Goal: Task Accomplishment & Management: Manage account settings

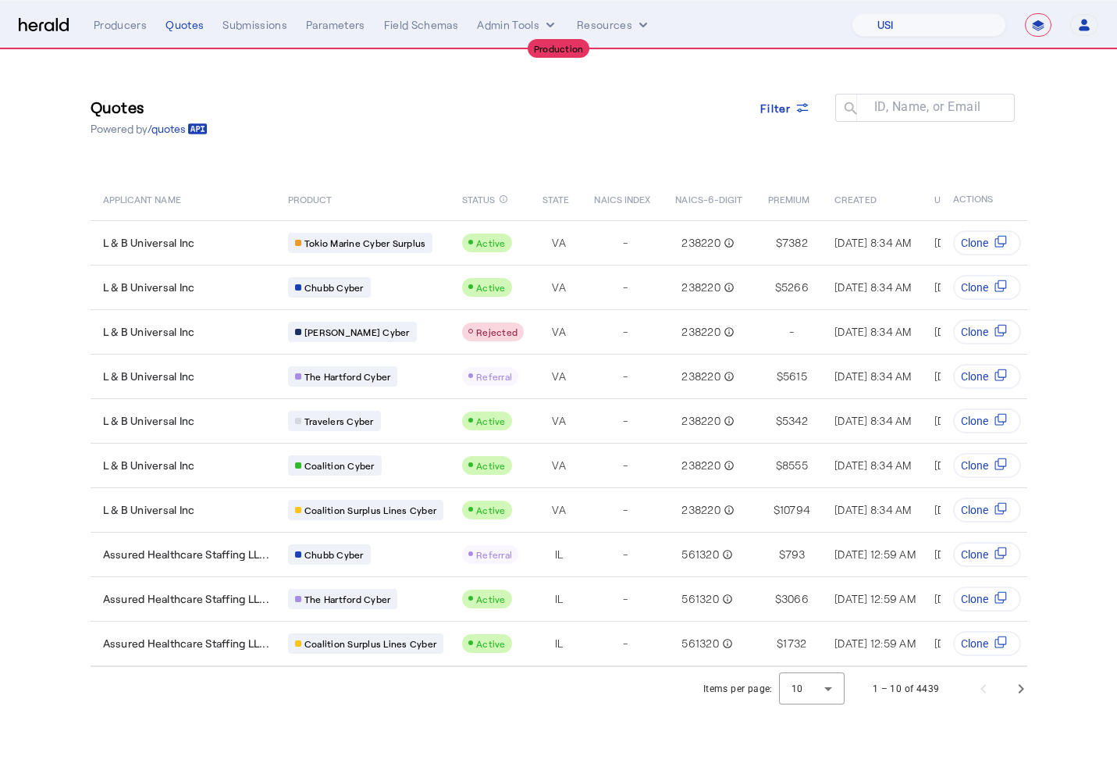
select select "pfm_26eq_USI"
select select "**********"
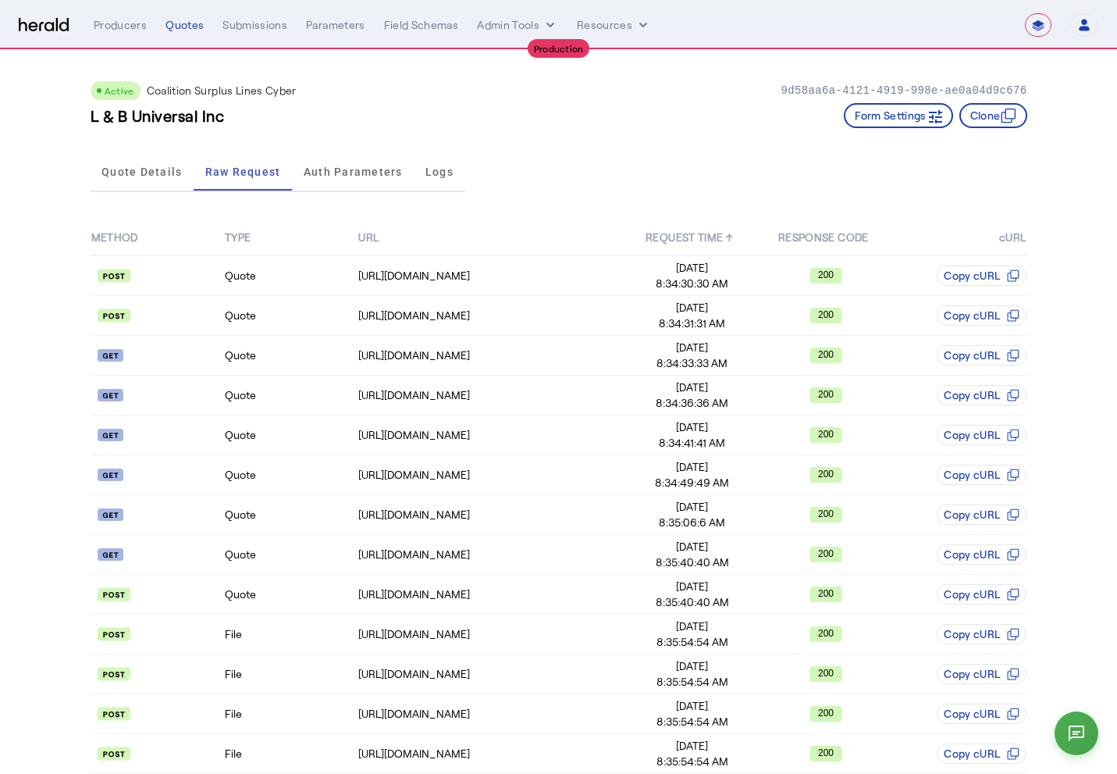
select select "**********"
click at [146, 25] on div "Producers" at bounding box center [120, 25] width 53 height 16
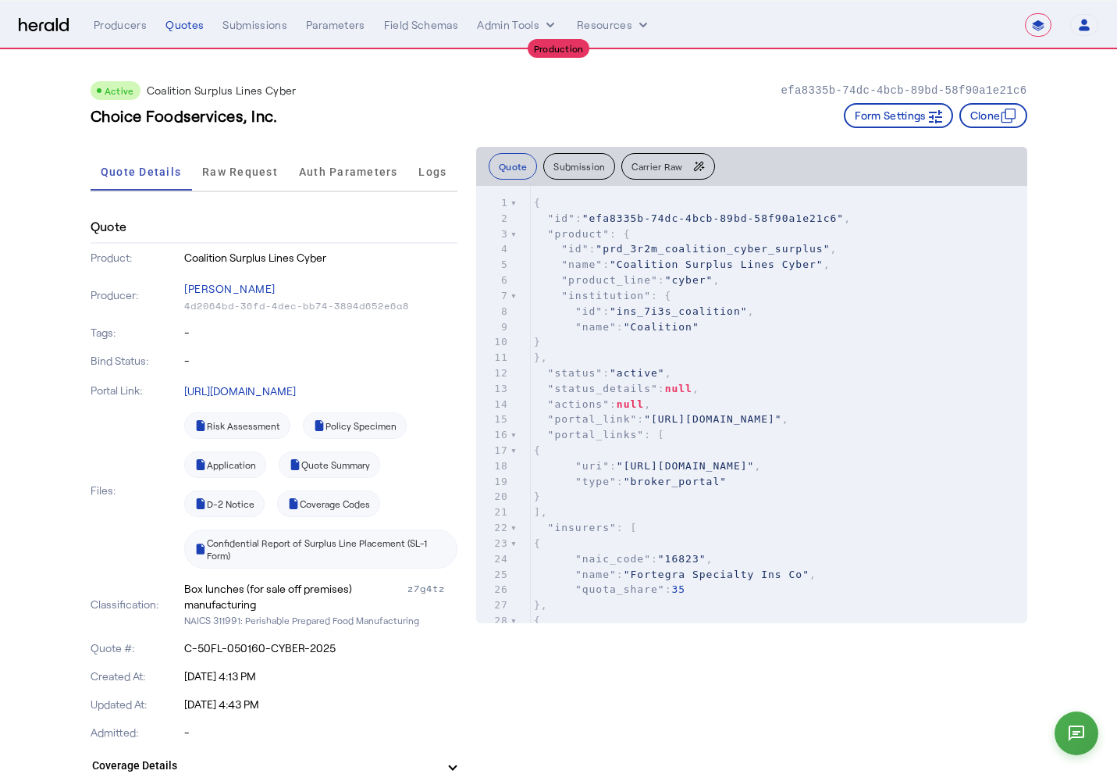
select select "**********"
click at [119, 30] on div "Producers" at bounding box center [120, 25] width 53 height 16
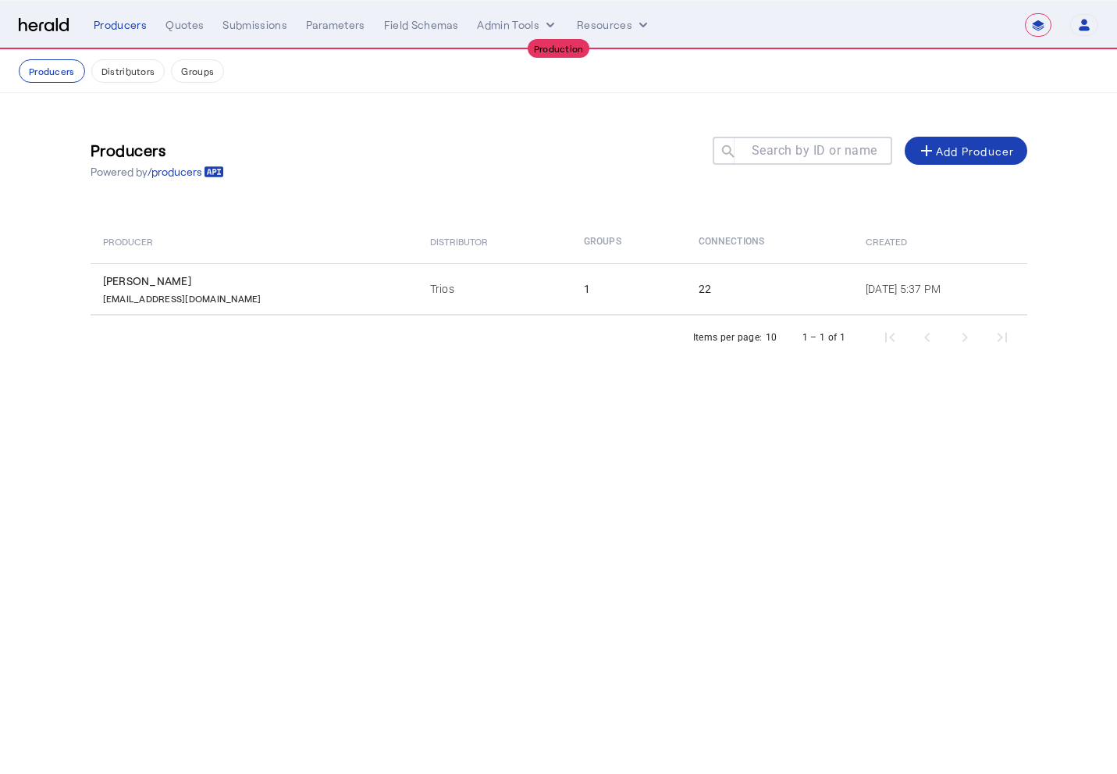
click at [1042, 23] on select "**********" at bounding box center [1038, 24] width 27 height 23
click at [1025, 13] on select "**********" at bounding box center [1038, 24] width 27 height 23
click at [1088, 29] on icon "button" at bounding box center [1084, 28] width 11 height 5
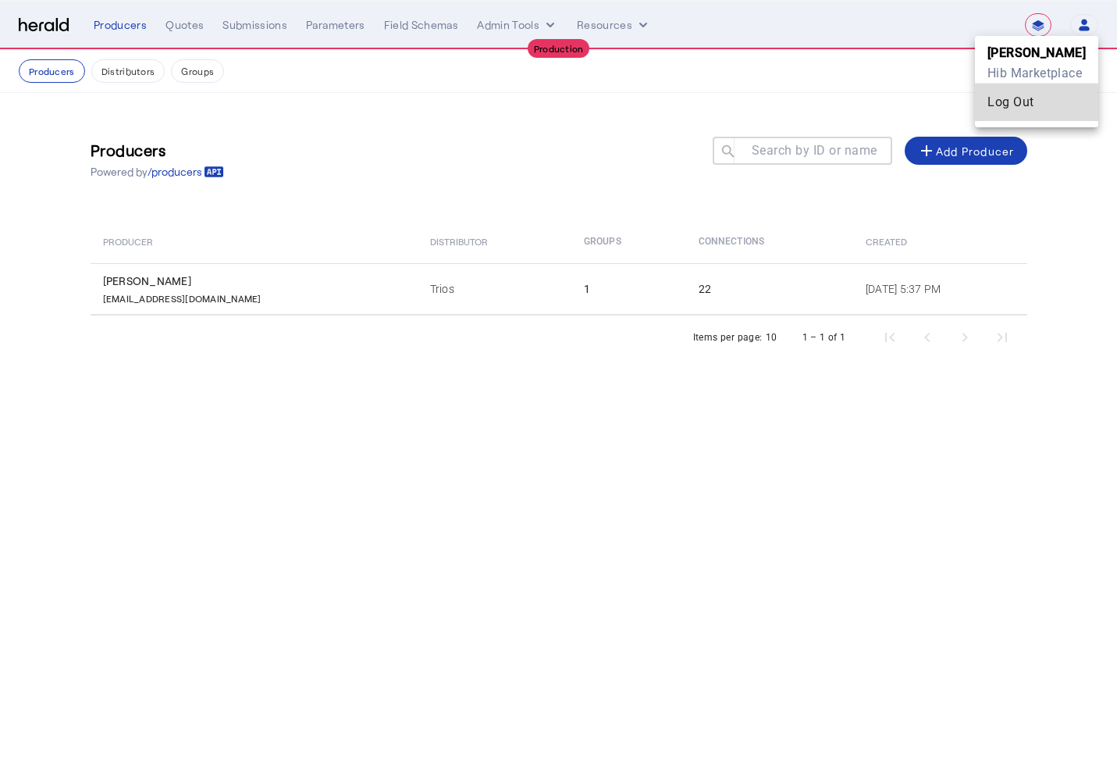
click at [1035, 108] on div "Log Out" at bounding box center [1037, 102] width 98 height 19
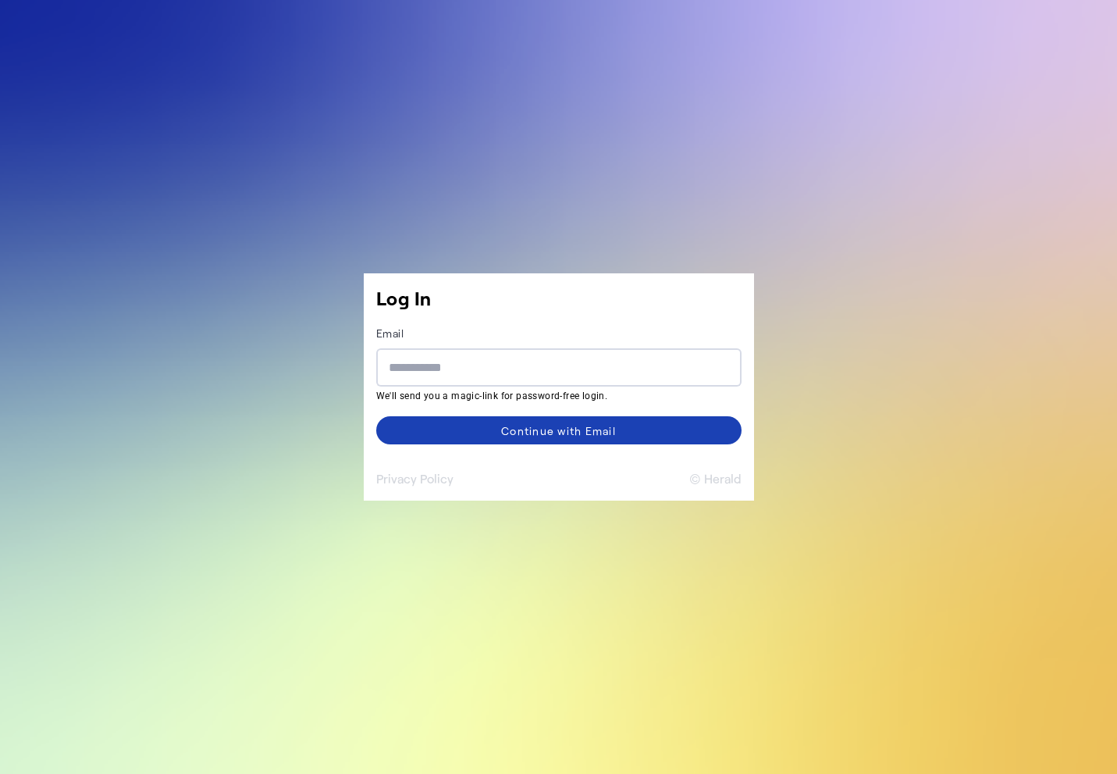
click at [712, 479] on button "© Herald" at bounding box center [716, 478] width 52 height 19
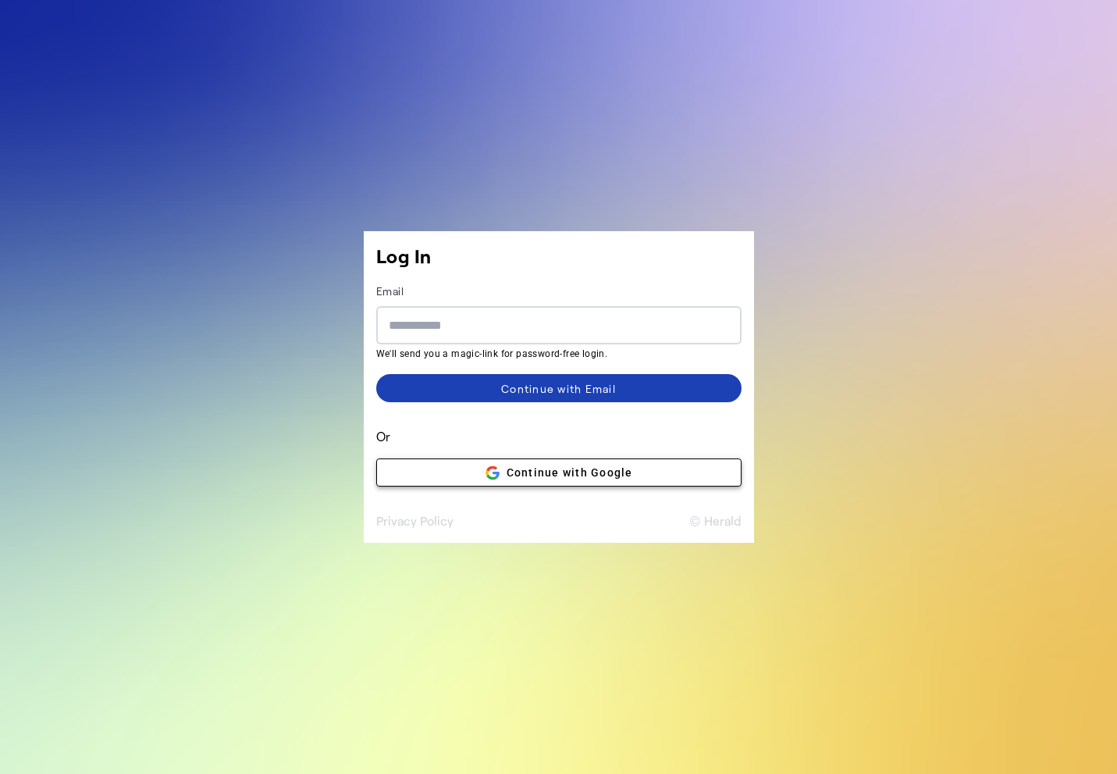
click at [631, 475] on span "Continue with Google" at bounding box center [559, 473] width 148 height 16
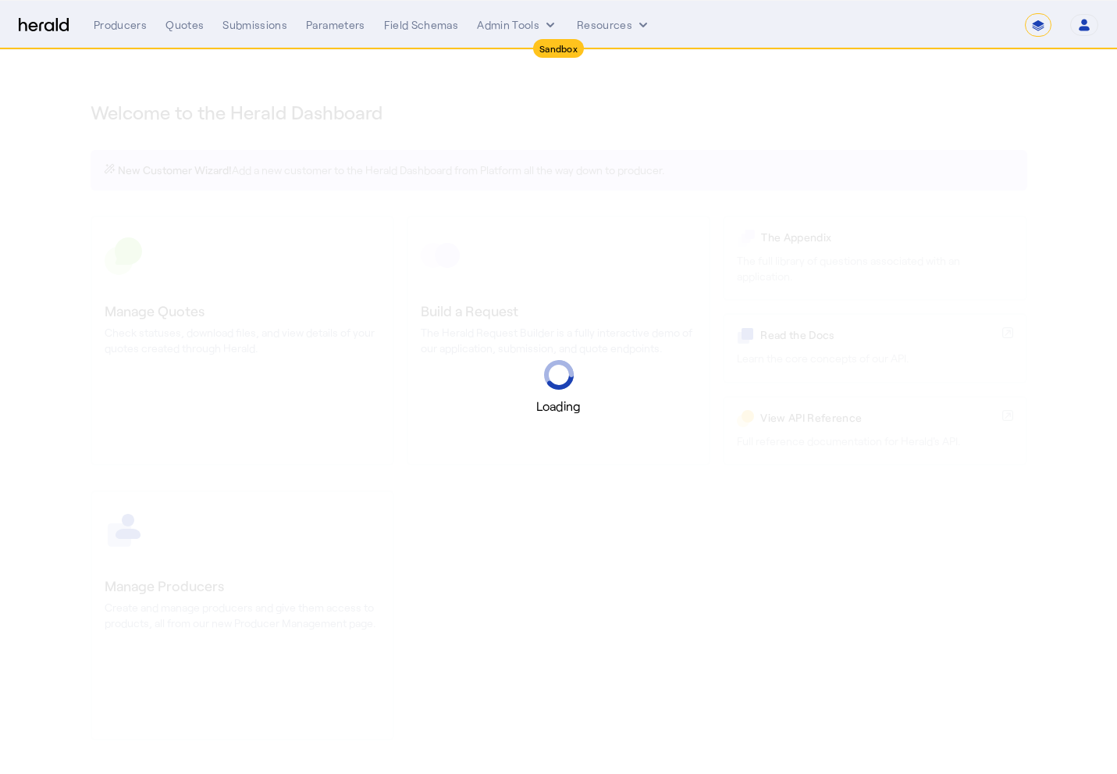
select select "*******"
select select "pfm_2v8p_herald_api"
click at [946, 25] on select "1Fort Acrisure Acturis Affinity Advisors Affinity Risk Agentero AmWins Anzen Ao…" at bounding box center [900, 24] width 214 height 23
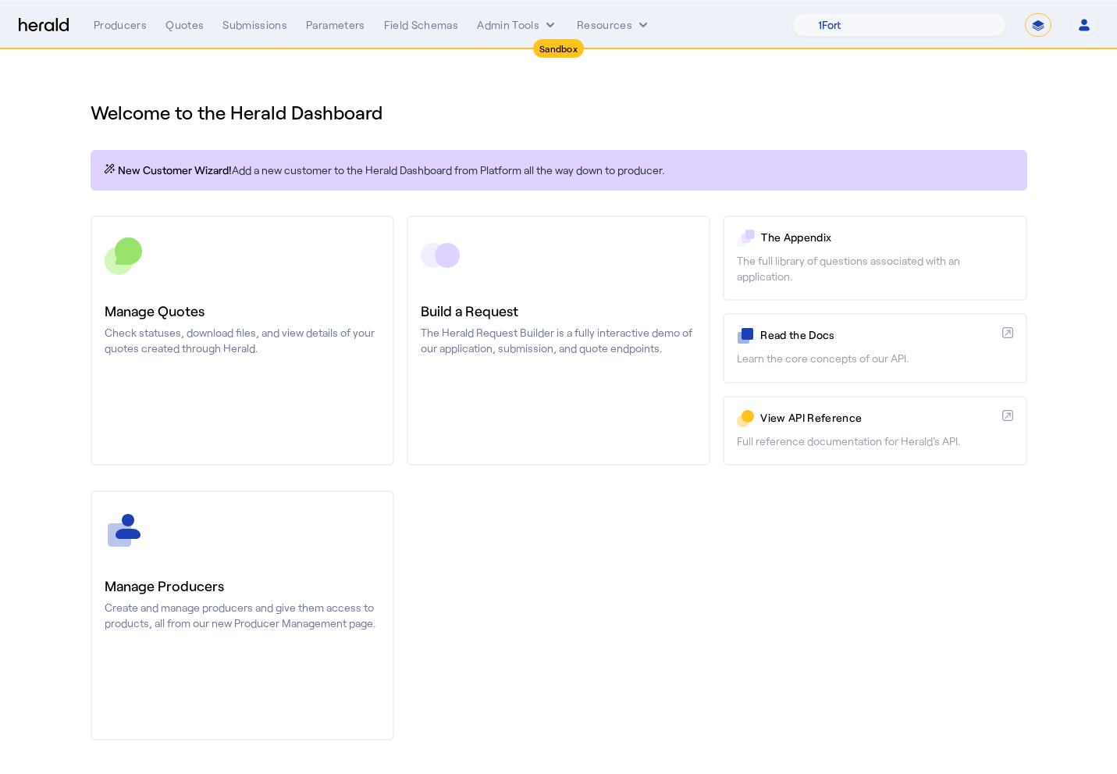
click at [1035, 41] on nav "Sandbox Menu Producers Quotes Submissions Parameters Field Schemas Admin Tools …" at bounding box center [558, 25] width 1117 height 48
click at [1038, 35] on select "**********" at bounding box center [1038, 24] width 27 height 23
select select "**********"
click at [1025, 13] on select "**********" at bounding box center [1038, 24] width 27 height 23
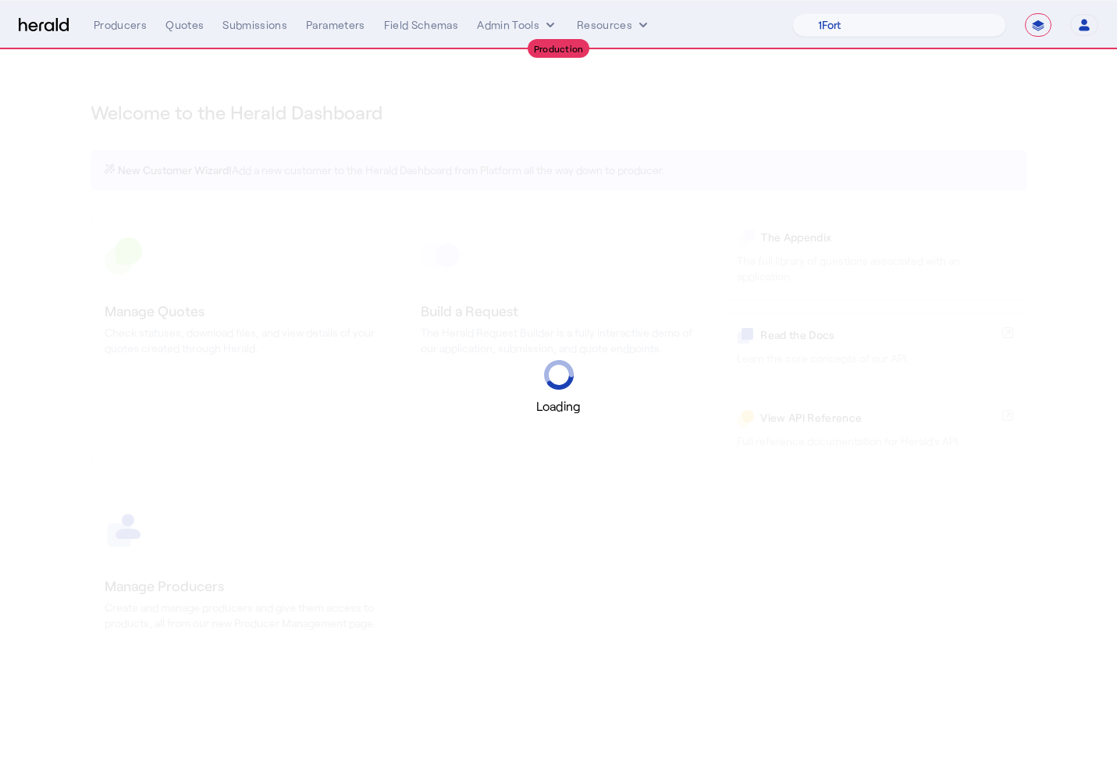
click at [946, 56] on div "Loading" at bounding box center [558, 387] width 1117 height 774
click at [934, 27] on select "1Fort Acrisure Acturis Affinity Advisors Affinity Risk Agentero AmWins Anzen Ao…" at bounding box center [900, 24] width 214 height 23
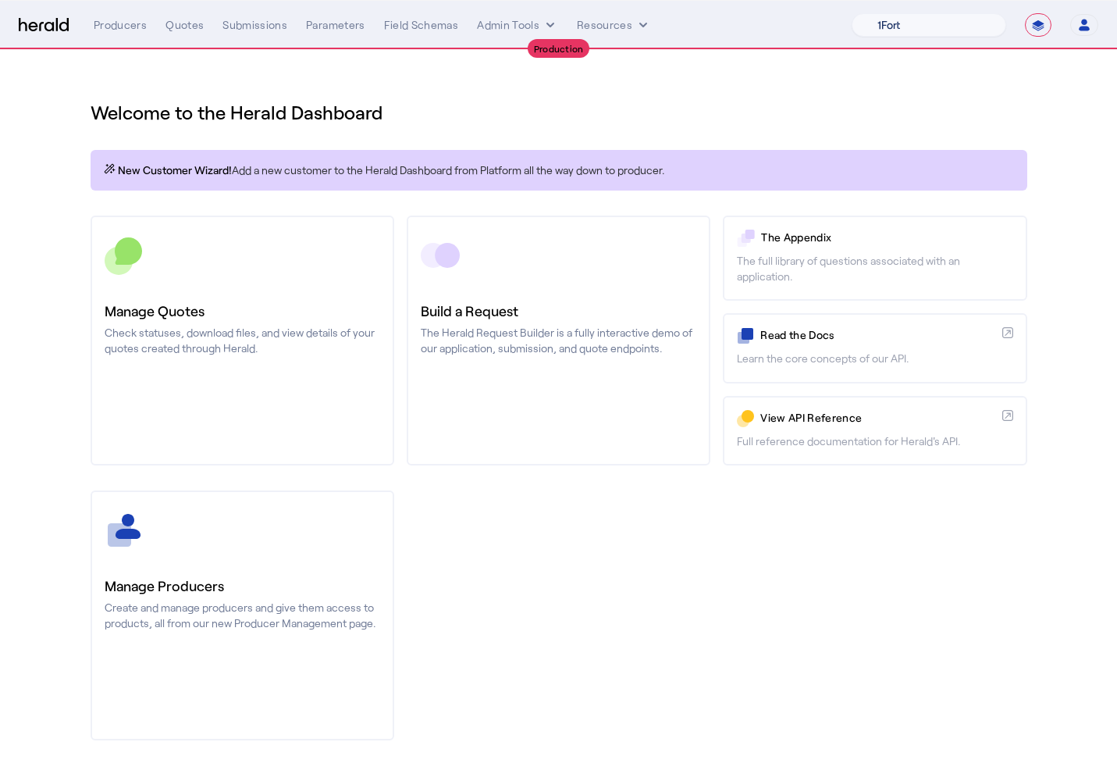
select select "pfm_h3db_crc"
click at [852, 13] on select "1Fort Affinity Risk Billy BindHQ Bunker CRC Campus Coverage Citadel Fifthwall F…" at bounding box center [929, 24] width 155 height 23
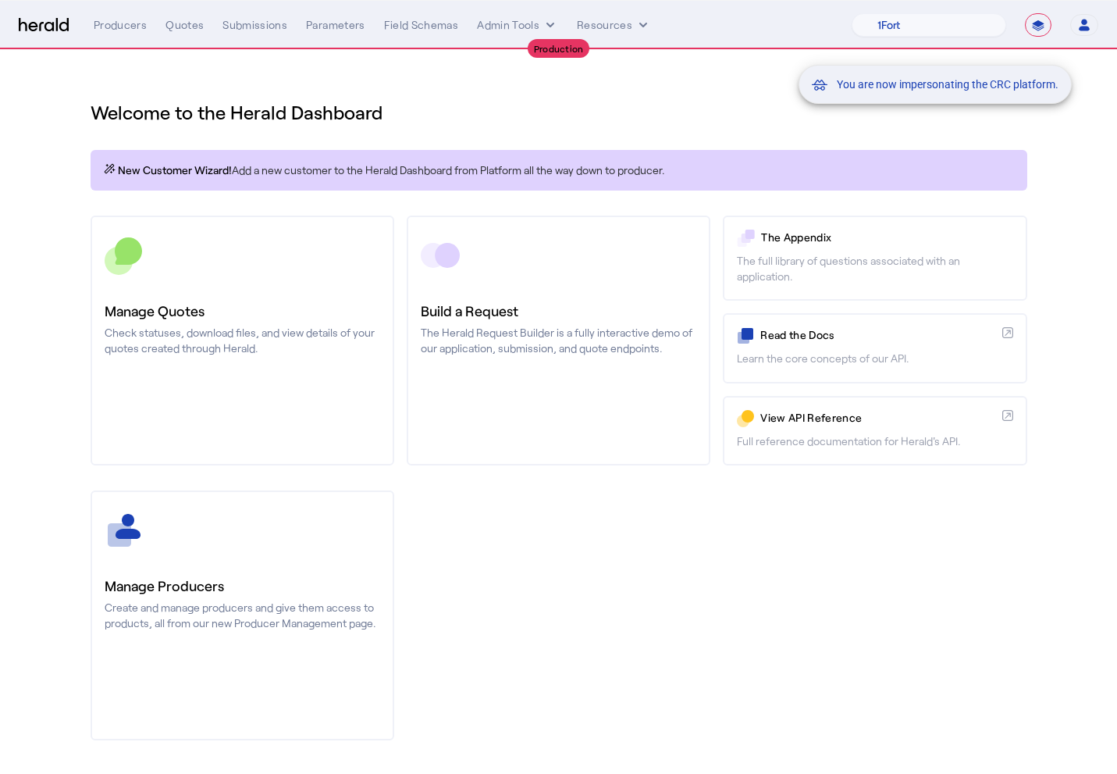
click at [173, 57] on div "You are now impersonating the CRC platform." at bounding box center [558, 387] width 1117 height 774
click at [115, 48] on div "You are now impersonating the CRC platform." at bounding box center [558, 387] width 1117 height 774
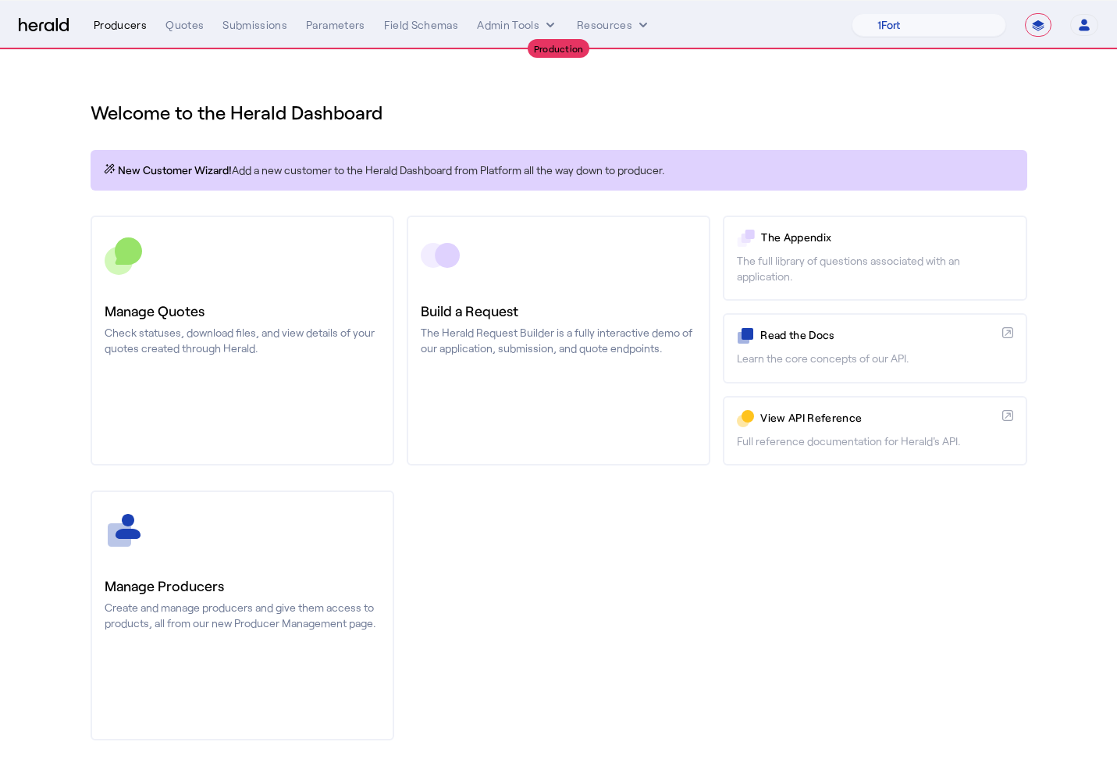
click at [113, 23] on div "Producers" at bounding box center [120, 25] width 53 height 16
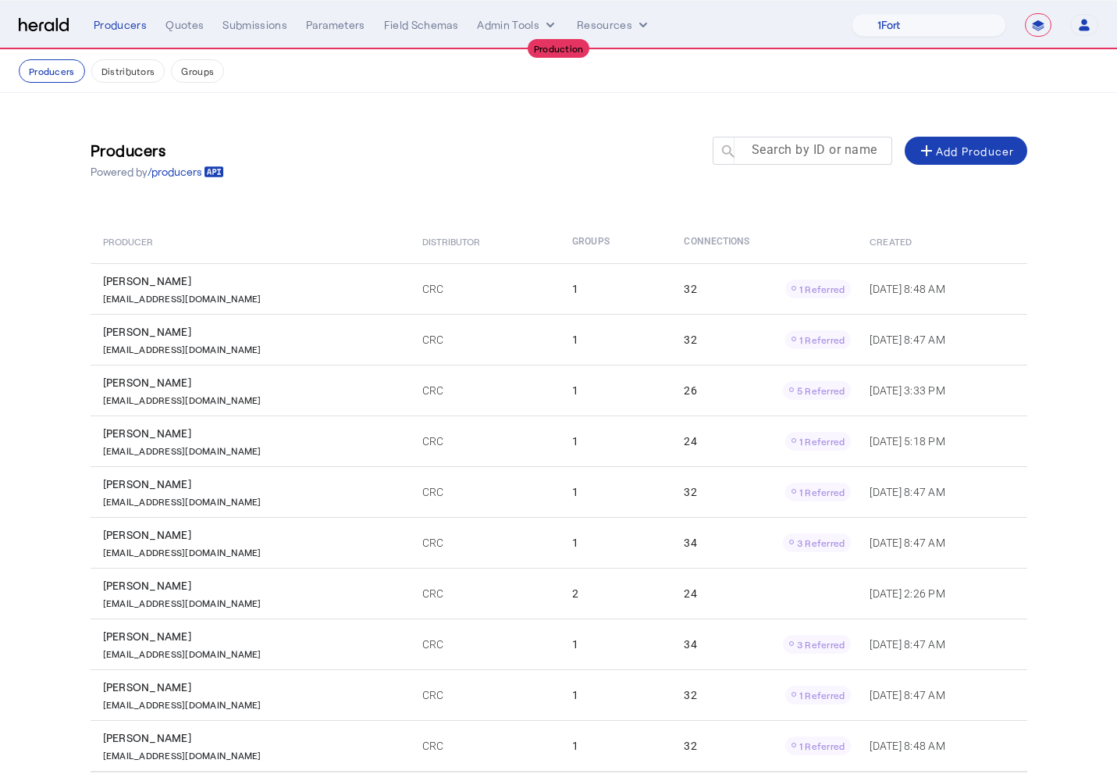
click at [818, 144] on mat-label "Search by ID or name" at bounding box center [815, 149] width 126 height 15
click at [818, 144] on input "Search by ID or name" at bounding box center [809, 150] width 141 height 19
paste input "**********"
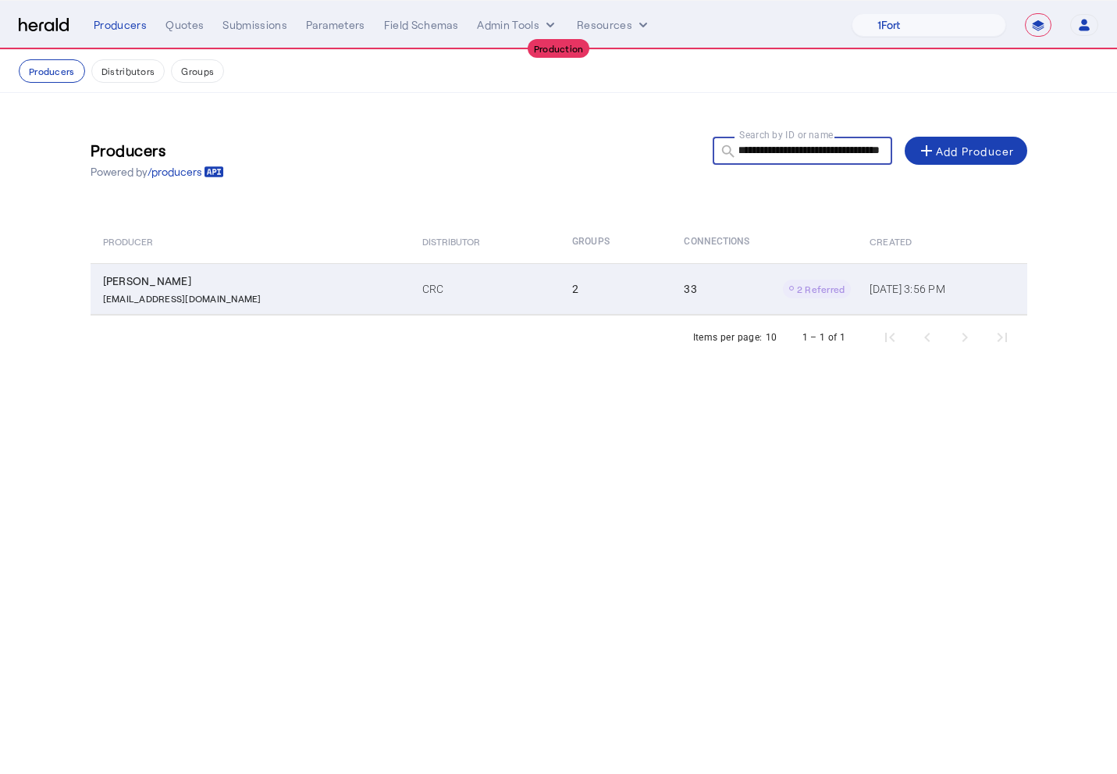
type input "**********"
click at [265, 287] on div "Jillian Pace" at bounding box center [253, 281] width 301 height 16
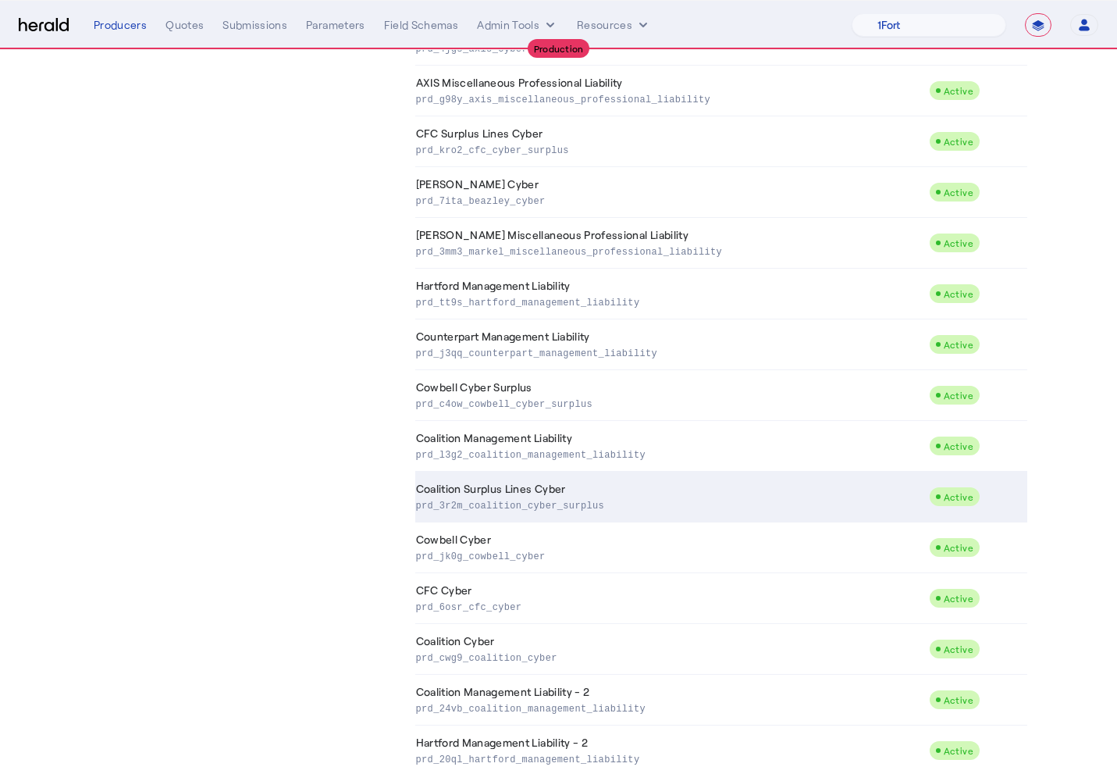
scroll to position [1174, 0]
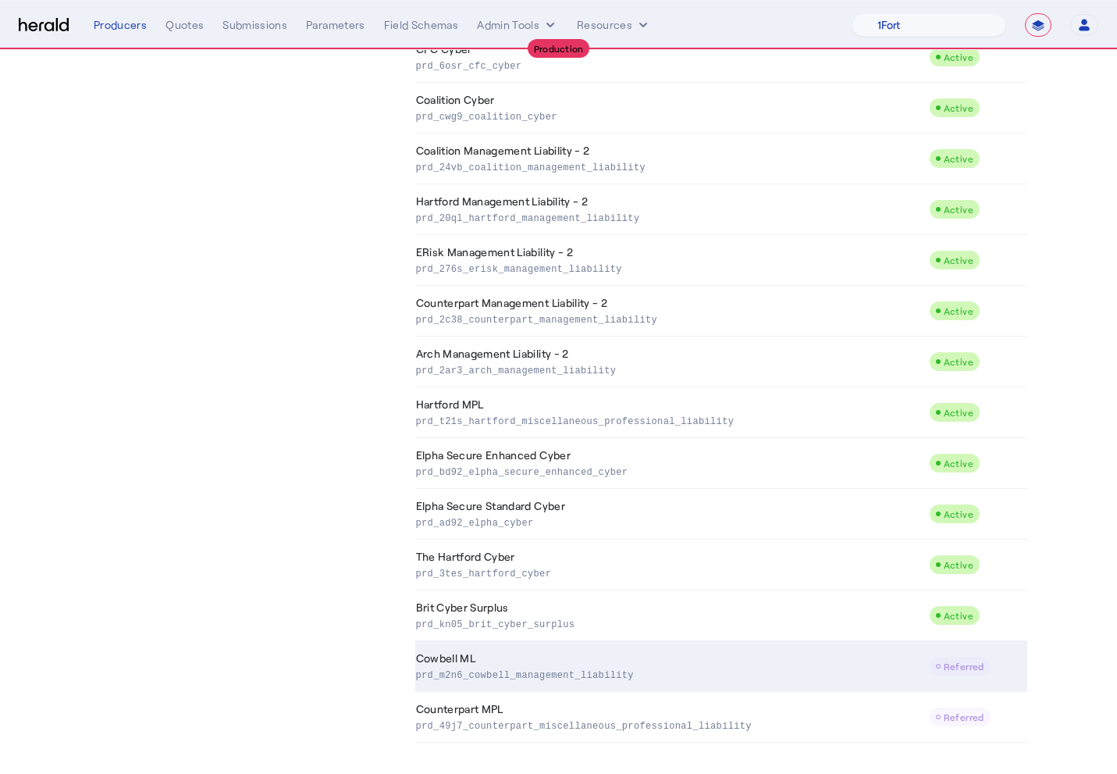
click at [521, 658] on td "Cowbell ML prd_m2n6_cowbell_management_liability" at bounding box center [672, 666] width 514 height 51
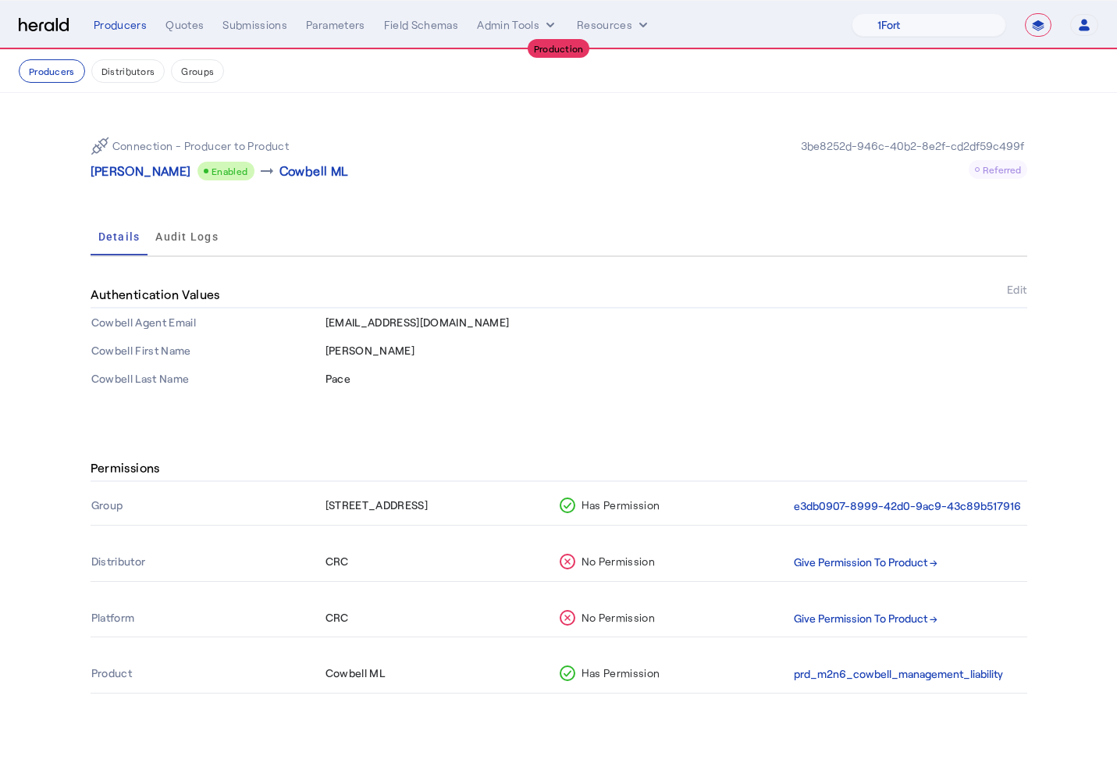
click at [741, 681] on div "Has Permission" at bounding box center [673, 673] width 227 height 16
click at [475, 414] on div "Connection - Producer to Product Jillian Pace Enabled arrow_right_alt Cowbell M…" at bounding box center [559, 258] width 1000 height 331
click at [831, 568] on button "Give Permission To Product →" at bounding box center [866, 563] width 144 height 18
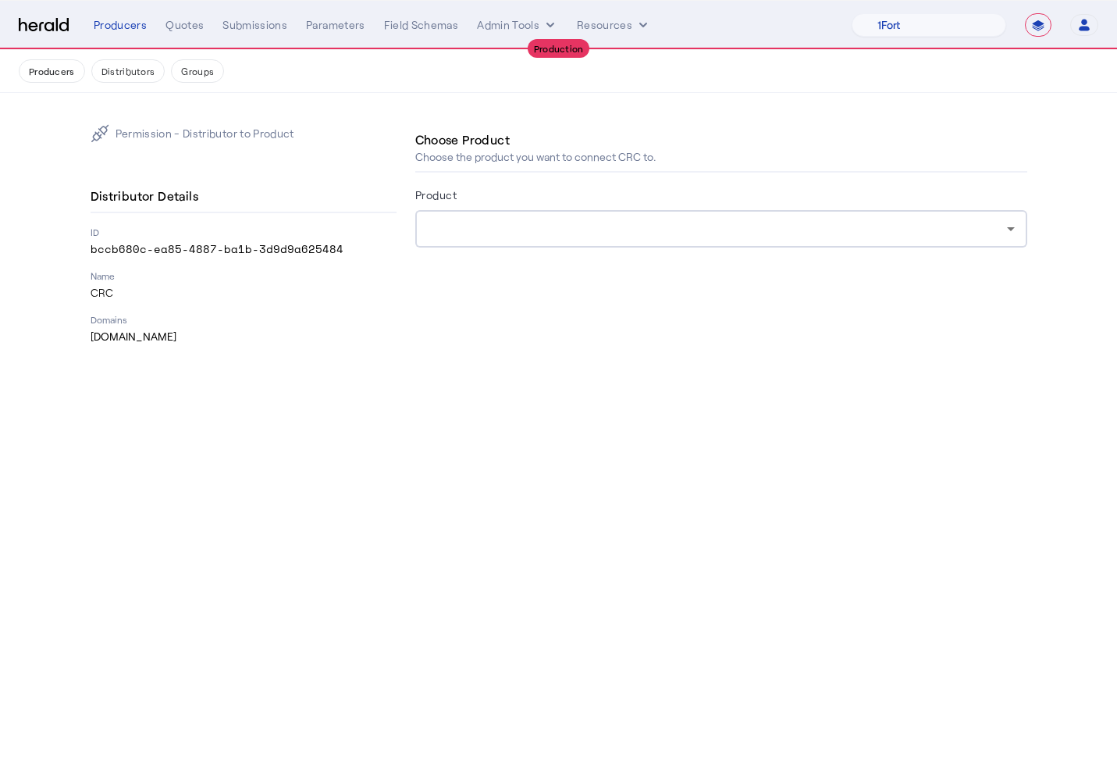
click at [469, 223] on div at bounding box center [717, 228] width 579 height 19
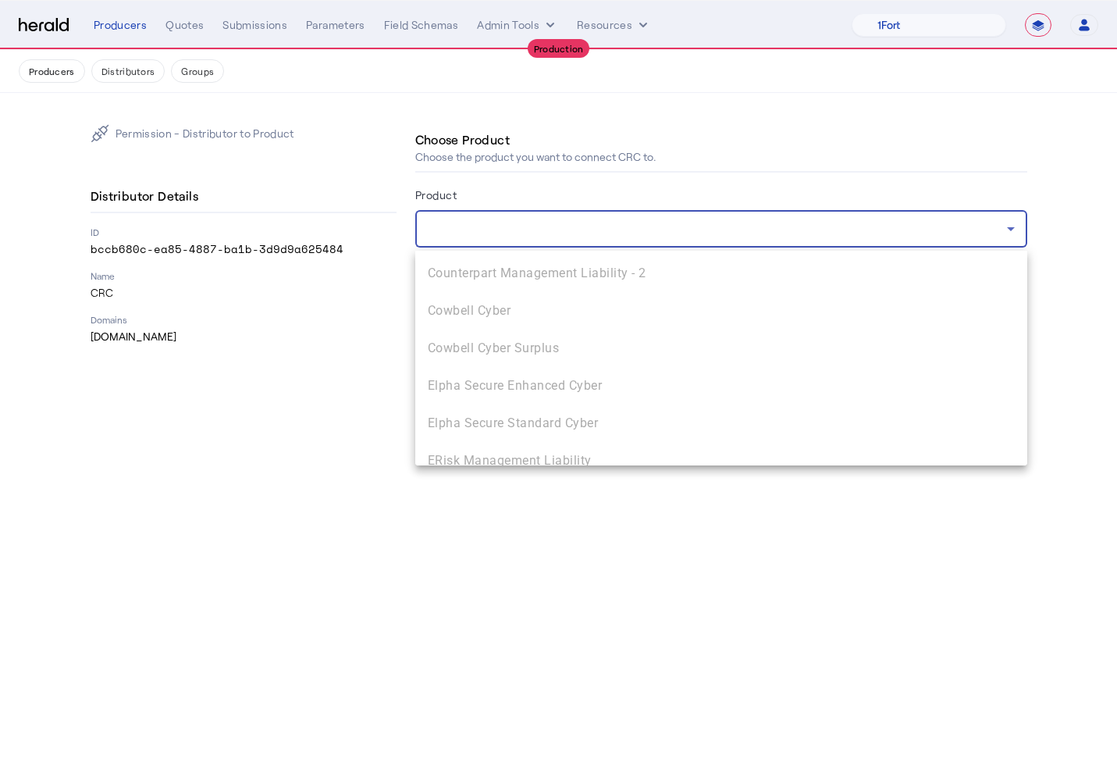
scroll to position [757, 0]
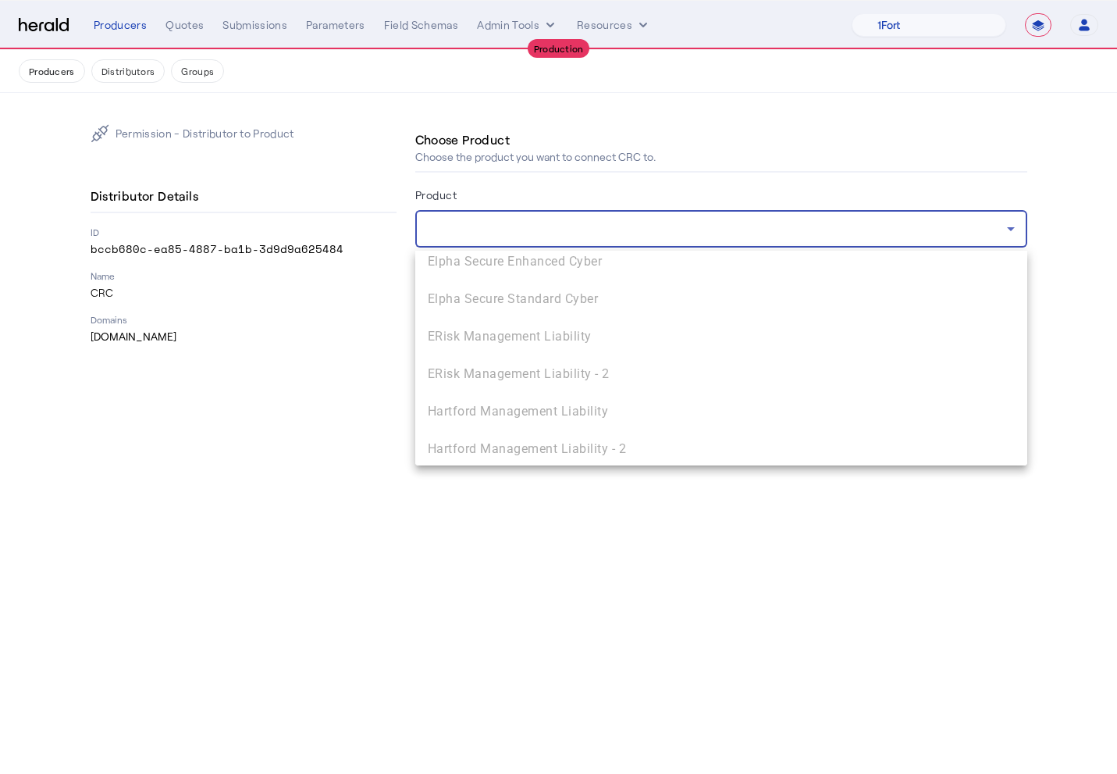
click at [351, 366] on div at bounding box center [558, 387] width 1117 height 774
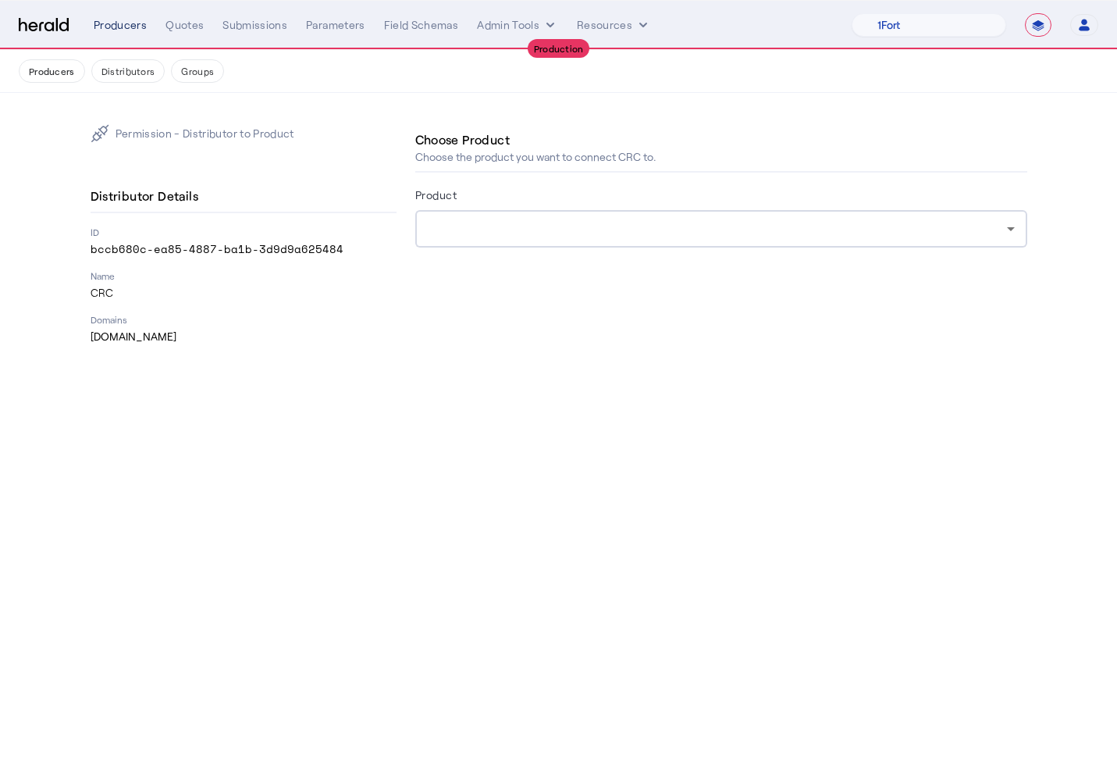
click at [109, 25] on div "Producers" at bounding box center [120, 25] width 53 height 16
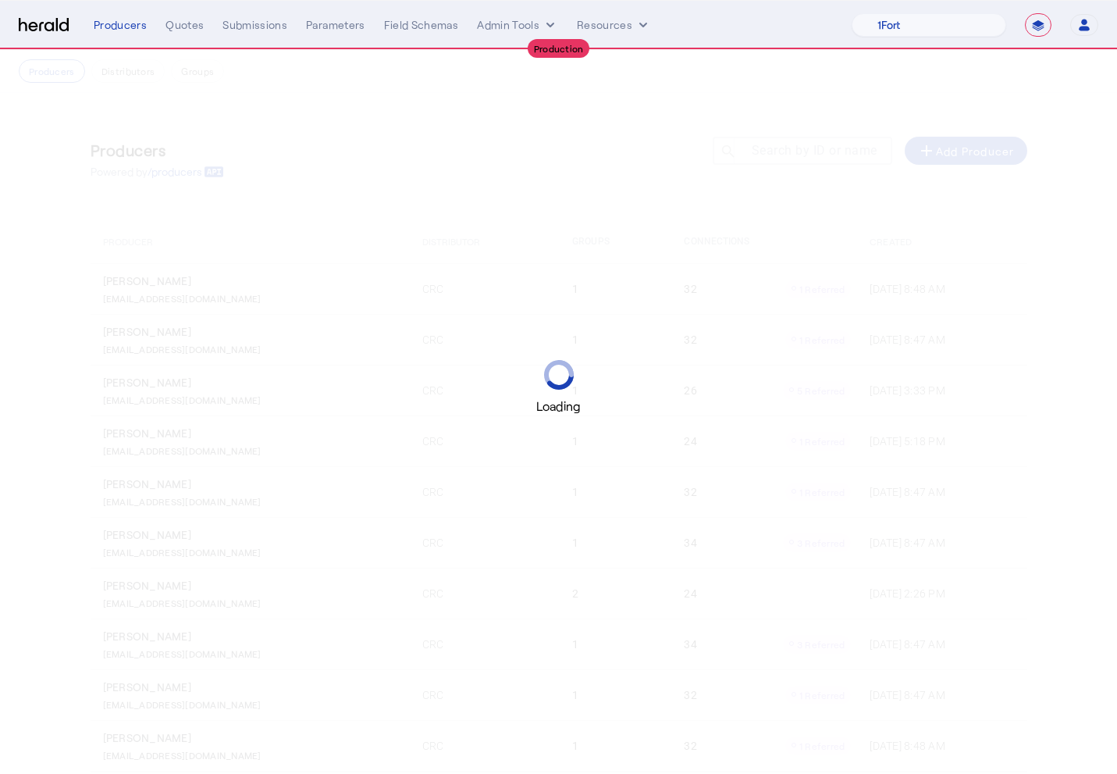
click at [875, 85] on div "Loading" at bounding box center [558, 387] width 1117 height 774
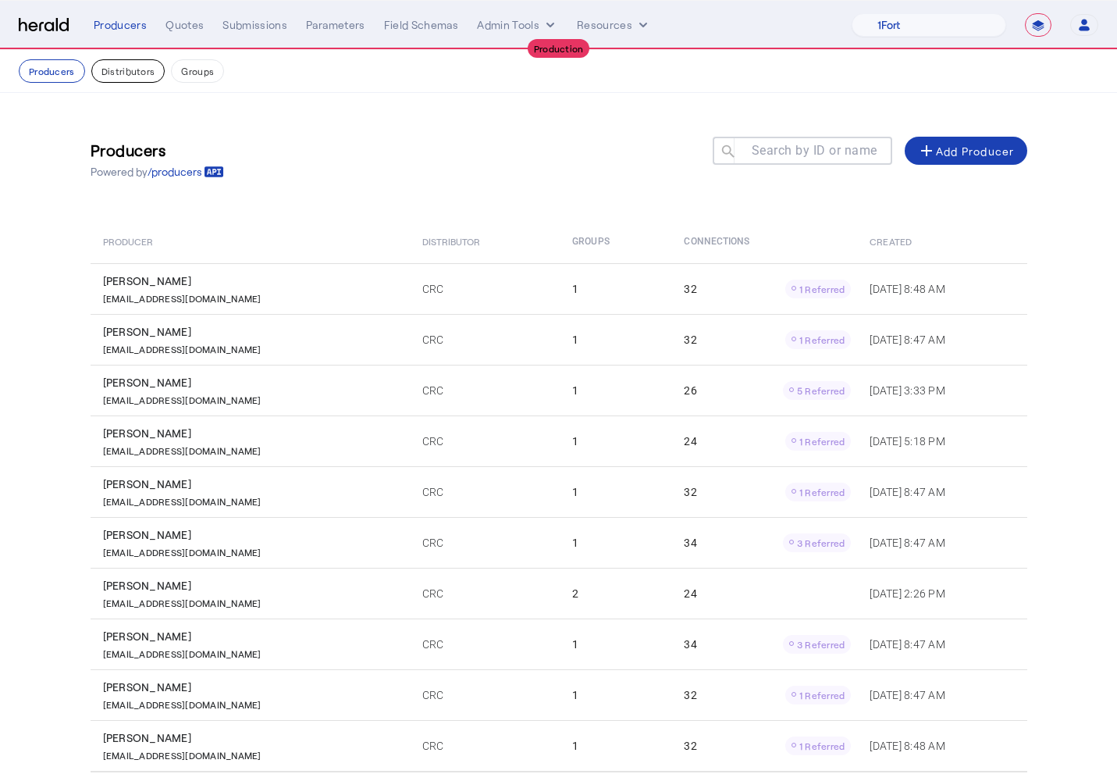
click at [134, 66] on button "Distributors" at bounding box center [128, 70] width 74 height 23
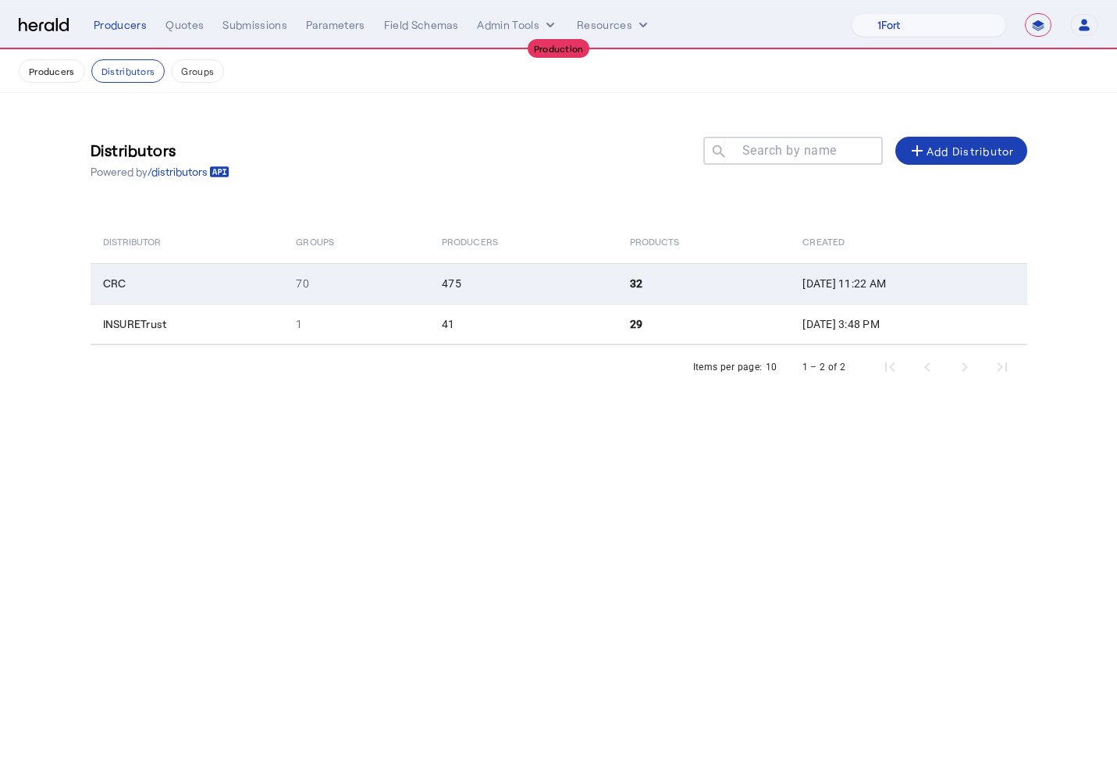
click at [141, 284] on td "CRC" at bounding box center [188, 283] width 194 height 41
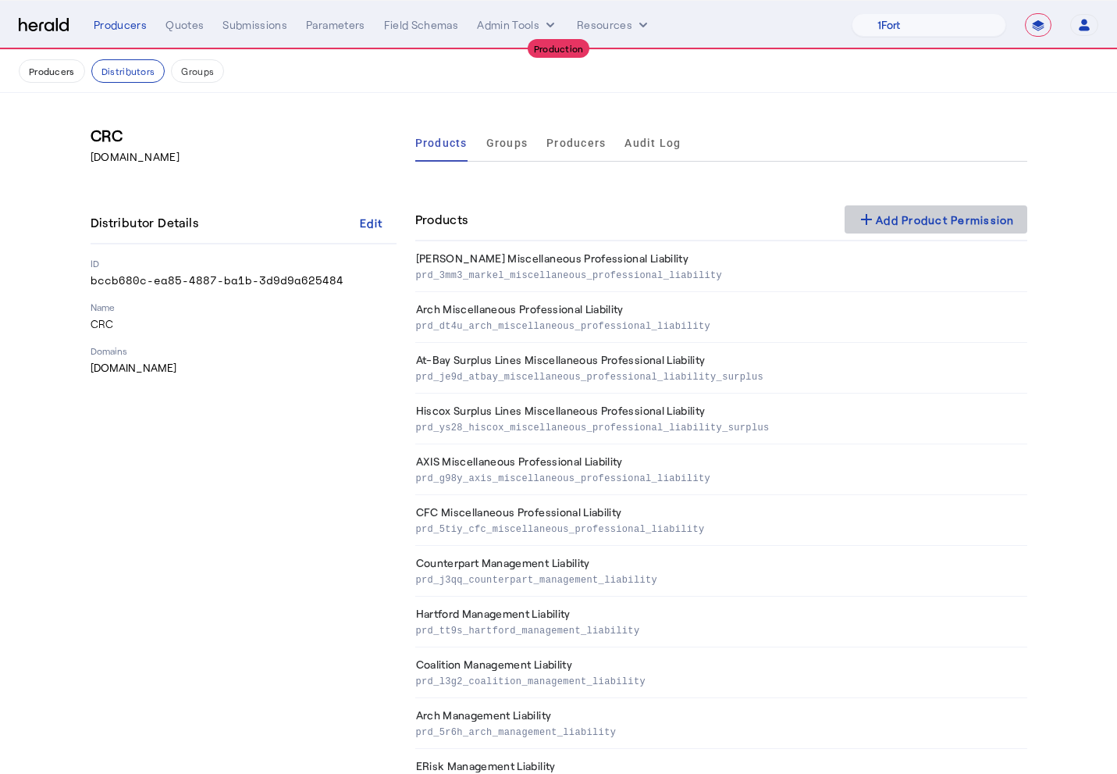
click at [878, 225] on div "add Add Product Permission" at bounding box center [936, 219] width 158 height 19
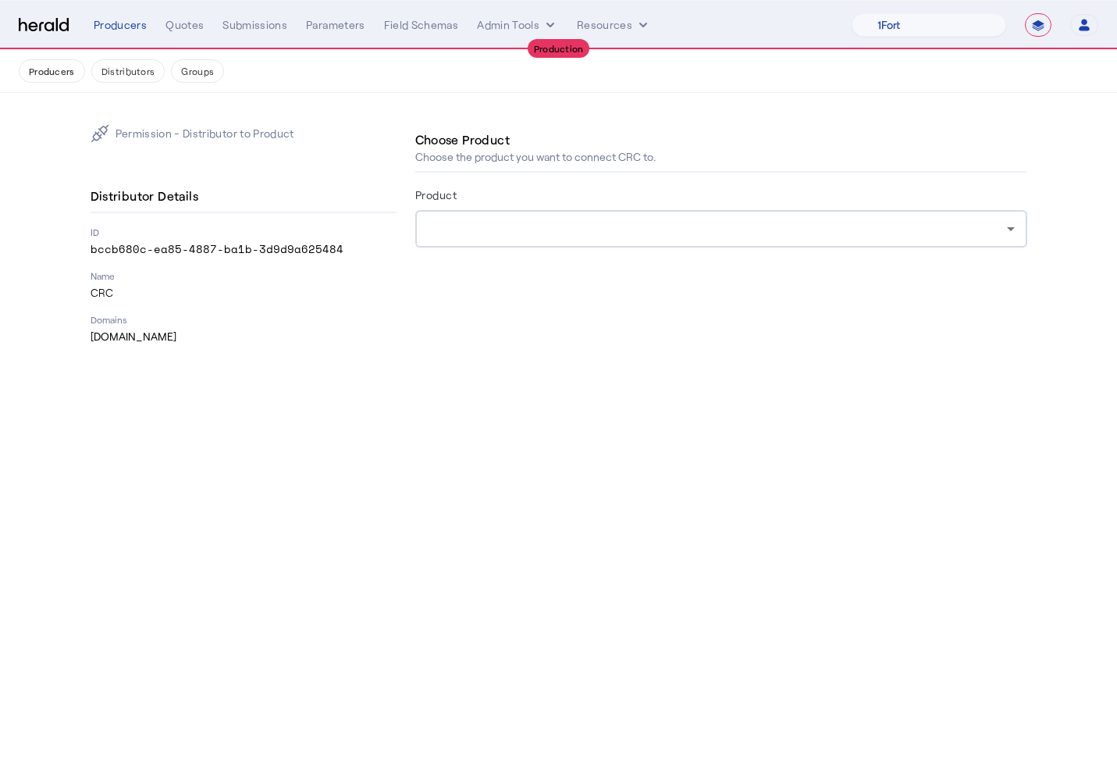
click at [594, 230] on div at bounding box center [717, 228] width 579 height 19
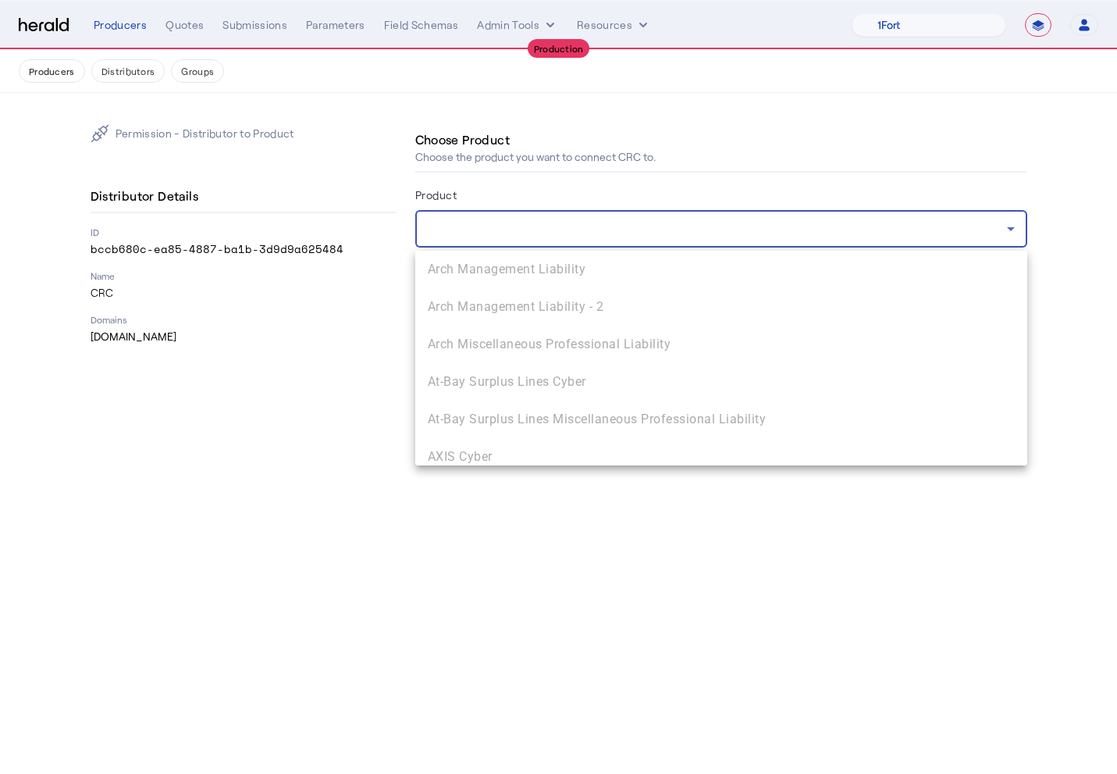
click at [349, 369] on div at bounding box center [558, 387] width 1117 height 774
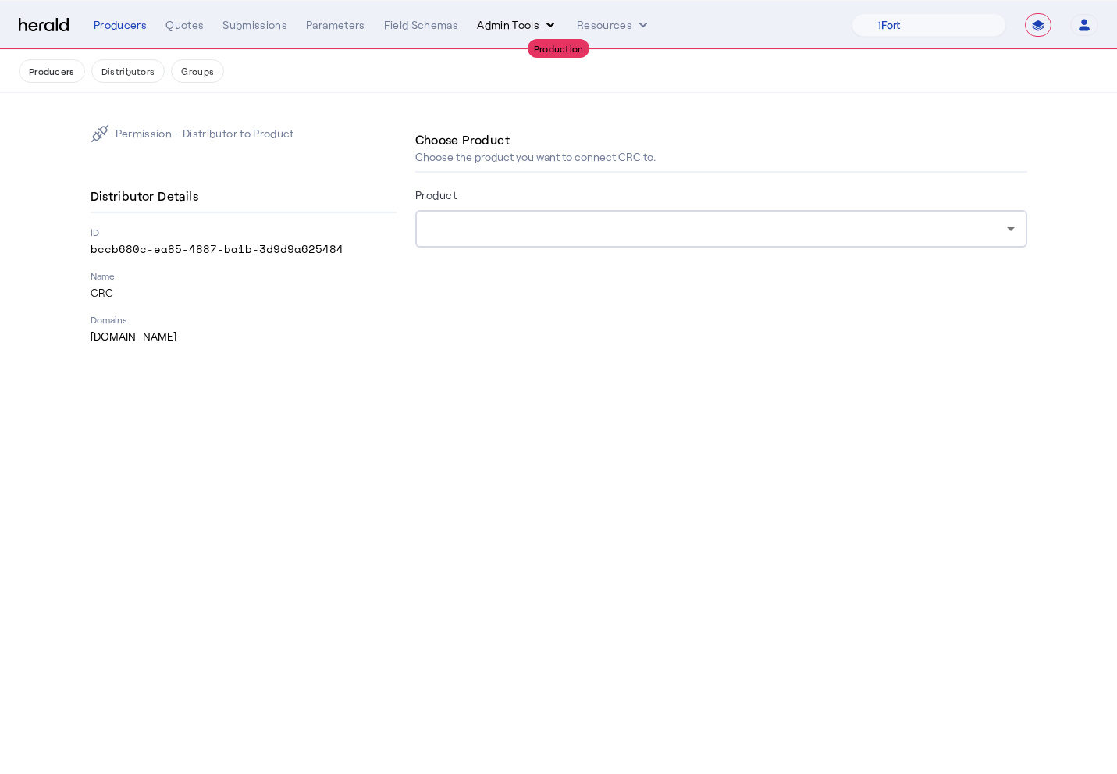
click at [505, 23] on button "Admin Tools" at bounding box center [517, 25] width 81 height 16
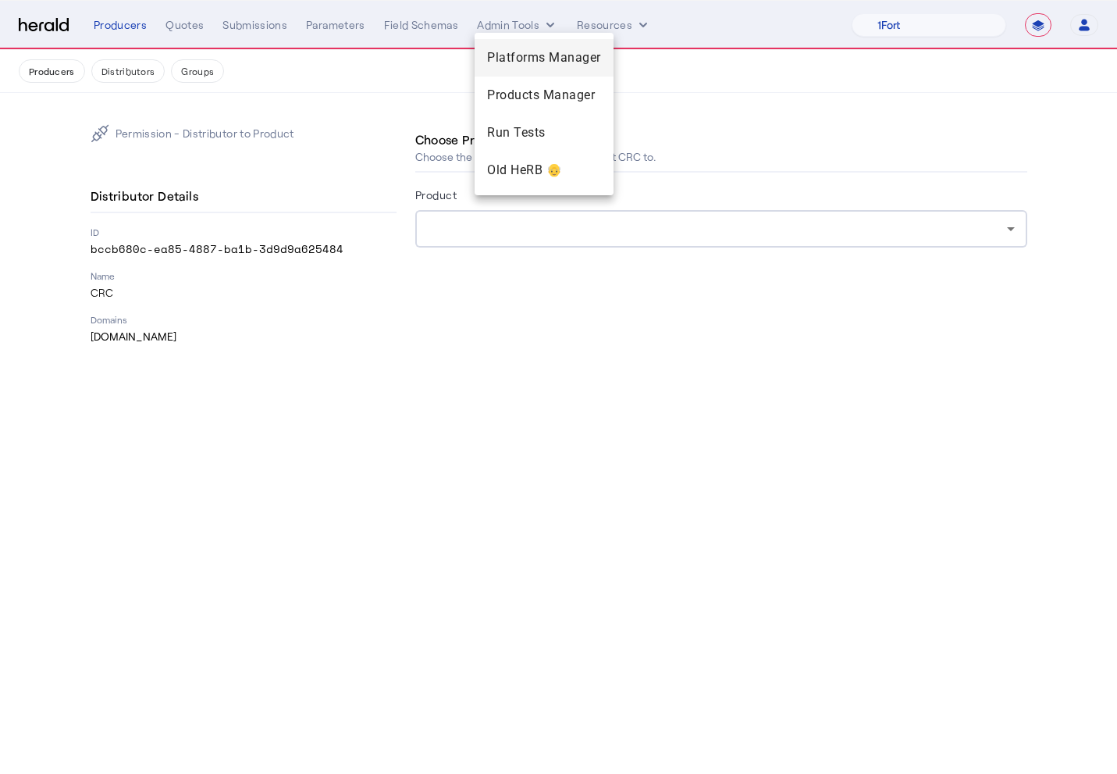
click at [510, 58] on span "Platforms Manager" at bounding box center [544, 57] width 114 height 19
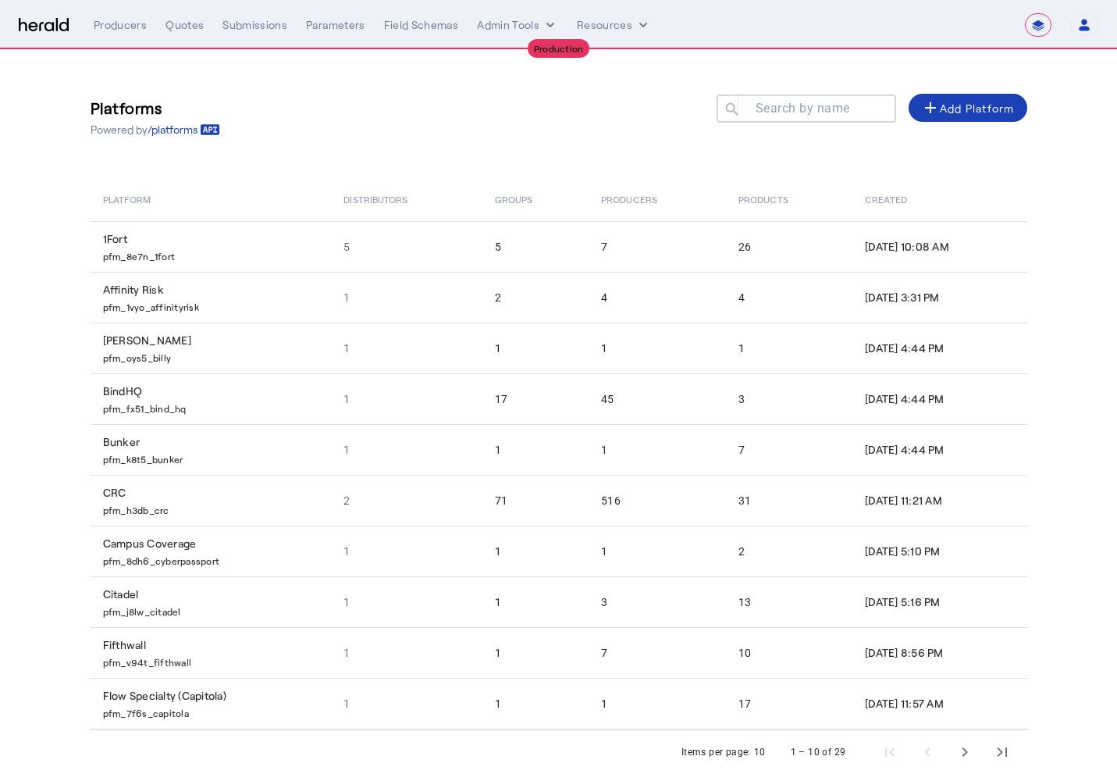
click at [788, 102] on mat-label "Search by name" at bounding box center [803, 108] width 94 height 15
click at [788, 102] on input "Search by name" at bounding box center [813, 107] width 141 height 19
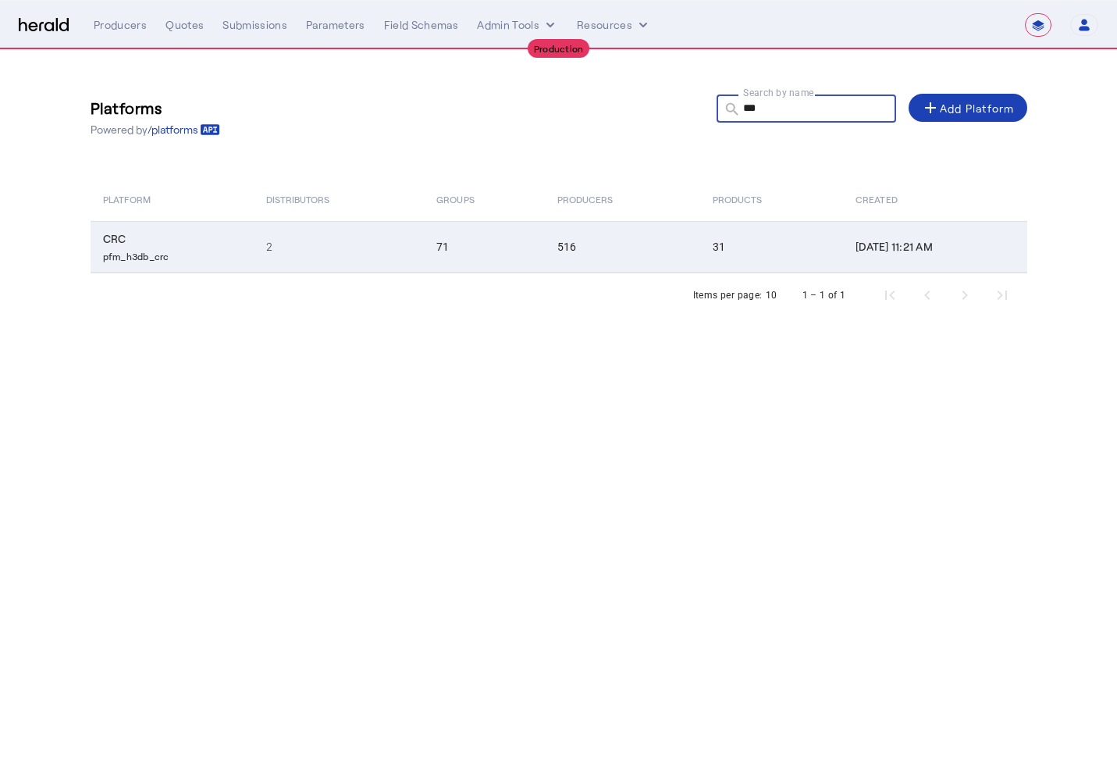
type input "***"
click at [235, 248] on p "pfm_h3db_crc" at bounding box center [175, 255] width 144 height 16
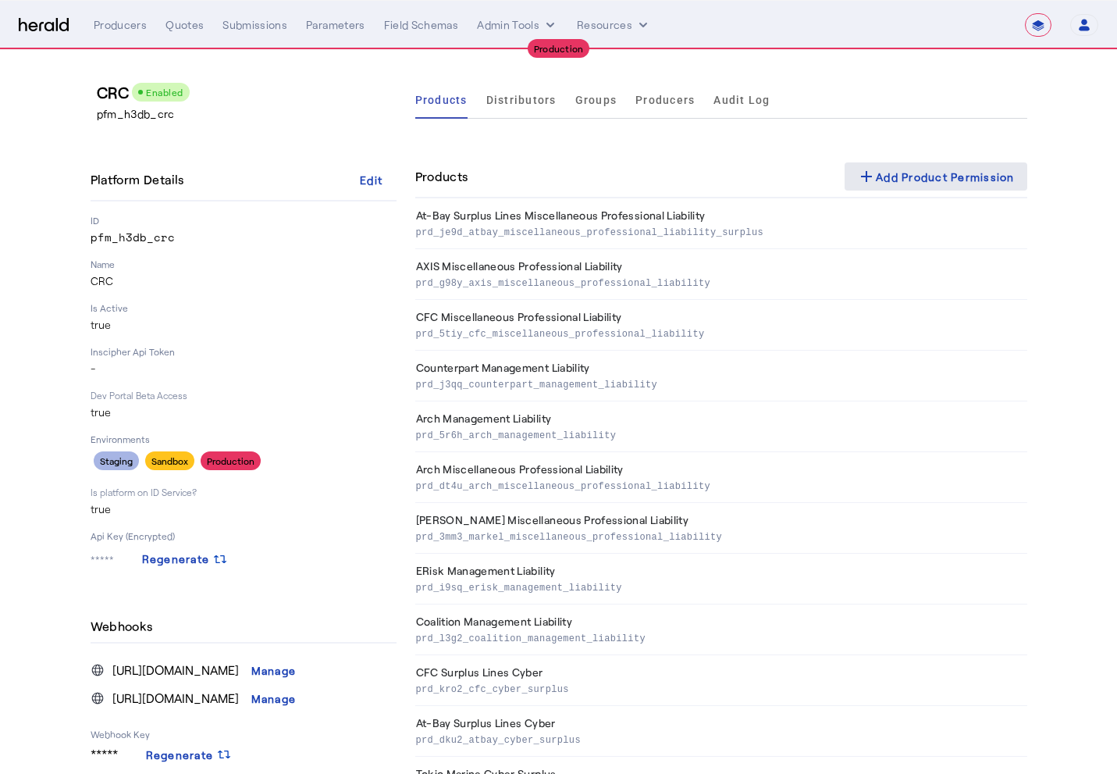
click at [896, 173] on div "add Add Product Permission" at bounding box center [936, 176] width 158 height 19
select select "pfm_h3db_crc"
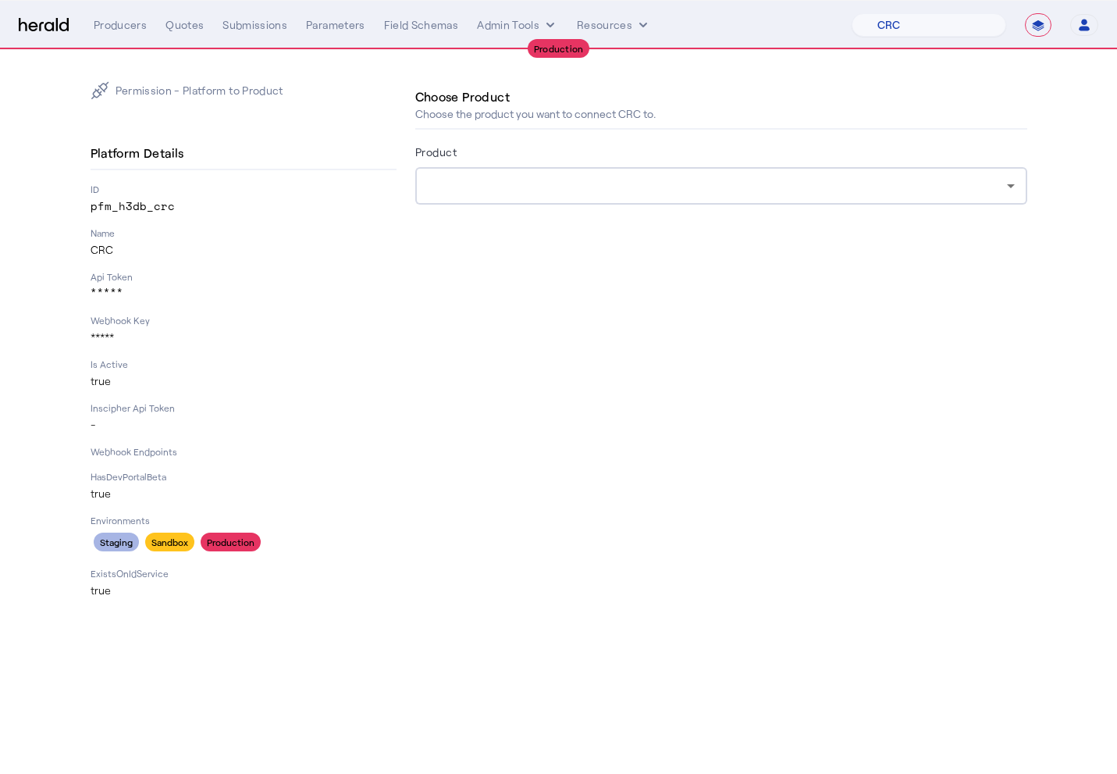
click at [598, 187] on div at bounding box center [717, 185] width 579 height 19
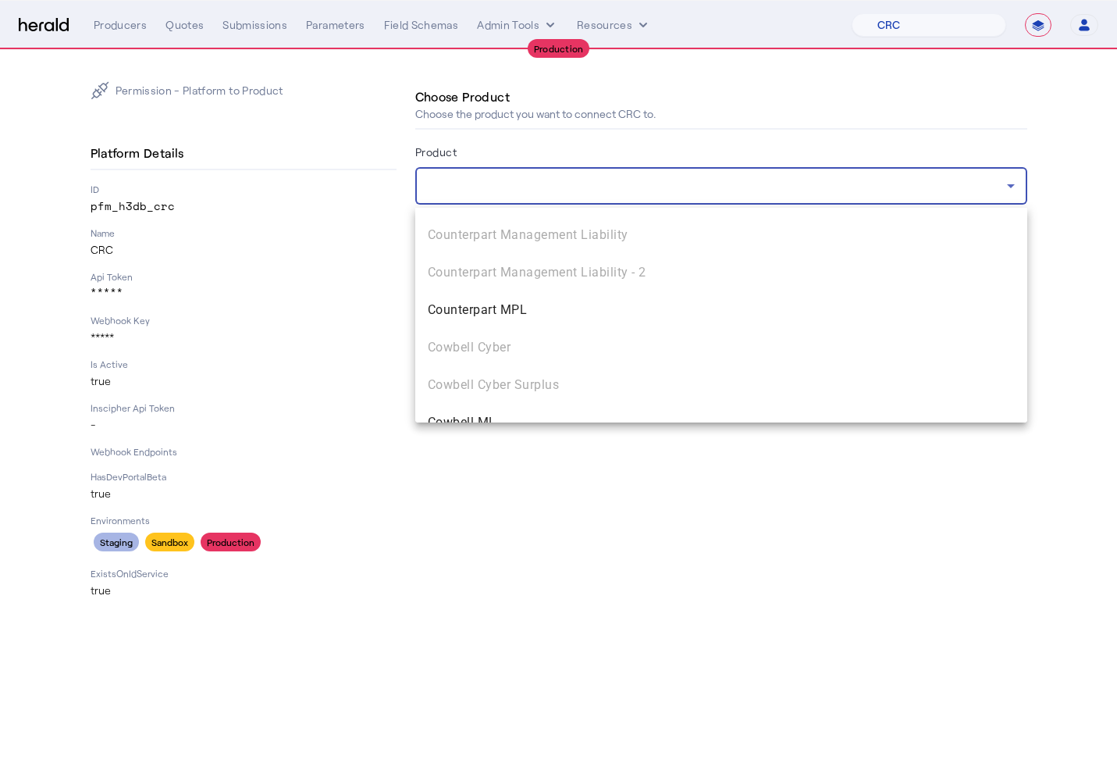
scroll to position [1261, 0]
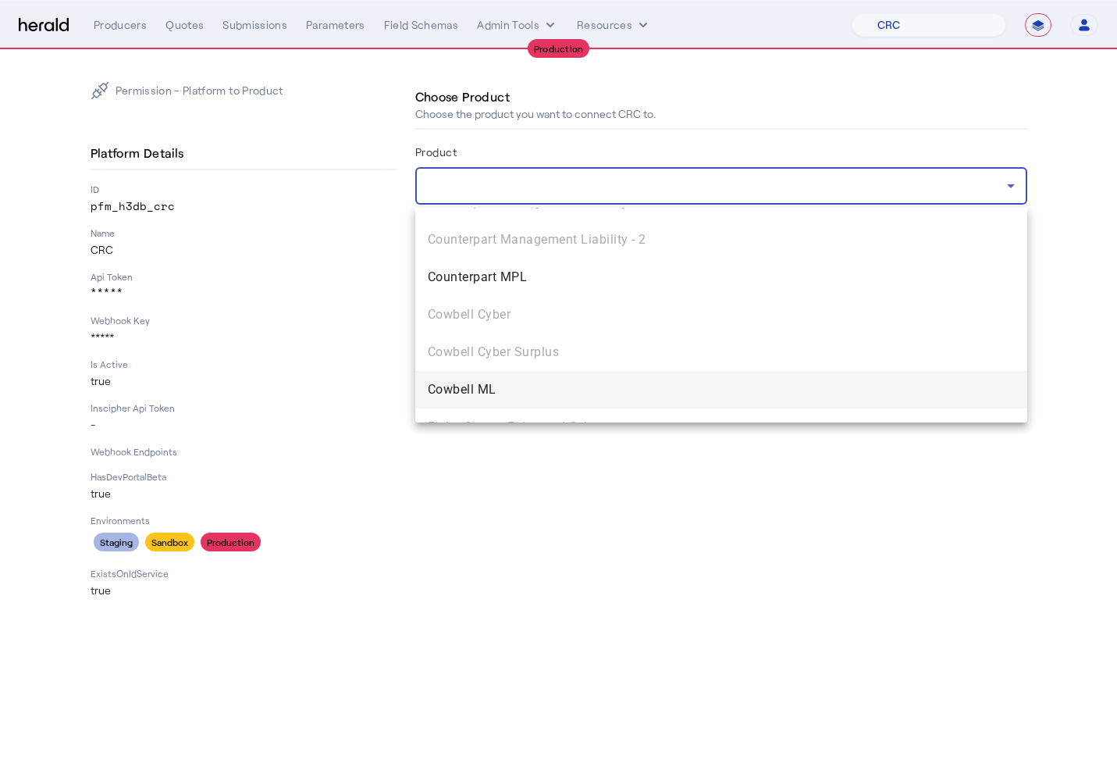
click at [536, 381] on span "Cowbell ML" at bounding box center [721, 389] width 587 height 19
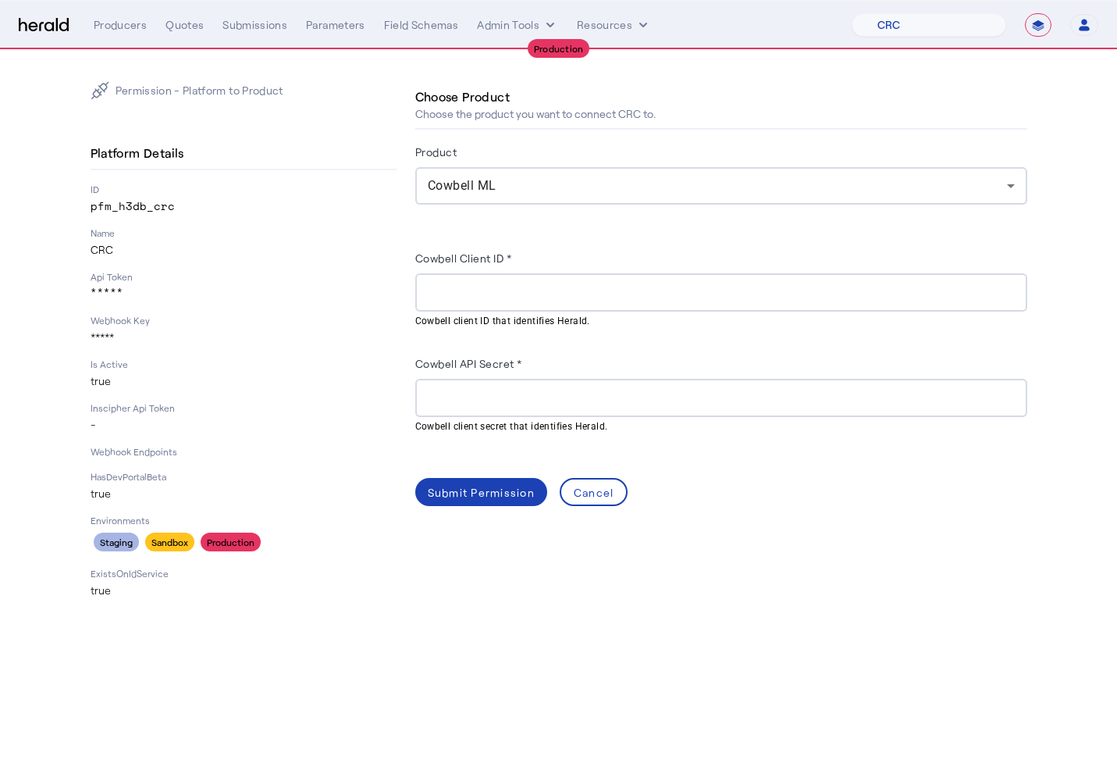
click at [564, 254] on div "Cowbell Client ID *" at bounding box center [721, 260] width 612 height 25
click at [440, 298] on input "Cowbell Client ID *" at bounding box center [721, 292] width 587 height 19
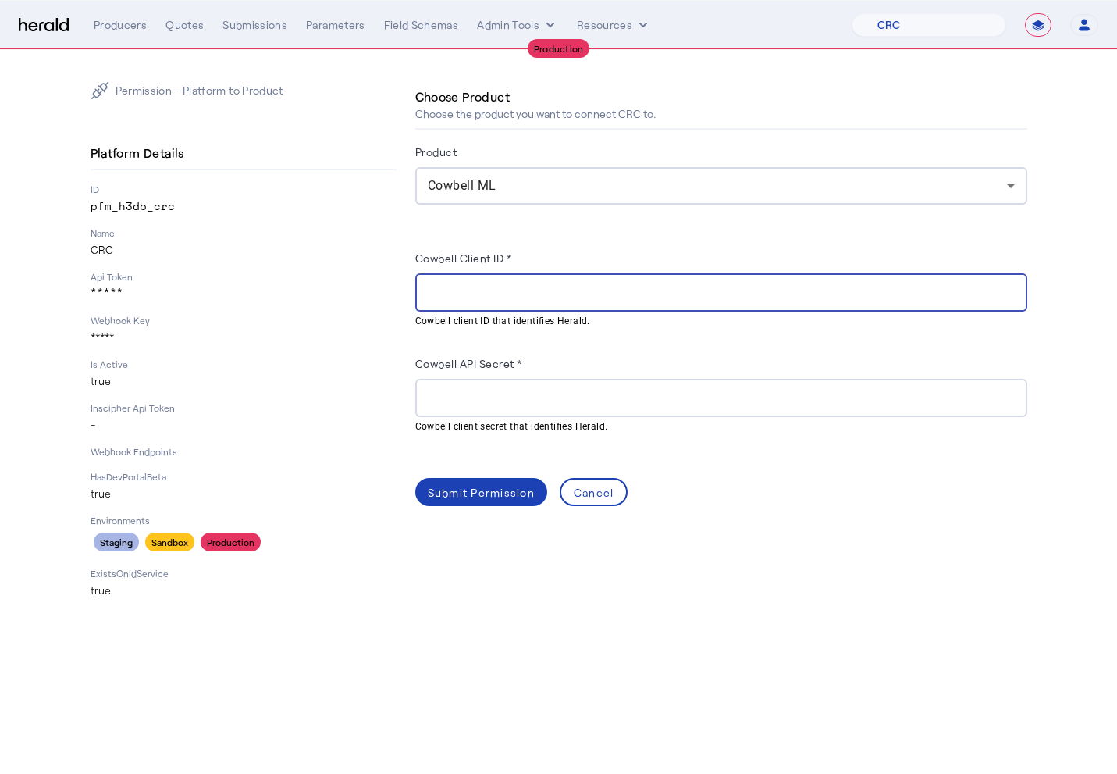
paste input "**********"
type input "**********"
click at [440, 389] on input "Cowbell API Secret *" at bounding box center [721, 398] width 587 height 19
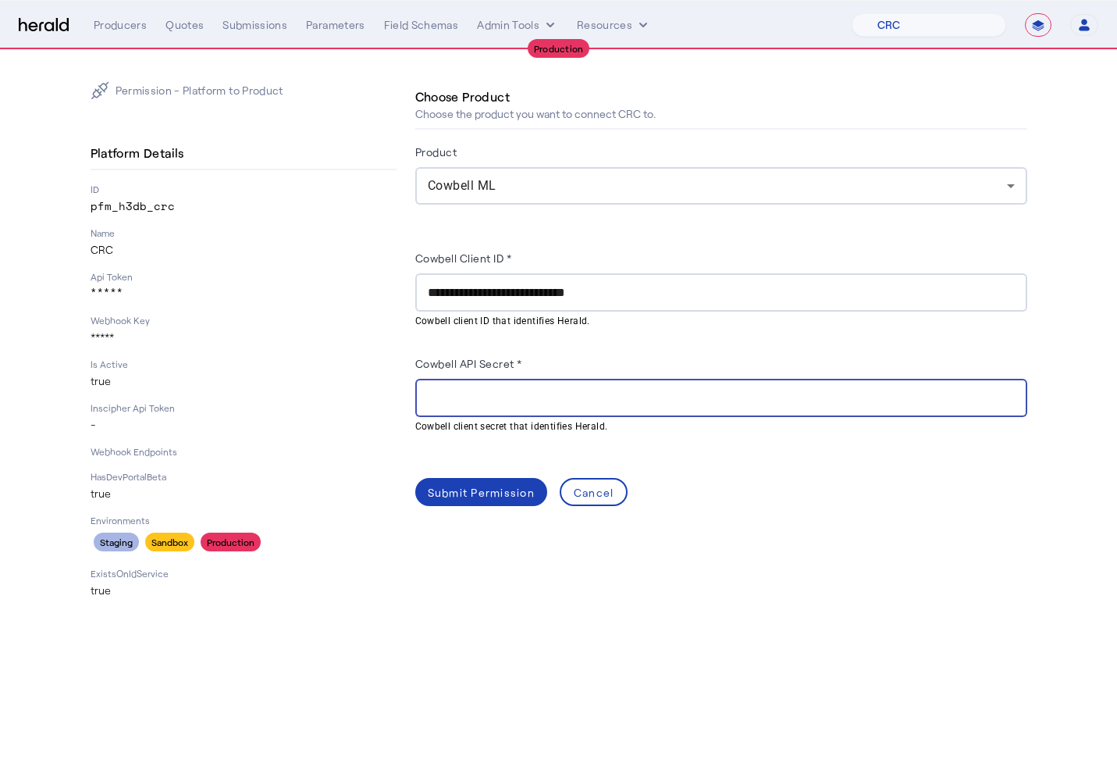
paste input "**********"
type input "**********"
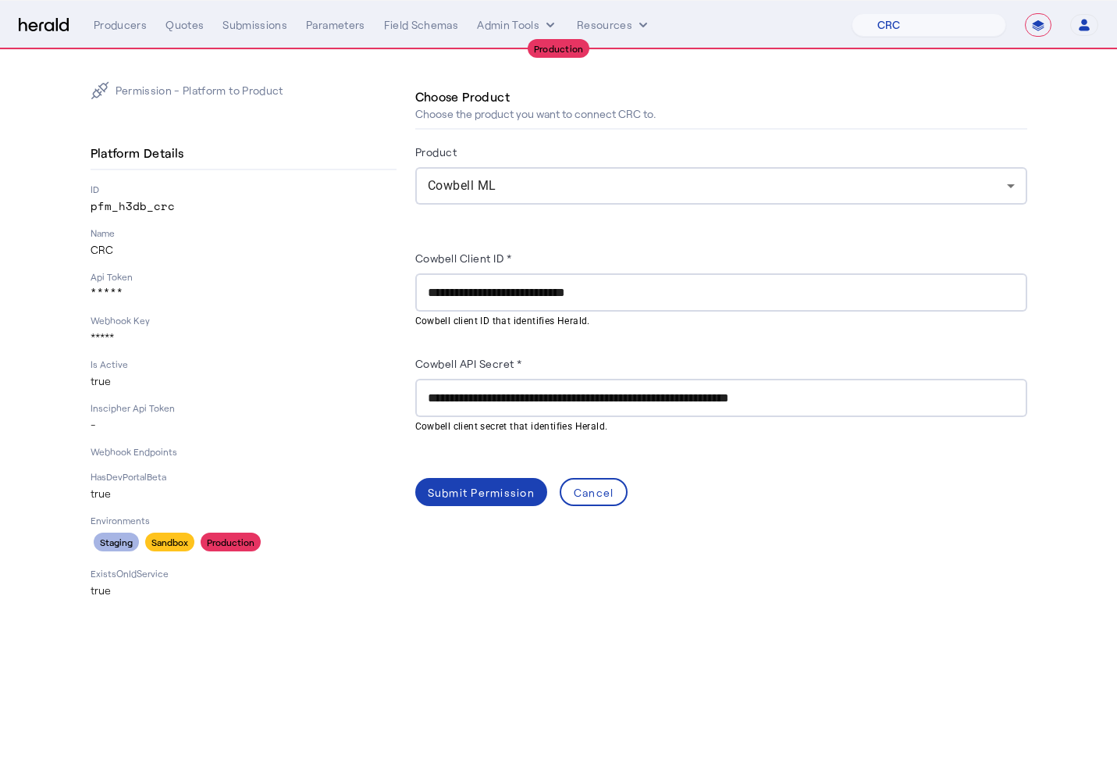
click at [439, 446] on div "**********" at bounding box center [721, 341] width 612 height 236
click at [453, 488] on div "Submit Permission" at bounding box center [481, 492] width 107 height 16
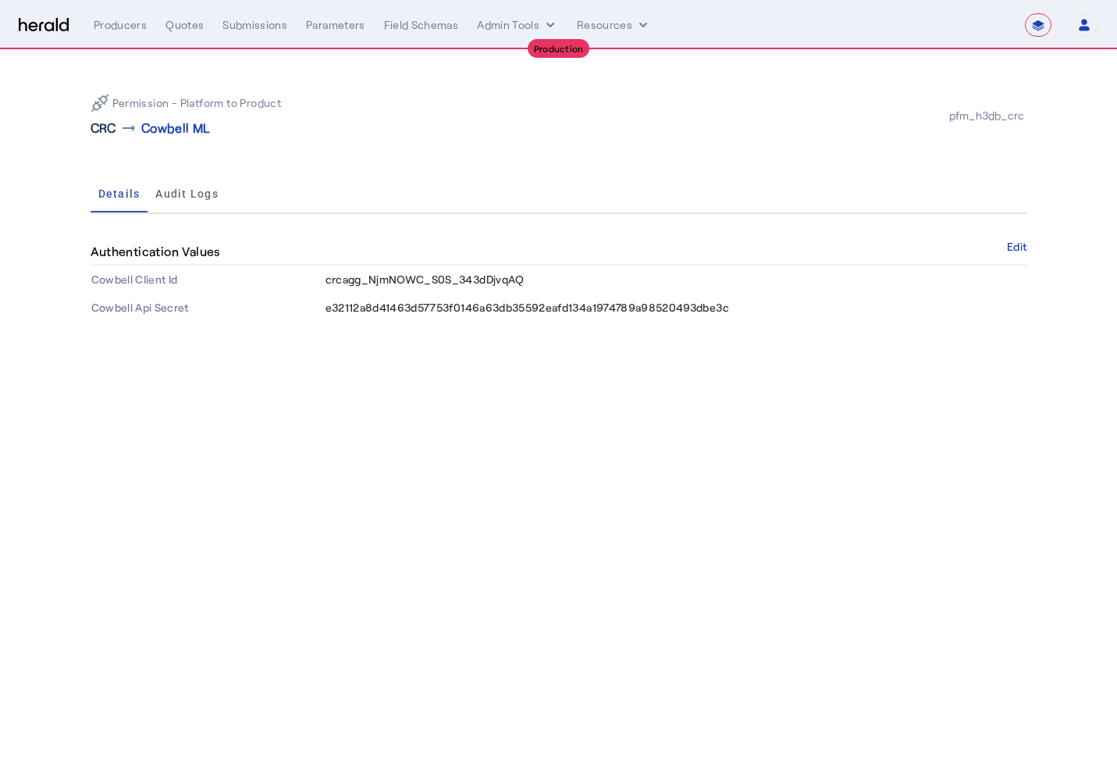
click at [112, 128] on p "CRC" at bounding box center [104, 128] width 26 height 19
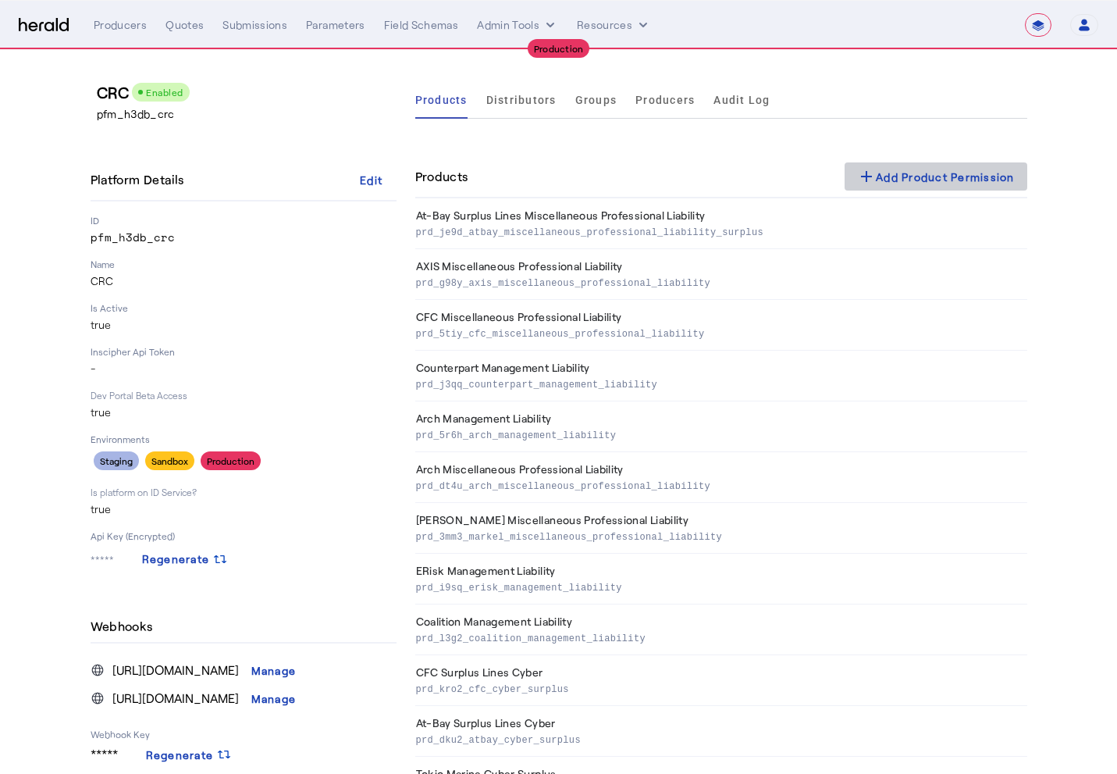
click at [880, 171] on div "add Add Product Permission" at bounding box center [936, 176] width 158 height 19
select select "pfm_h3db_crc"
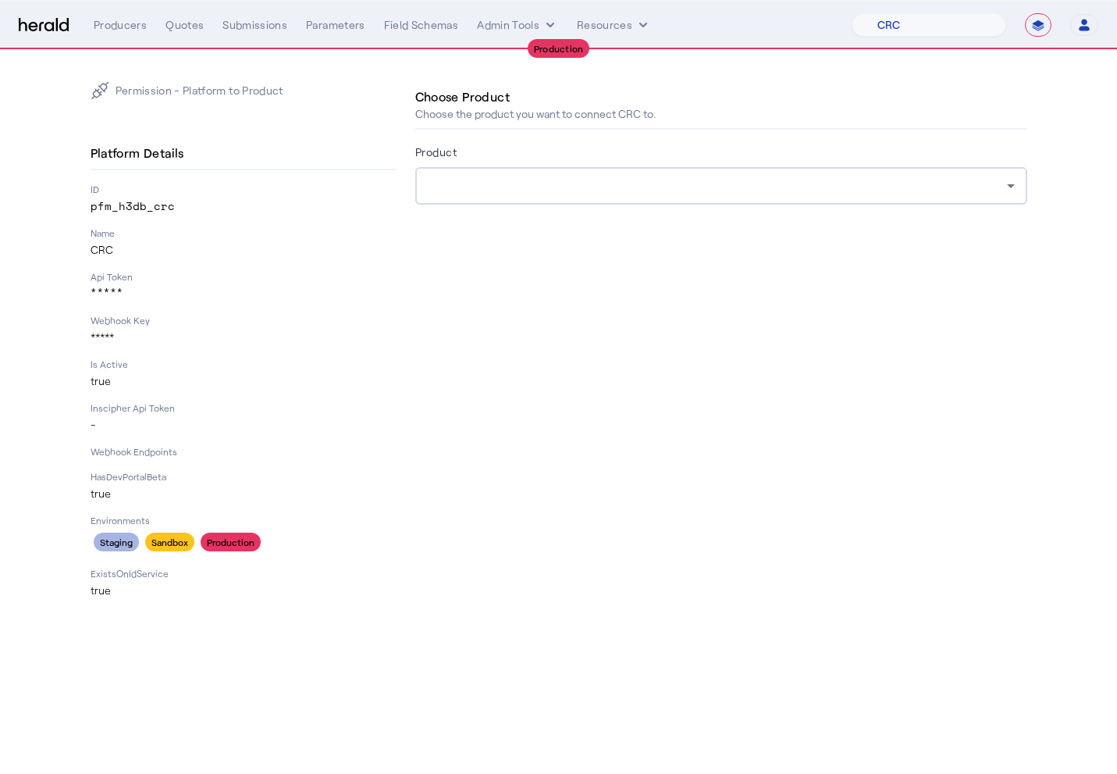
click at [605, 204] on div at bounding box center [721, 185] width 587 height 37
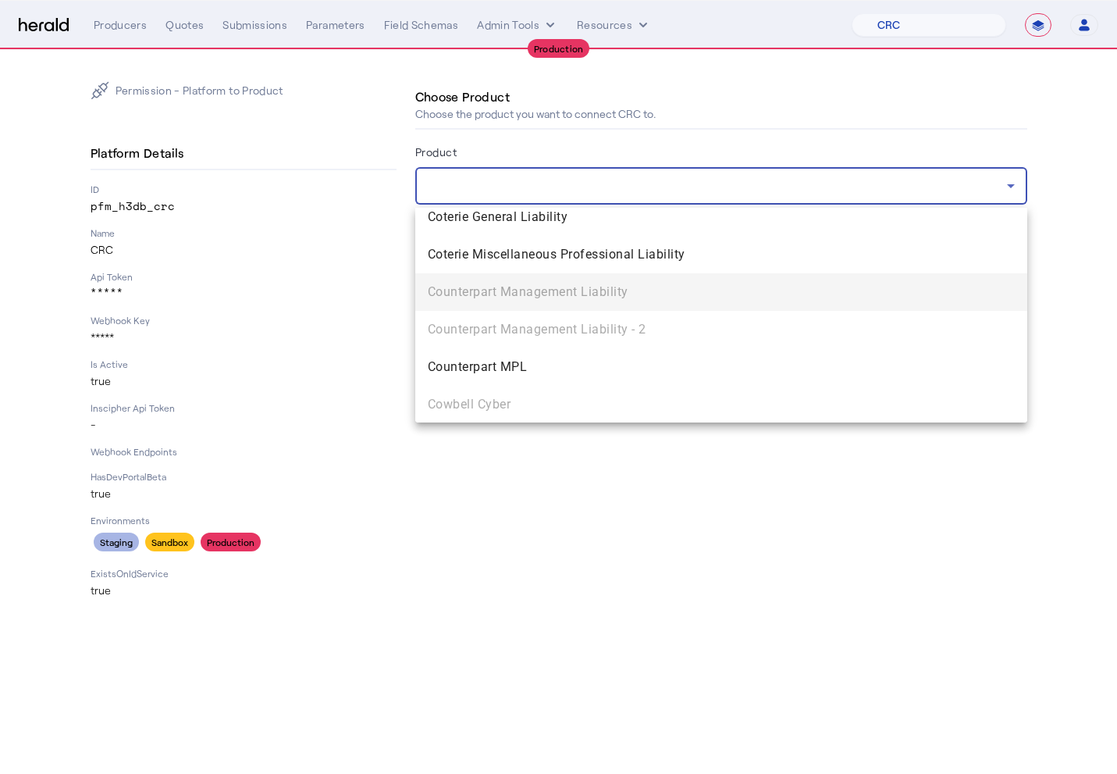
scroll to position [1226, 0]
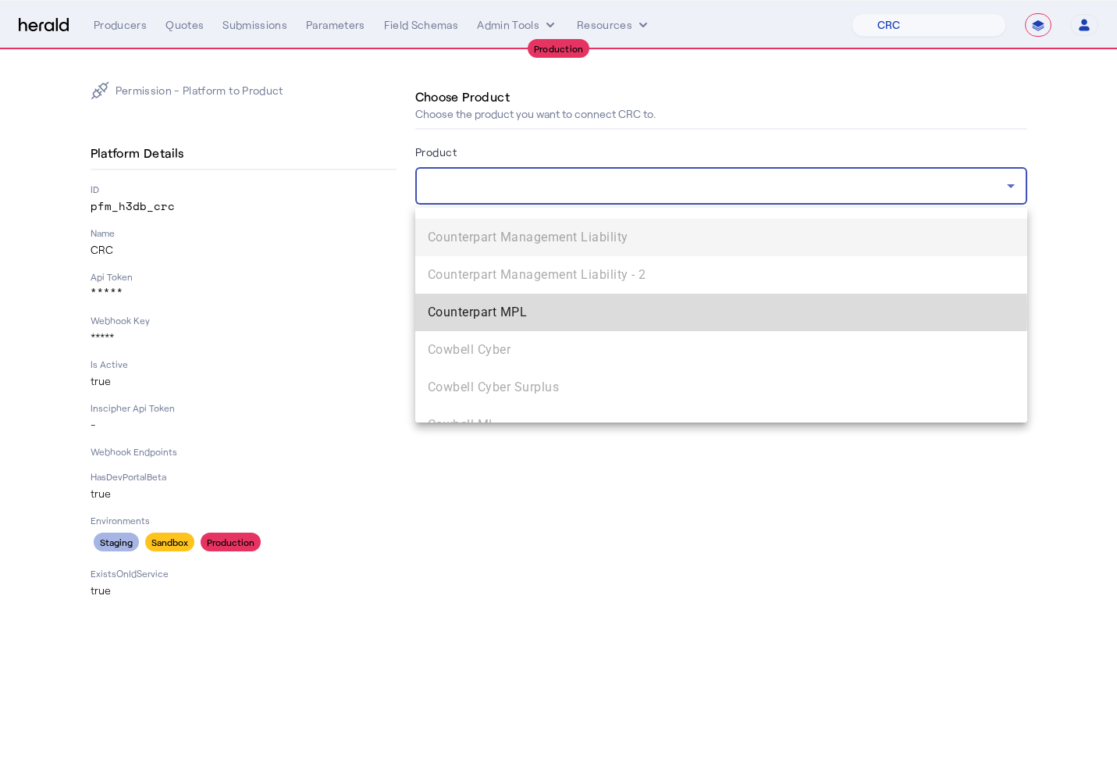
click at [562, 313] on span "Counterpart MPL" at bounding box center [721, 312] width 587 height 19
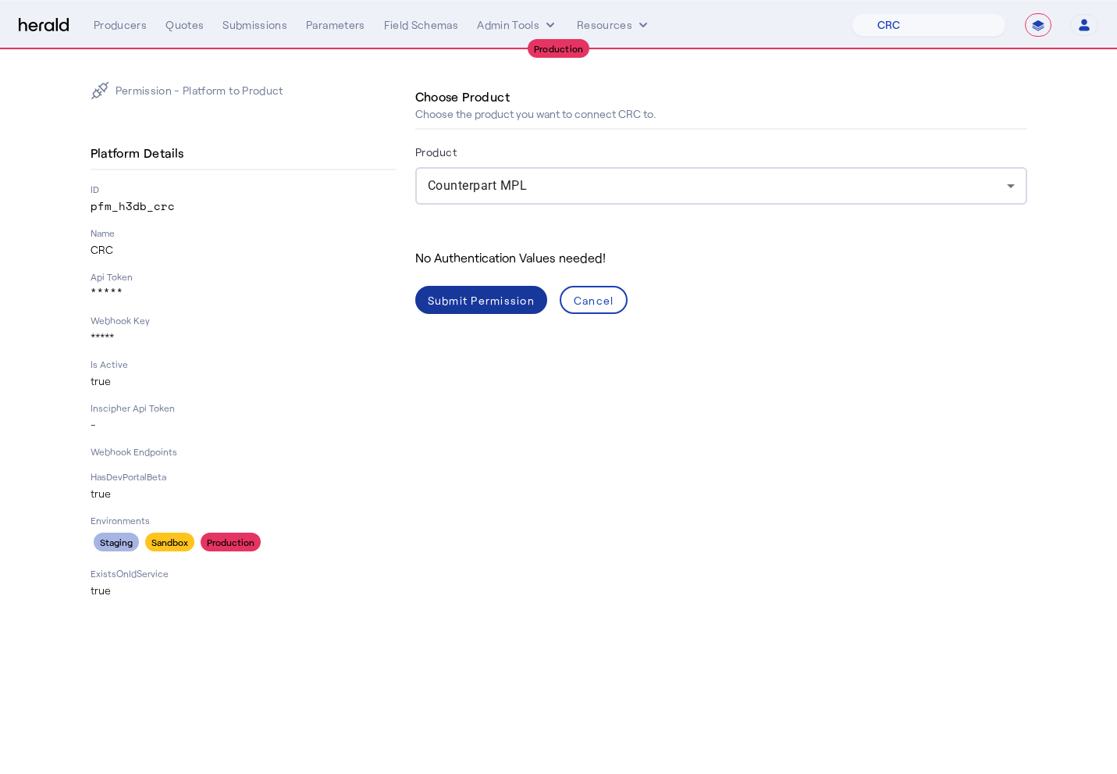
click at [469, 308] on div "Submit Permission" at bounding box center [481, 300] width 107 height 16
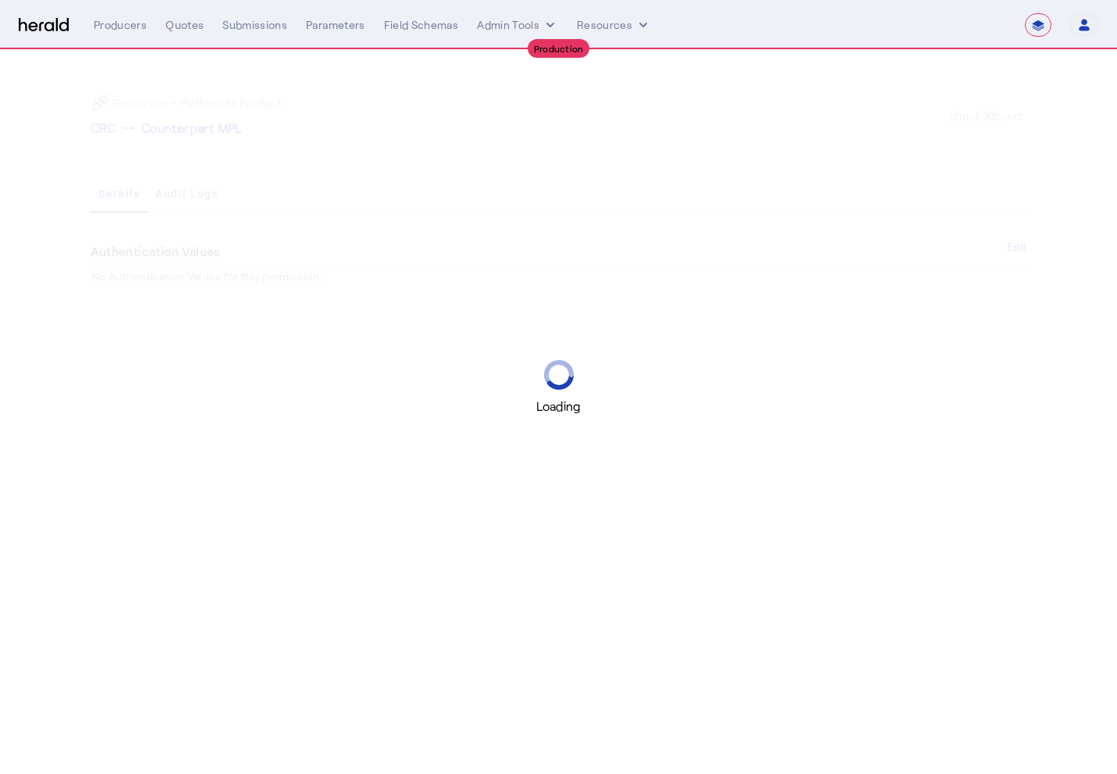
click at [116, 59] on div "Loading" at bounding box center [558, 387] width 1117 height 774
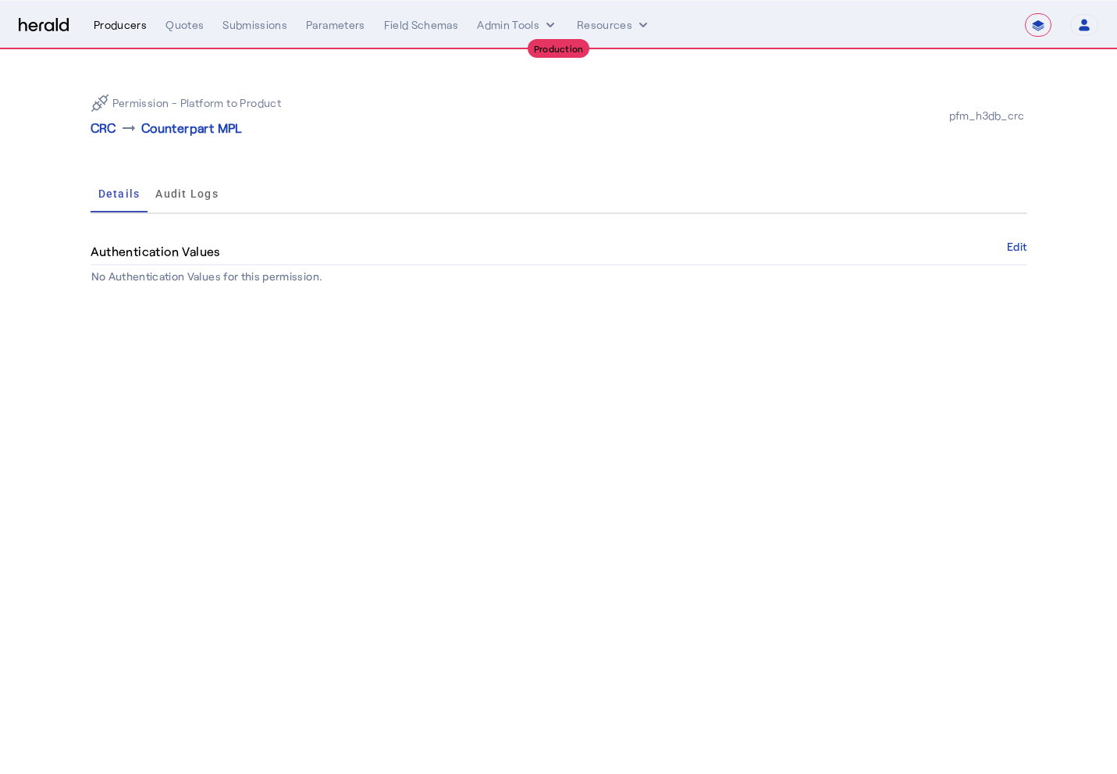
click at [116, 27] on div "Producers" at bounding box center [120, 25] width 53 height 16
select select "pfm_h3db_crc"
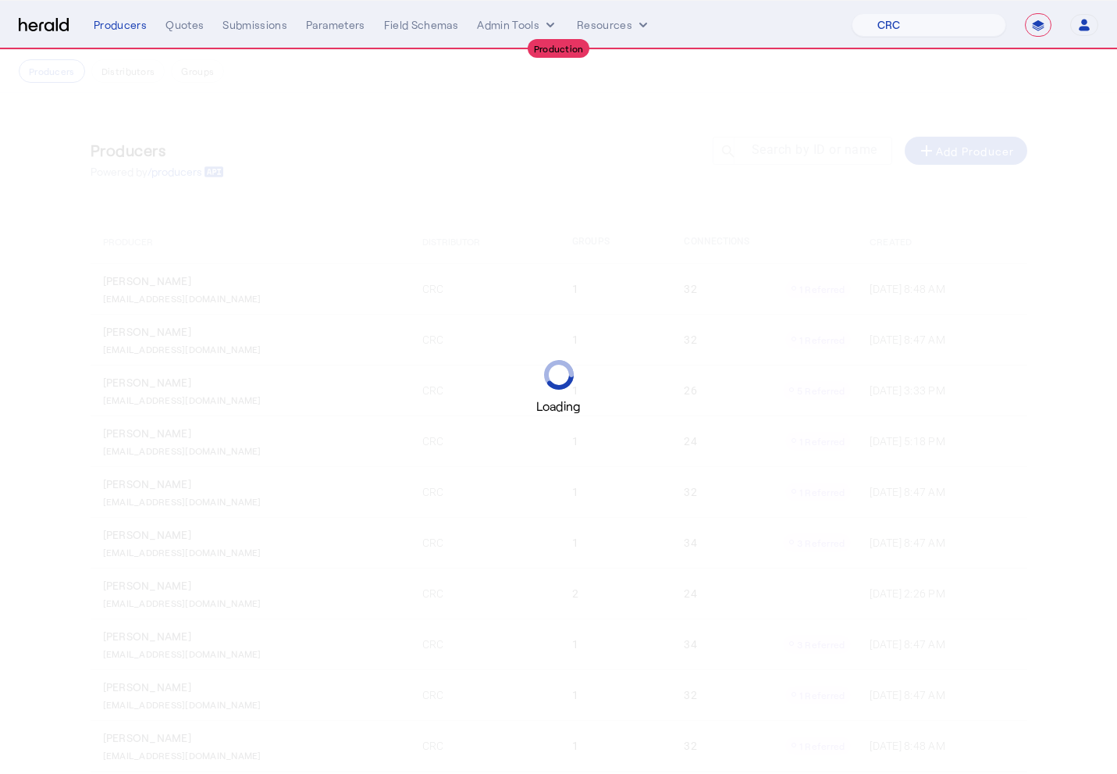
click at [126, 89] on div "Loading" at bounding box center [558, 387] width 1117 height 774
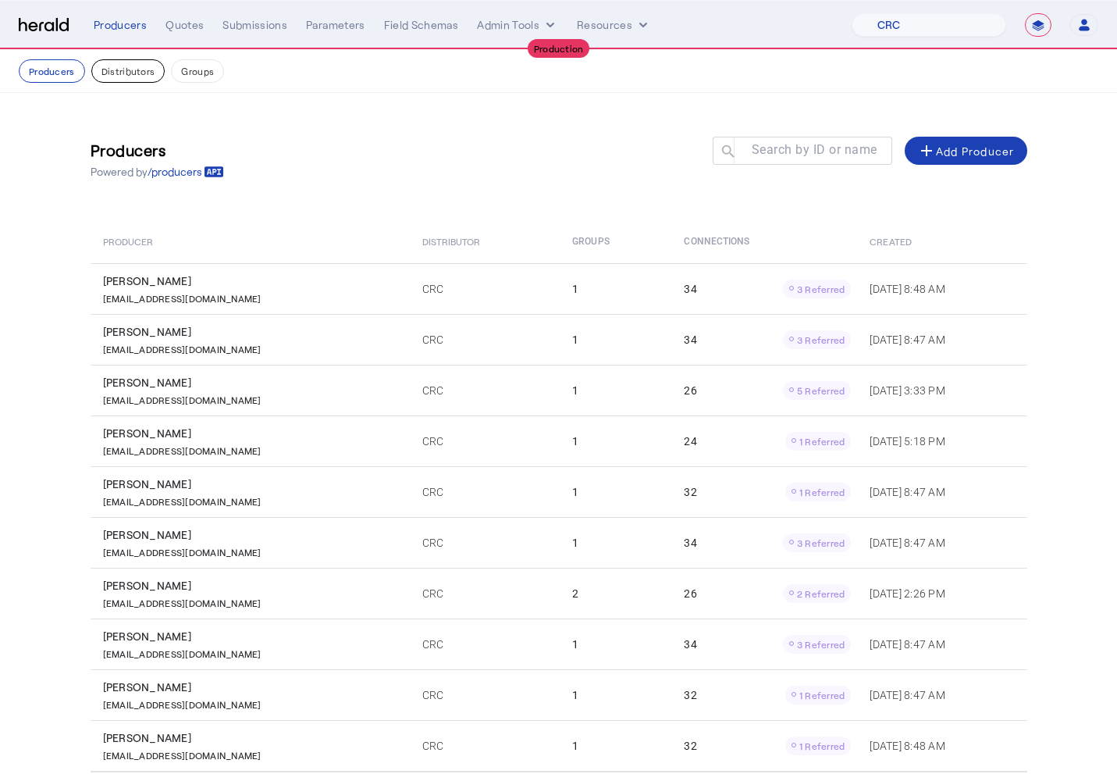
click at [150, 78] on button "Distributors" at bounding box center [128, 70] width 74 height 23
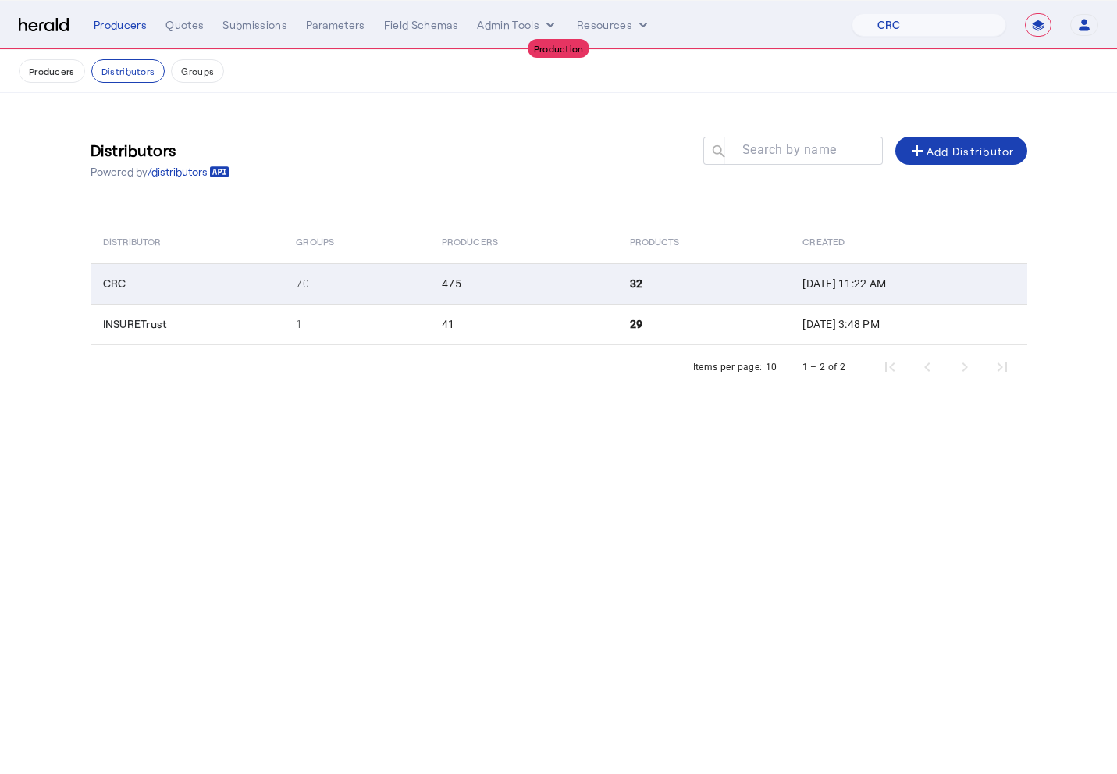
click at [203, 276] on td "CRC" at bounding box center [188, 283] width 194 height 41
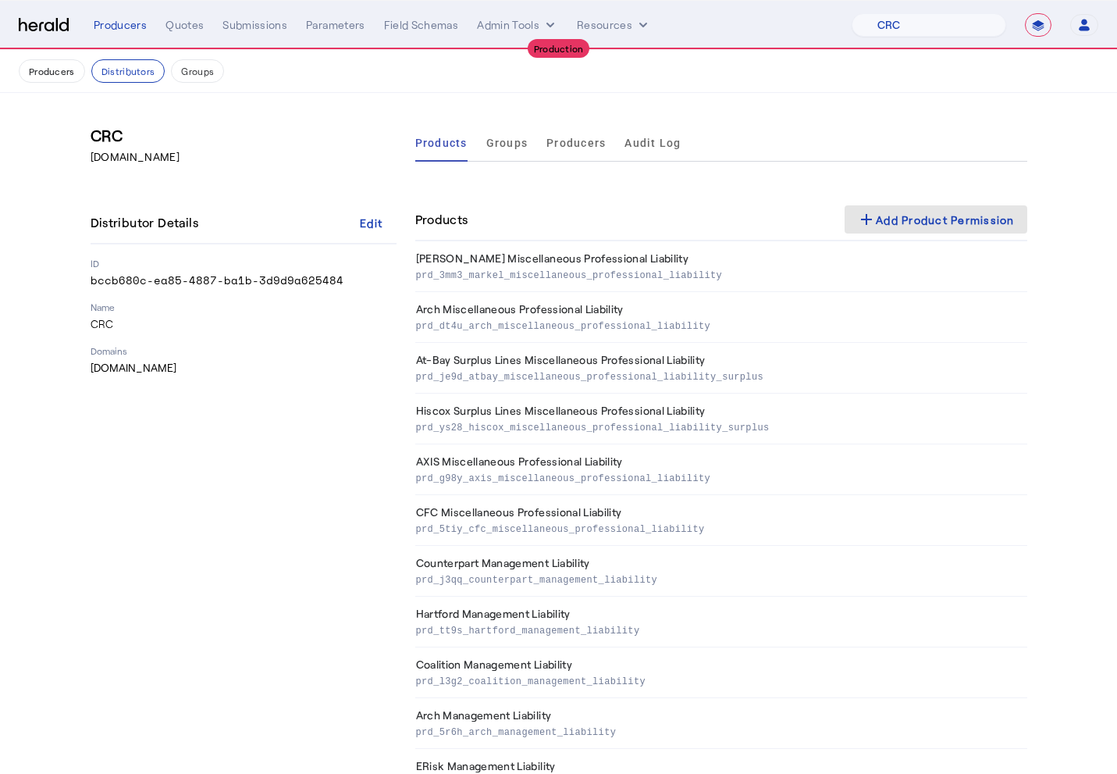
click at [907, 218] on div "add Add Product Permission" at bounding box center [936, 219] width 158 height 19
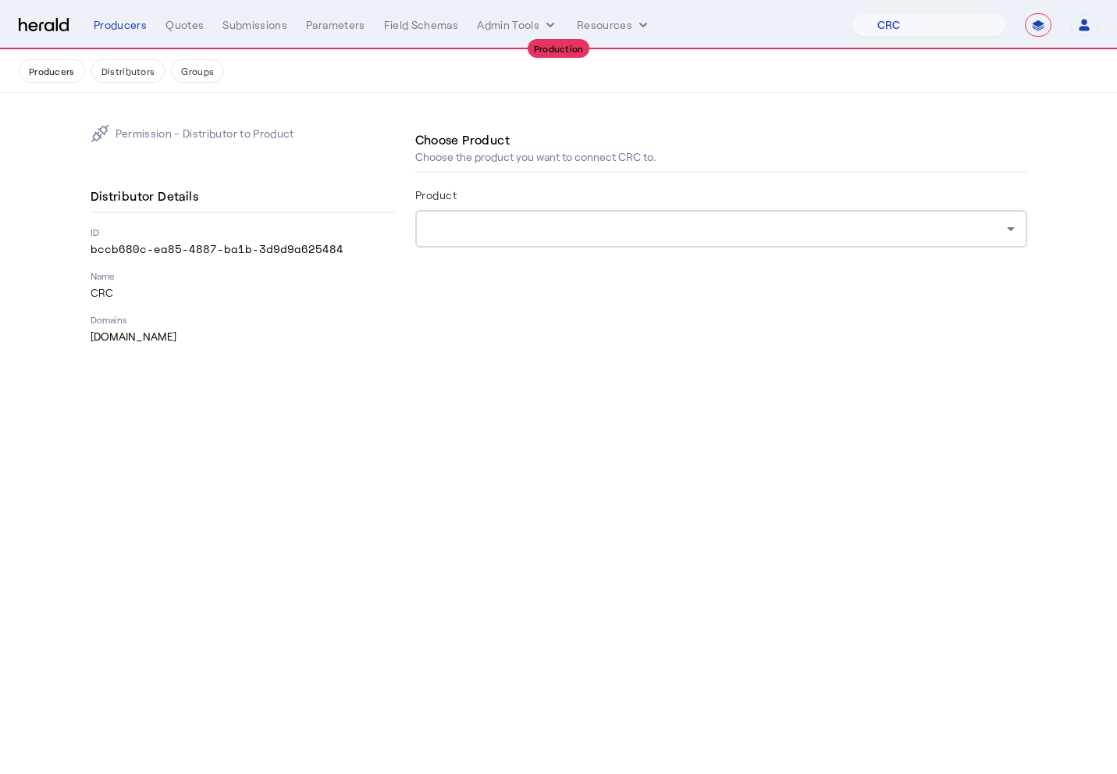
click at [603, 233] on div at bounding box center [717, 228] width 579 height 19
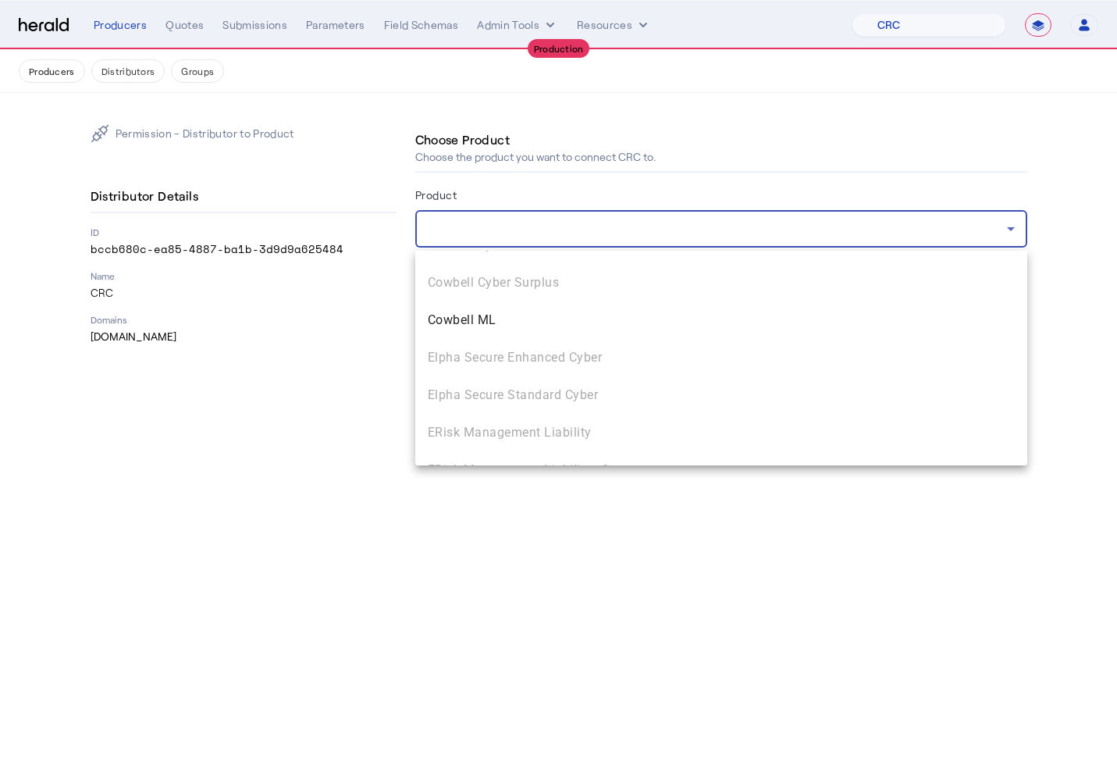
scroll to position [732, 0]
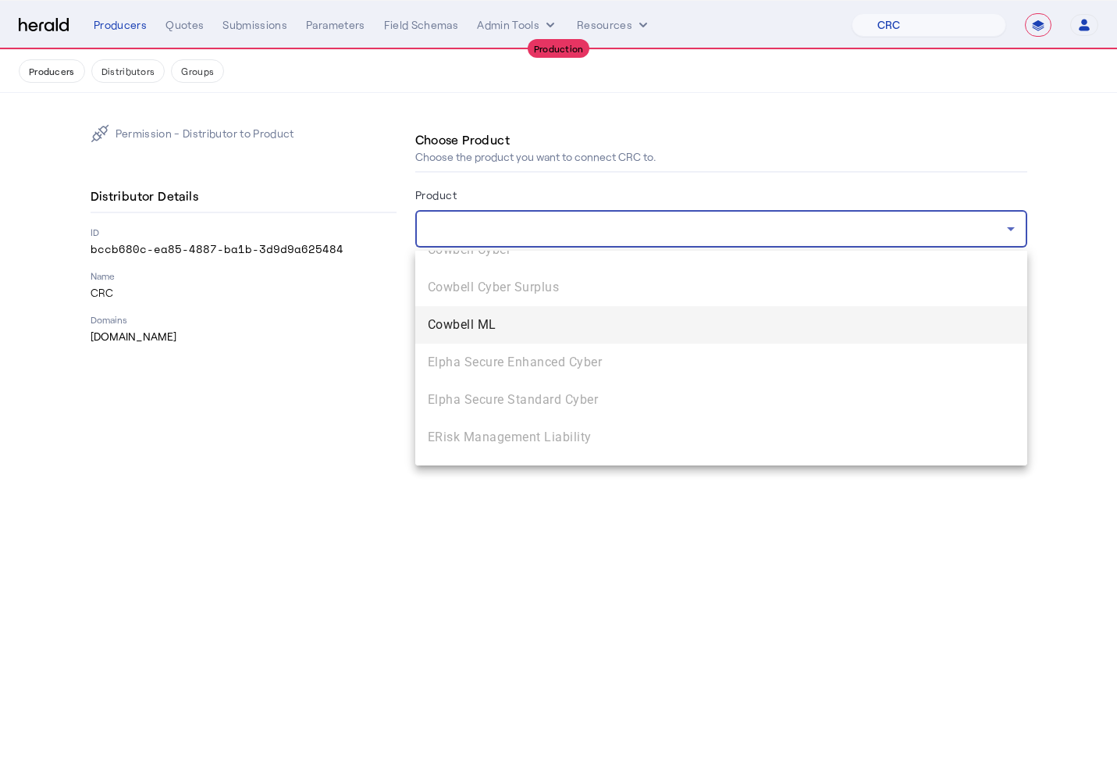
click at [529, 333] on span "Cowbell ML" at bounding box center [721, 324] width 587 height 19
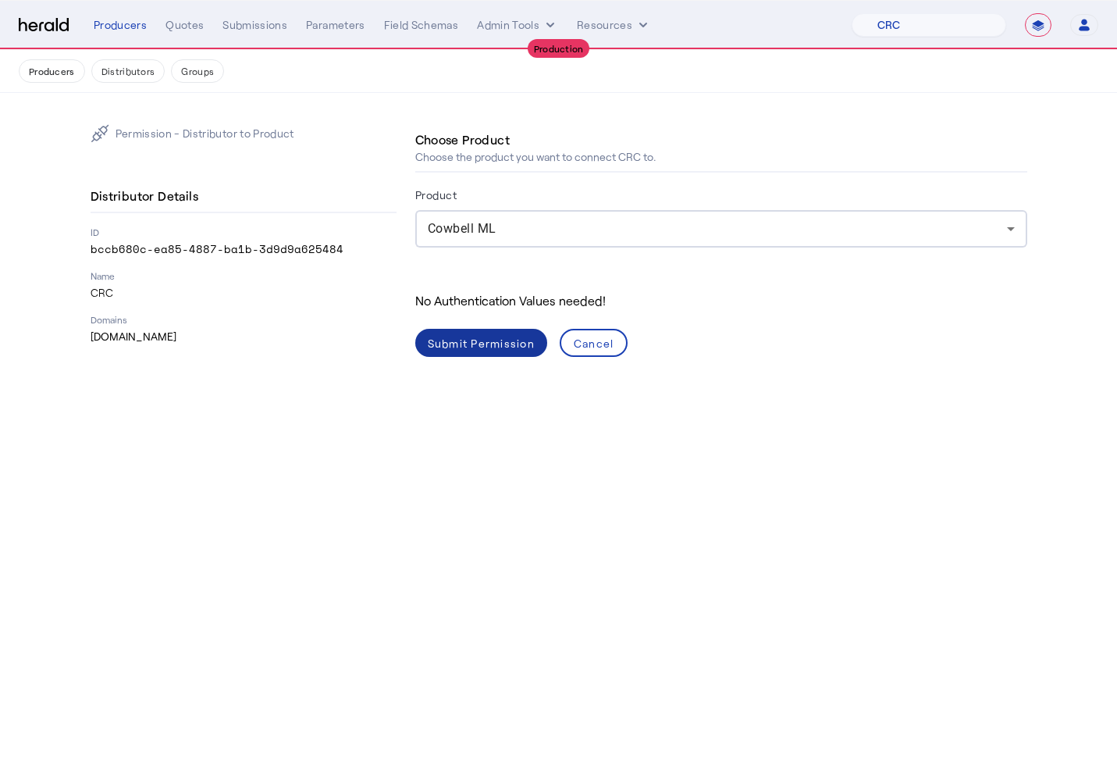
click at [511, 345] on div "Submit Permission" at bounding box center [481, 343] width 107 height 16
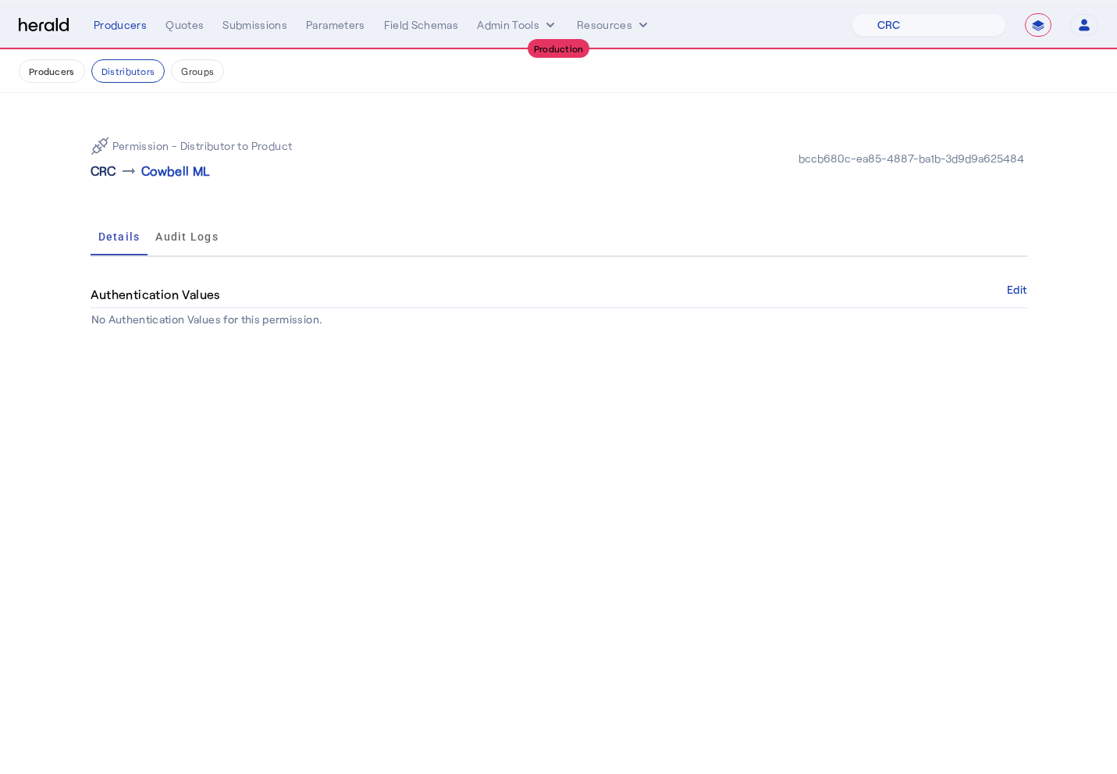
click at [99, 171] on p "CRC" at bounding box center [104, 171] width 26 height 19
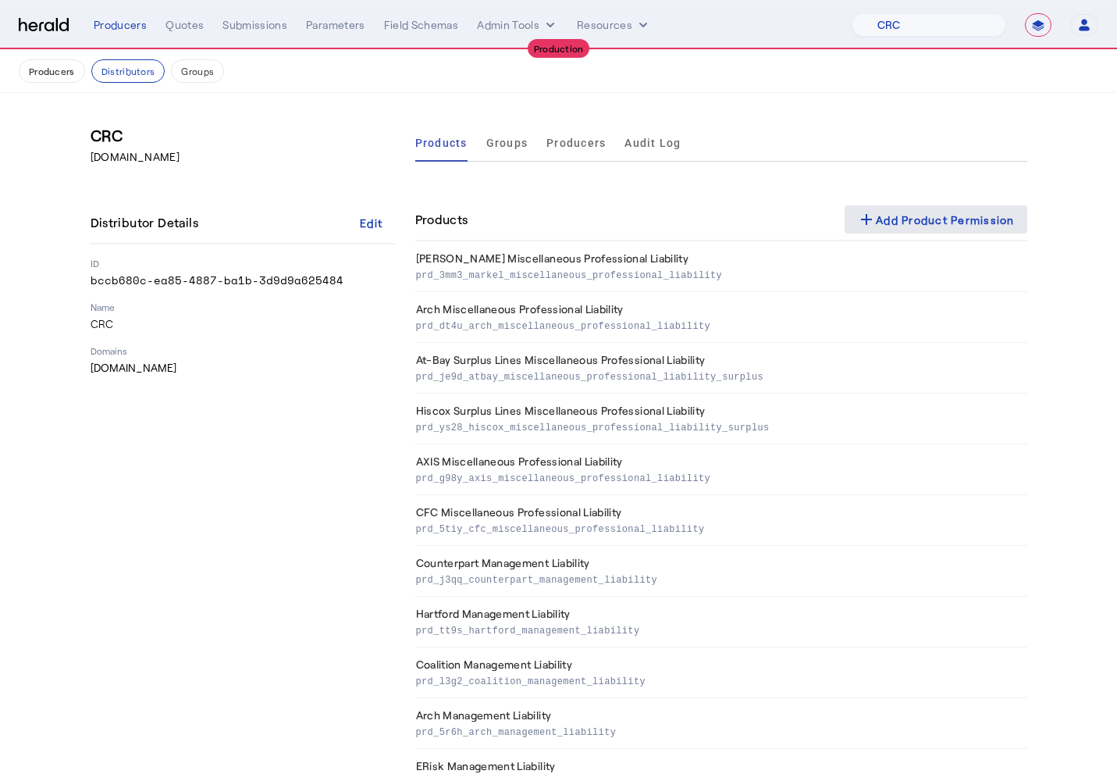
click at [894, 226] on div "add Add Product Permission" at bounding box center [936, 219] width 158 height 19
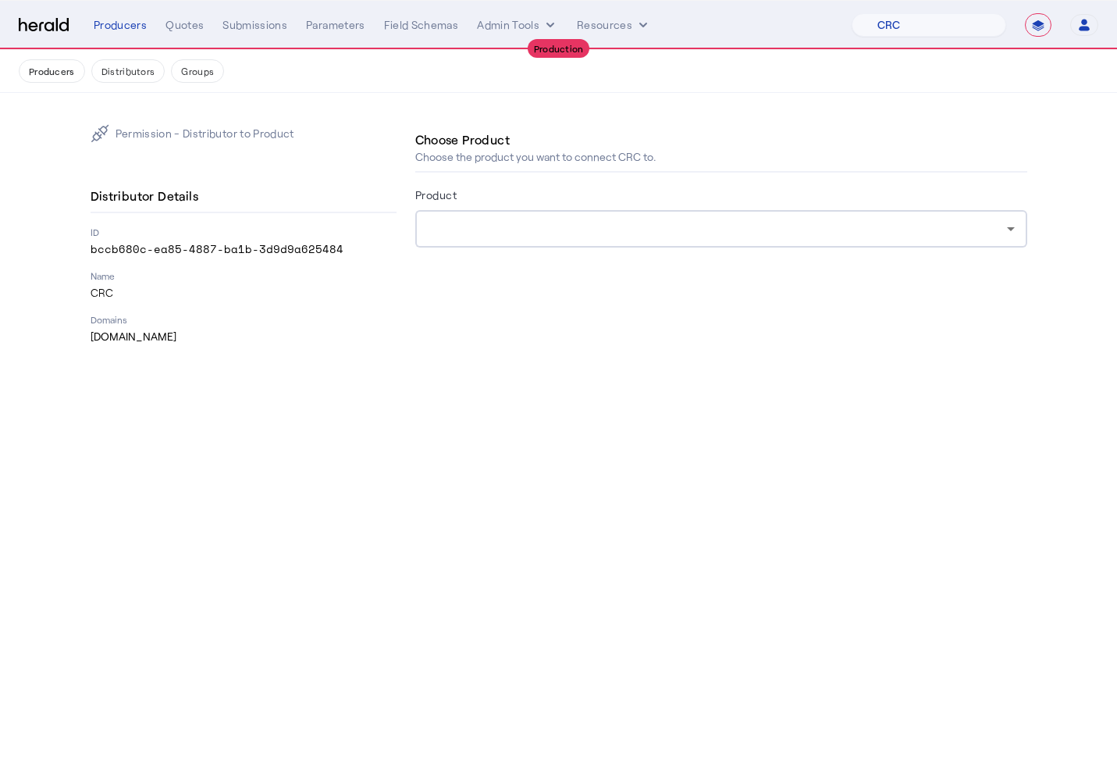
click at [598, 243] on div at bounding box center [721, 228] width 587 height 37
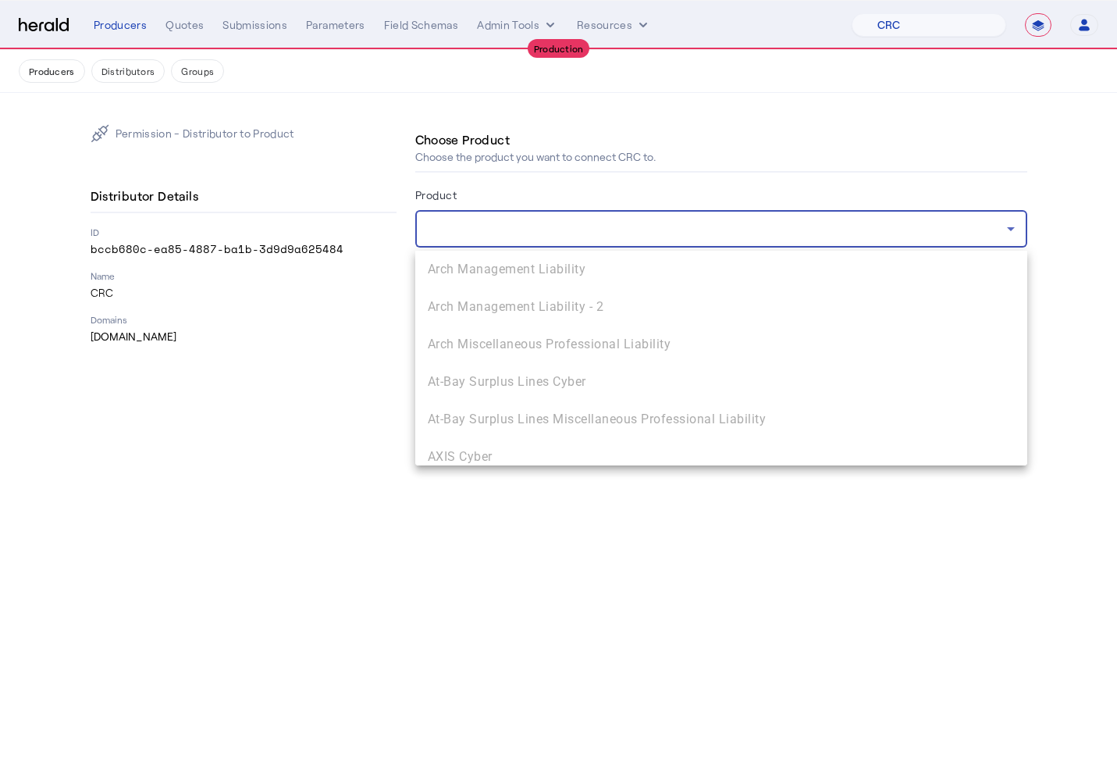
scroll to position [501, 0]
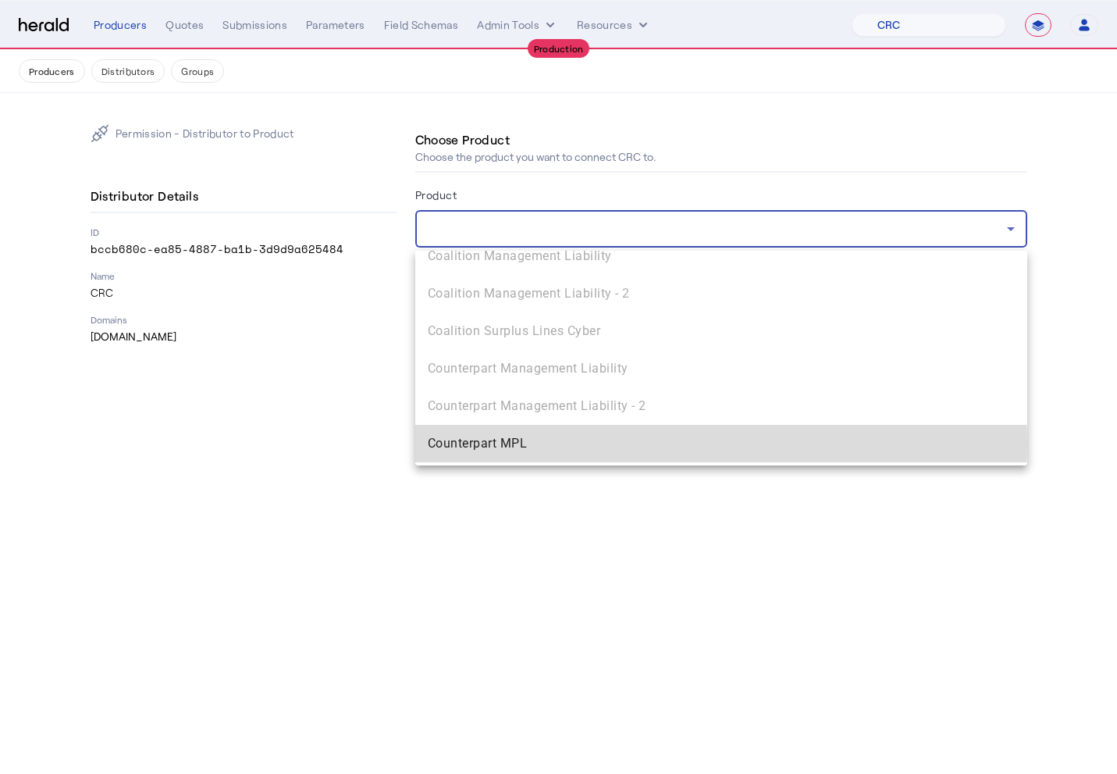
click at [539, 444] on span "Counterpart MPL" at bounding box center [721, 443] width 587 height 19
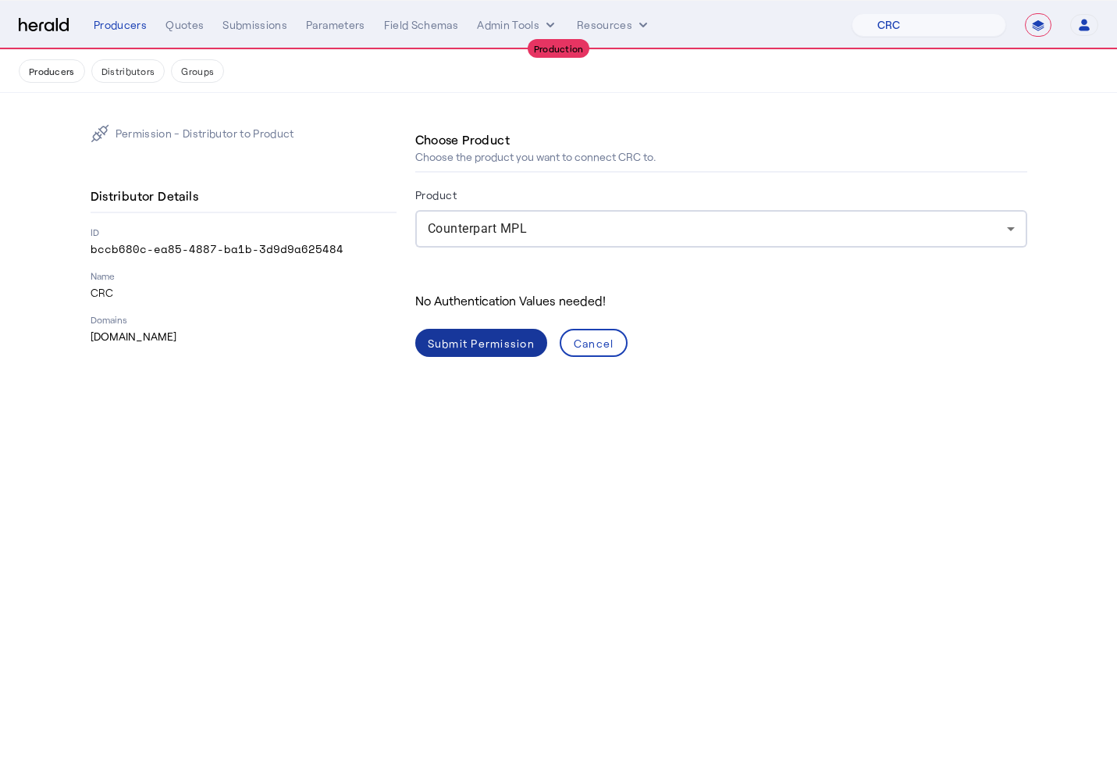
click at [468, 347] on div "Submit Permission" at bounding box center [481, 343] width 107 height 16
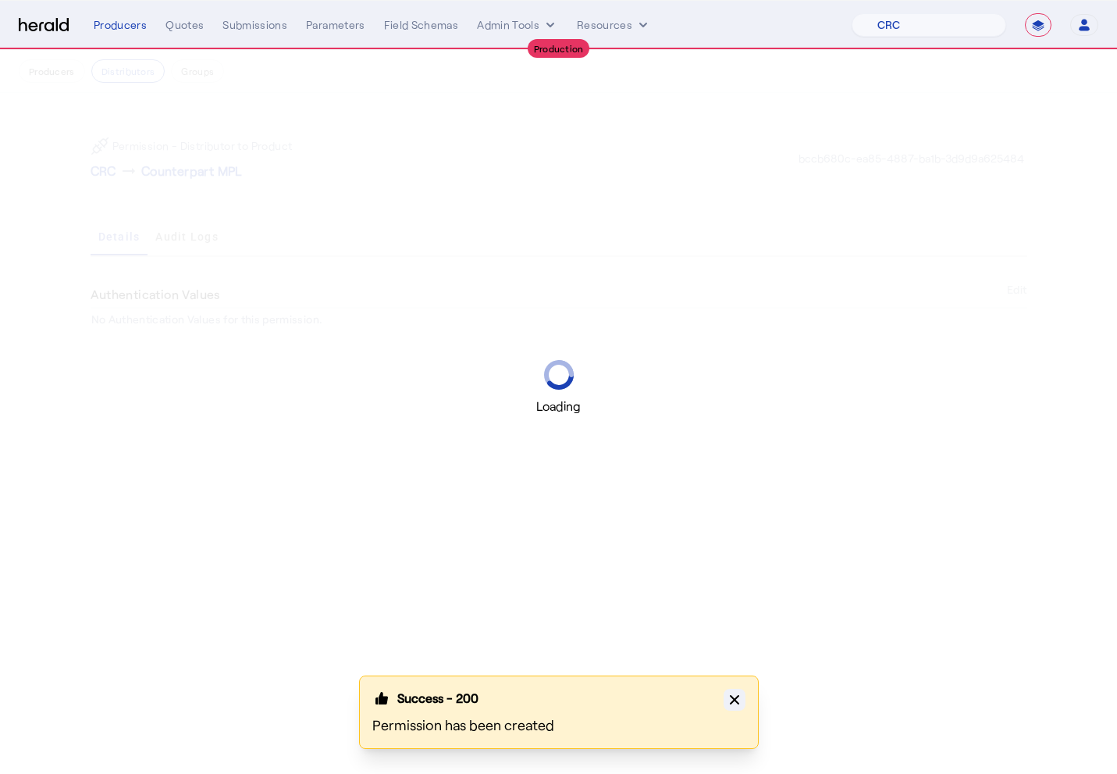
click at [739, 703] on icon "button" at bounding box center [735, 700] width 16 height 16
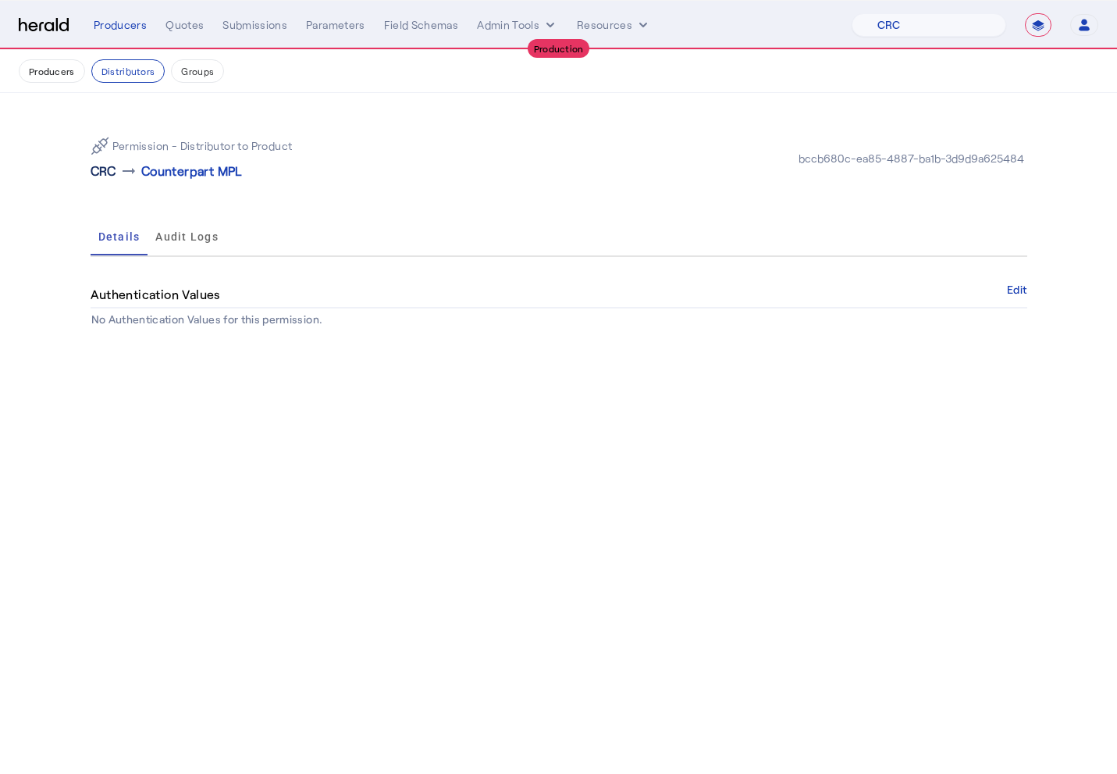
click at [102, 171] on p "CRC" at bounding box center [104, 171] width 26 height 19
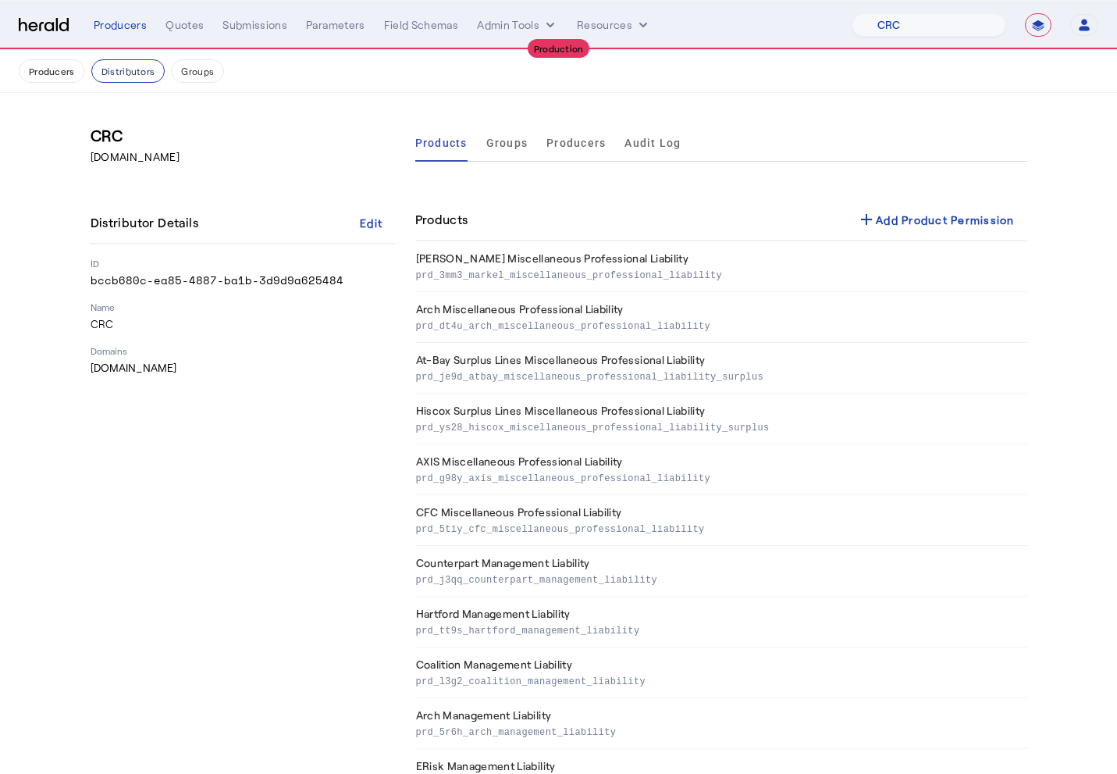
click at [120, 73] on button "Distributors" at bounding box center [128, 70] width 74 height 23
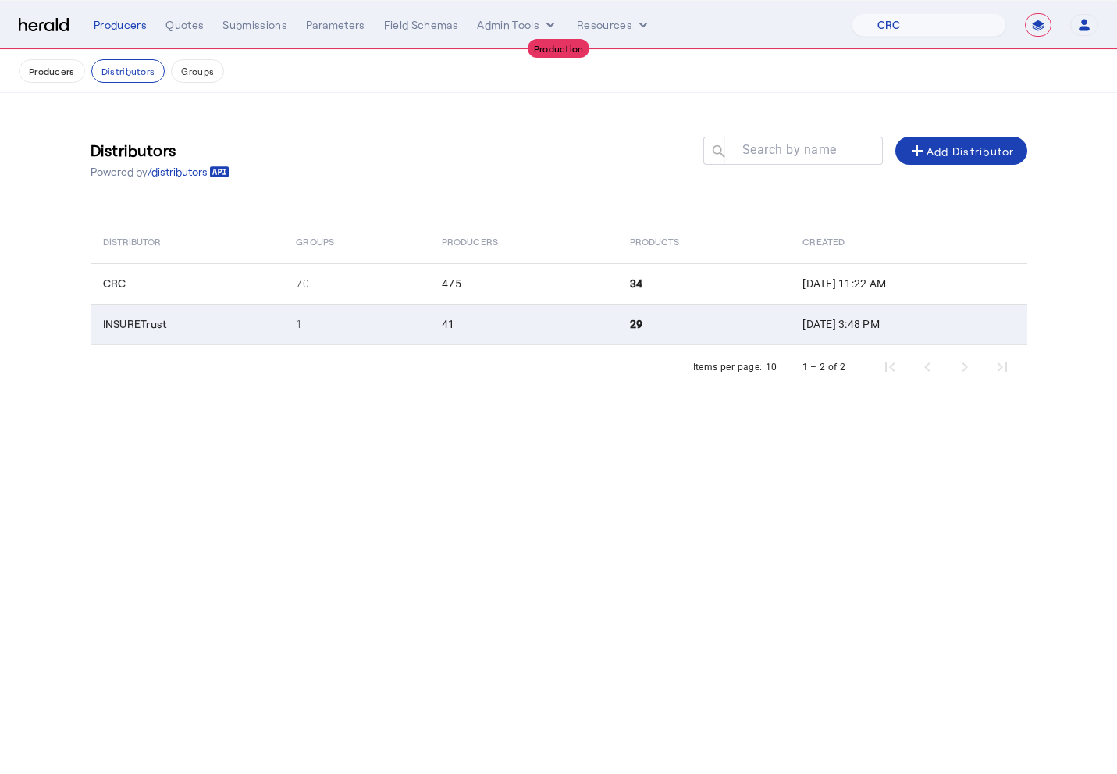
click at [390, 331] on td "1" at bounding box center [356, 324] width 146 height 41
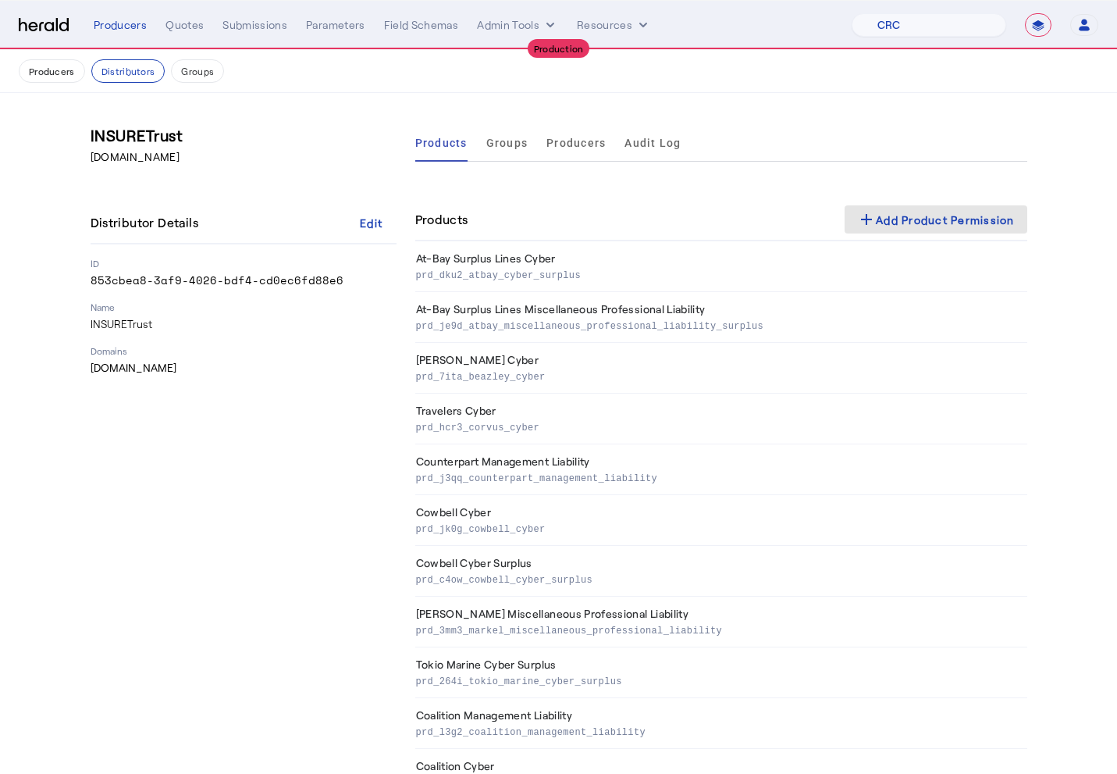
click at [904, 223] on div "add Add Product Permission" at bounding box center [936, 219] width 158 height 19
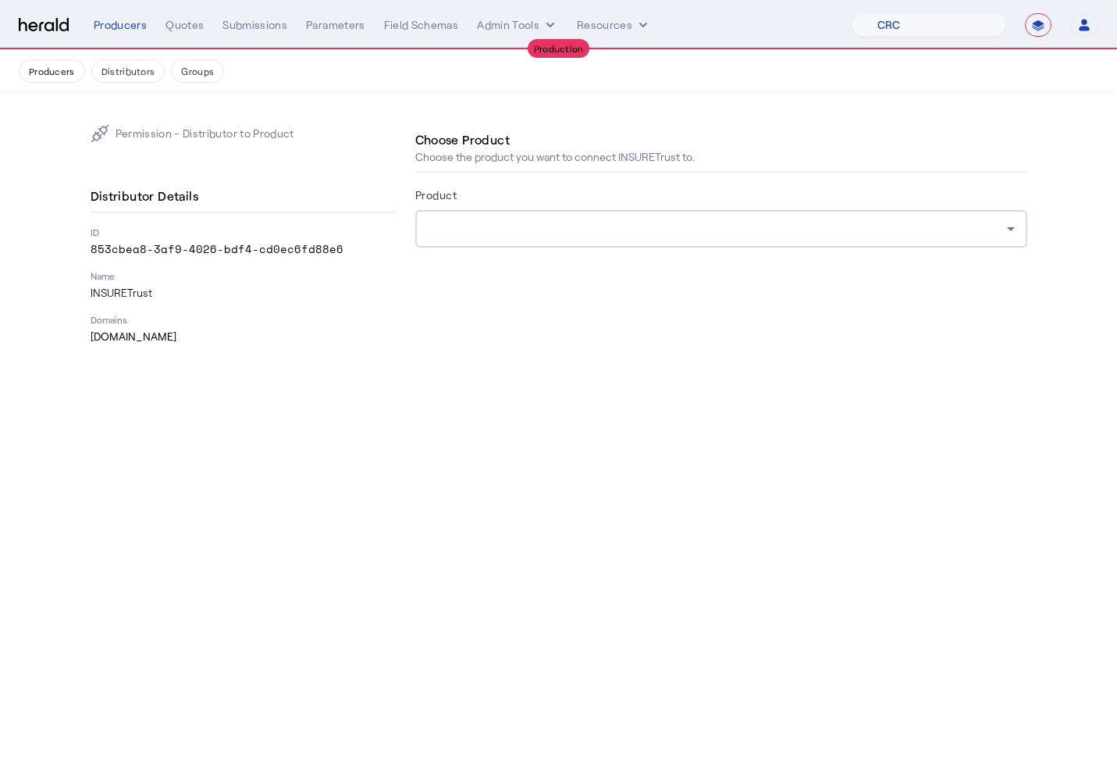
click at [622, 226] on div at bounding box center [717, 228] width 579 height 19
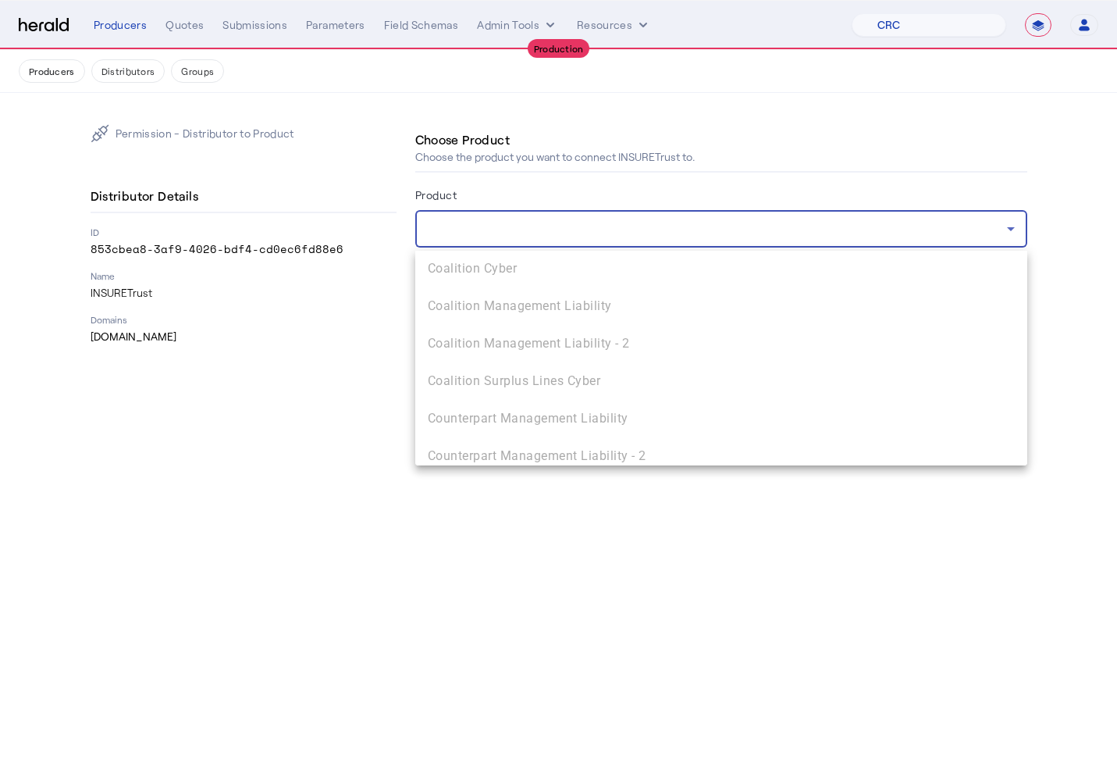
scroll to position [711, 0]
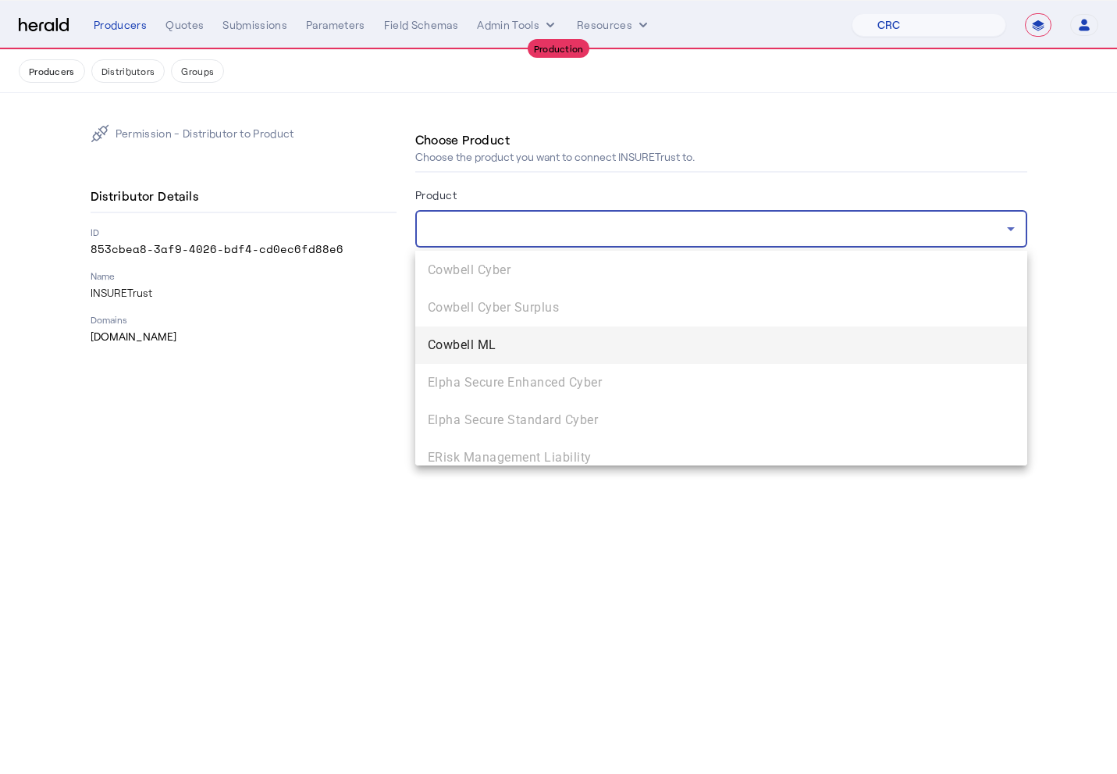
click at [499, 341] on span "Cowbell ML" at bounding box center [721, 345] width 587 height 19
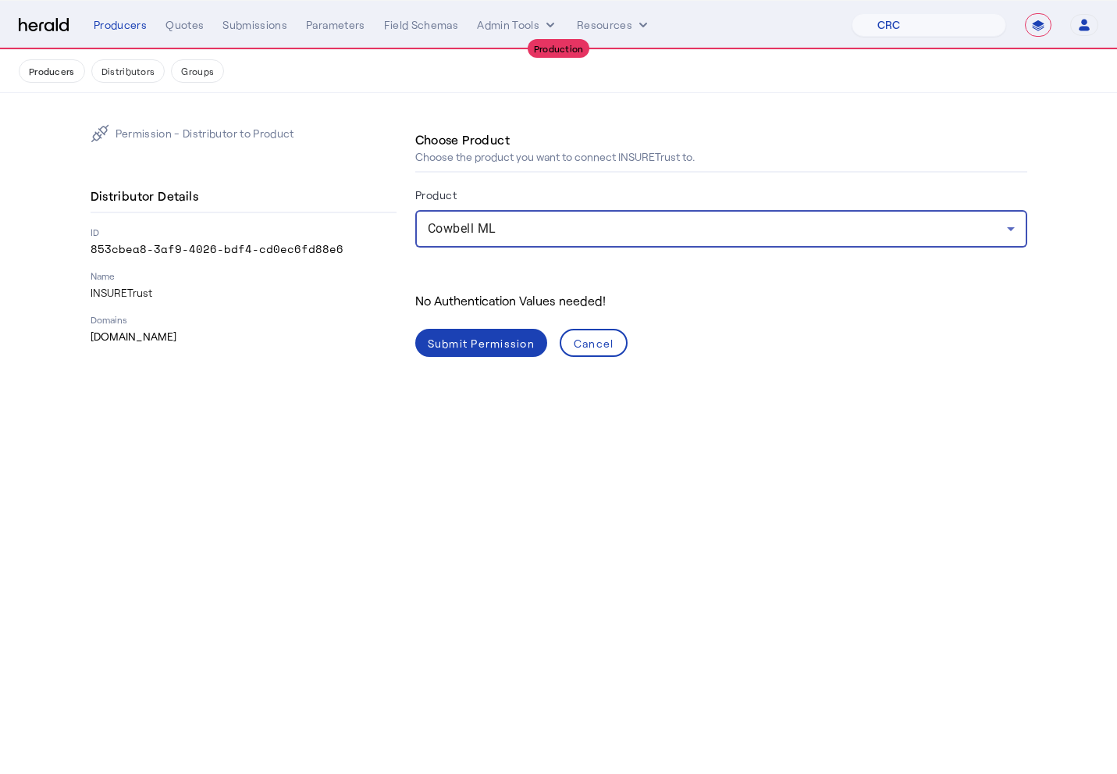
click at [479, 351] on span at bounding box center [481, 342] width 132 height 37
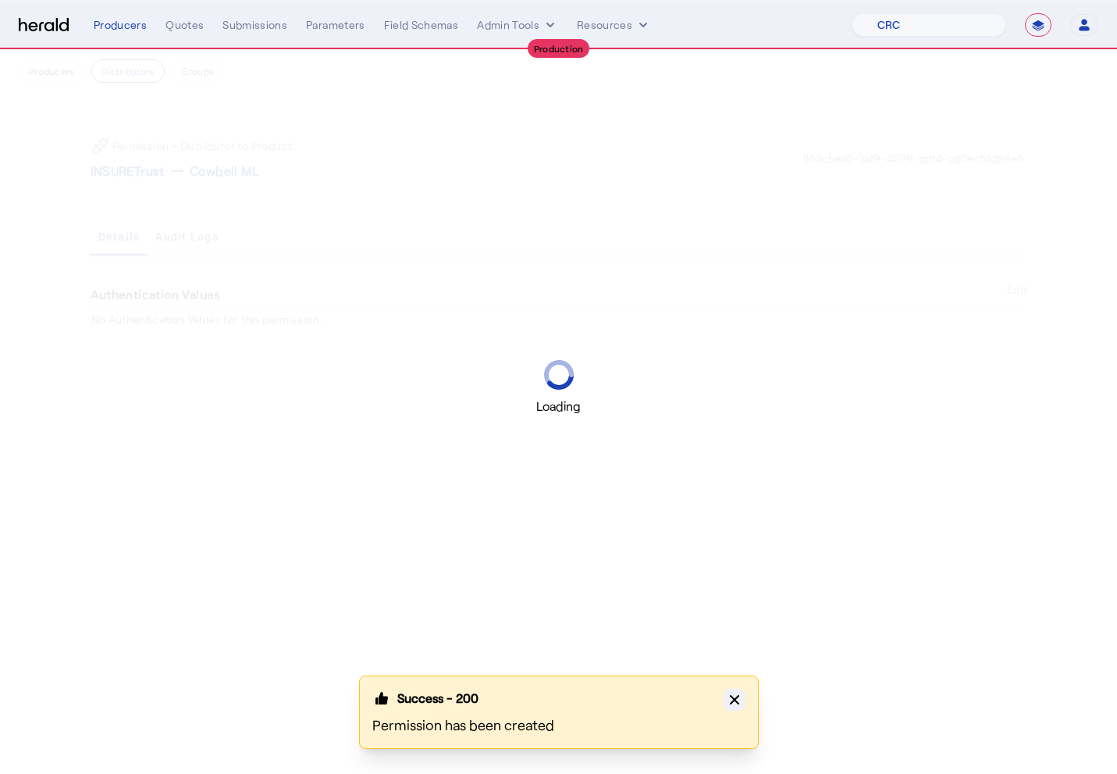
click at [739, 699] on icon "button" at bounding box center [735, 700] width 16 height 16
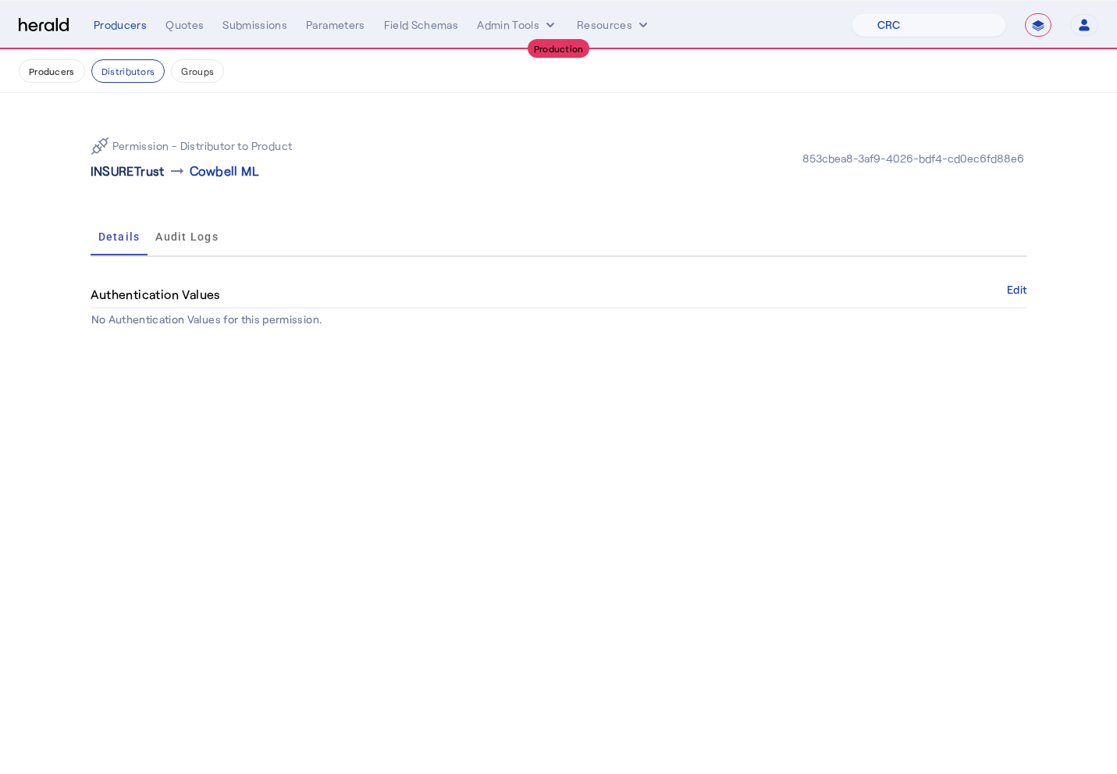
click at [143, 176] on p "INSURETrust" at bounding box center [128, 171] width 74 height 19
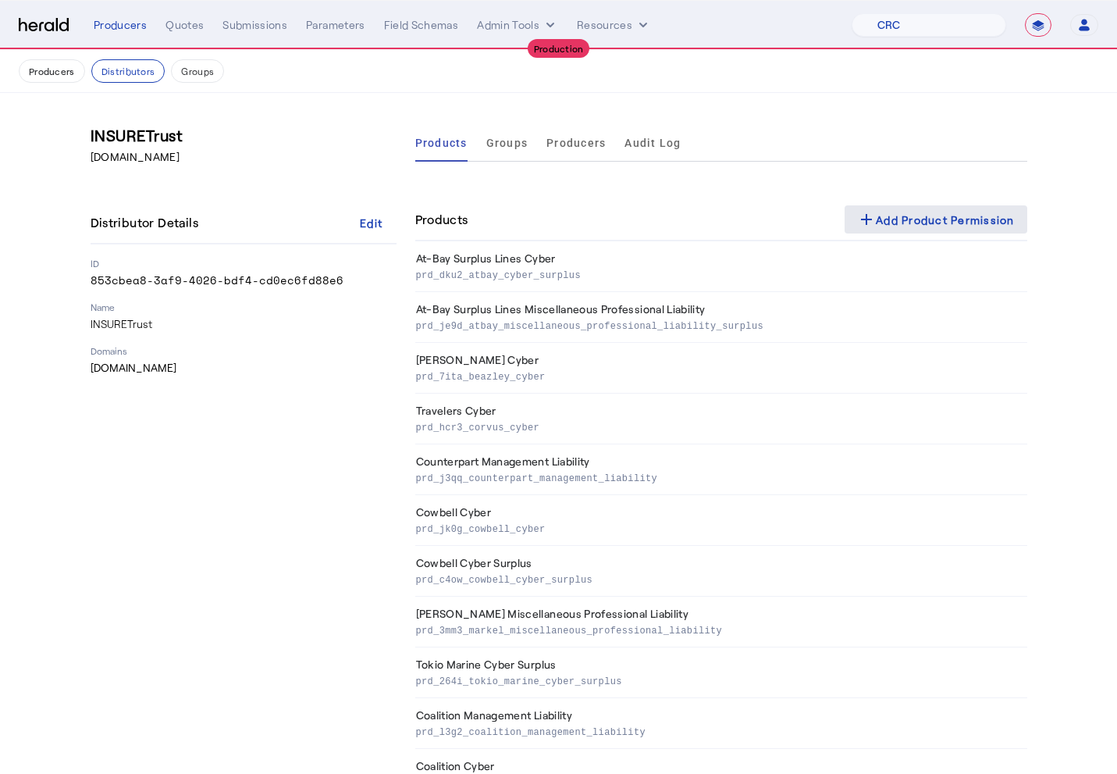
click at [894, 218] on div "add Add Product Permission" at bounding box center [936, 219] width 158 height 19
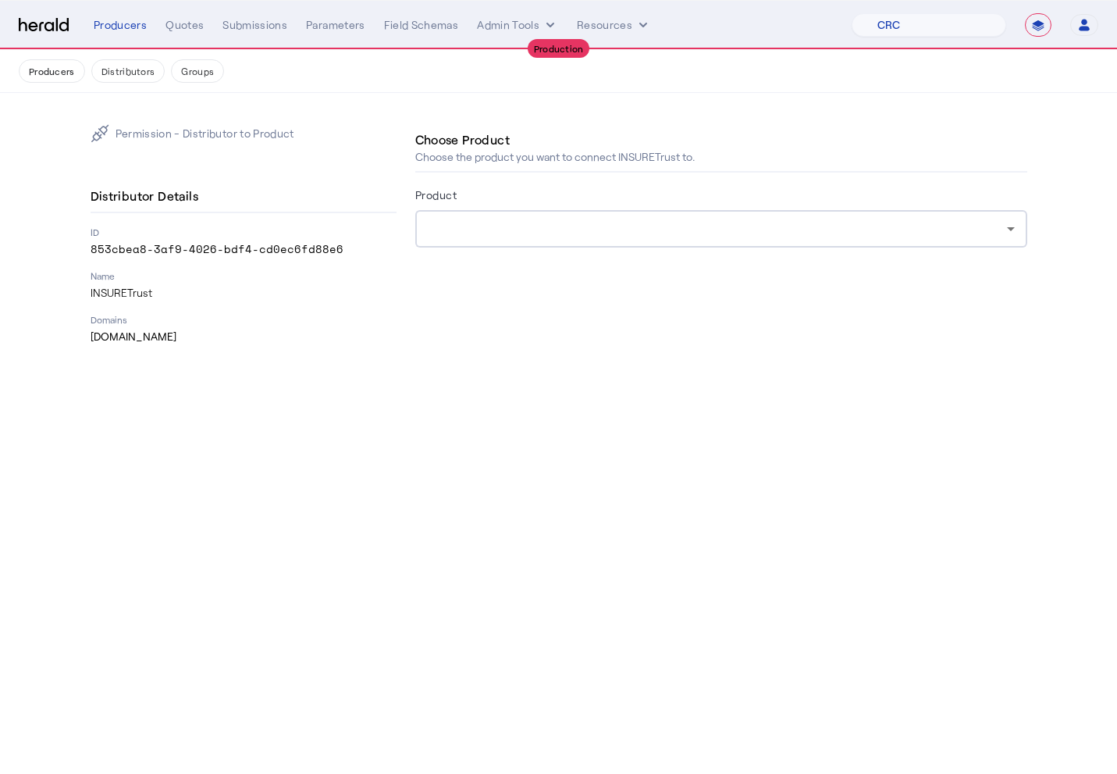
click at [700, 240] on div at bounding box center [721, 228] width 587 height 37
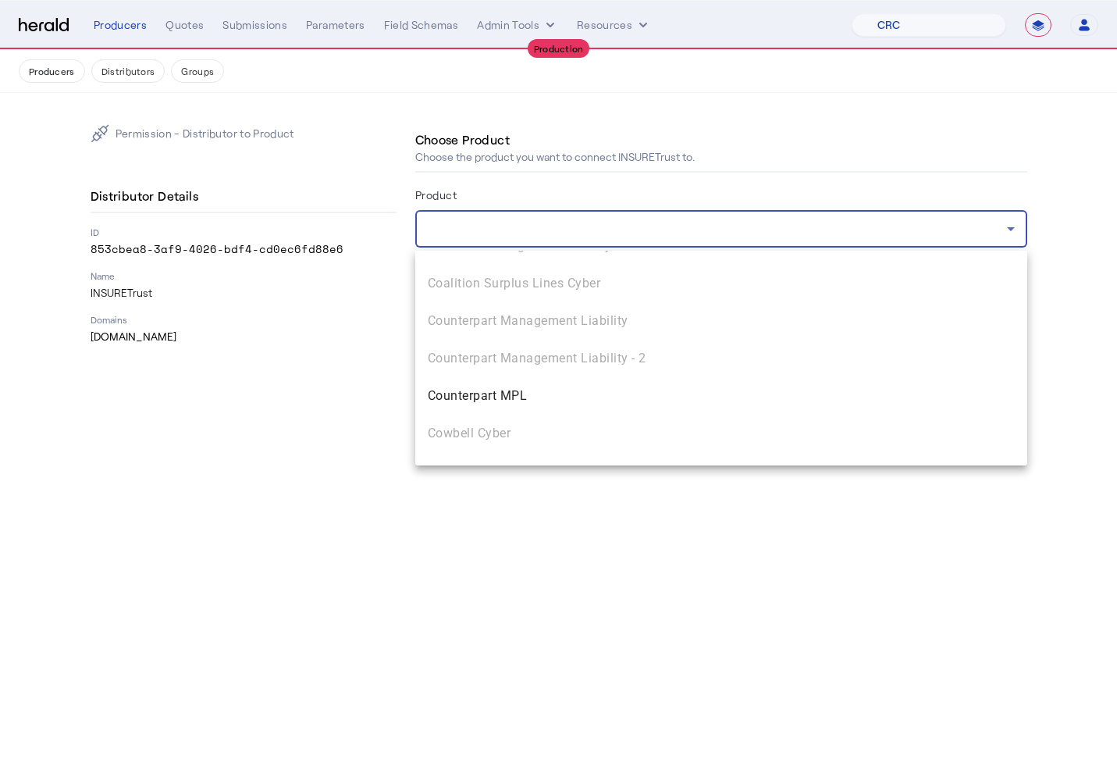
scroll to position [594, 0]
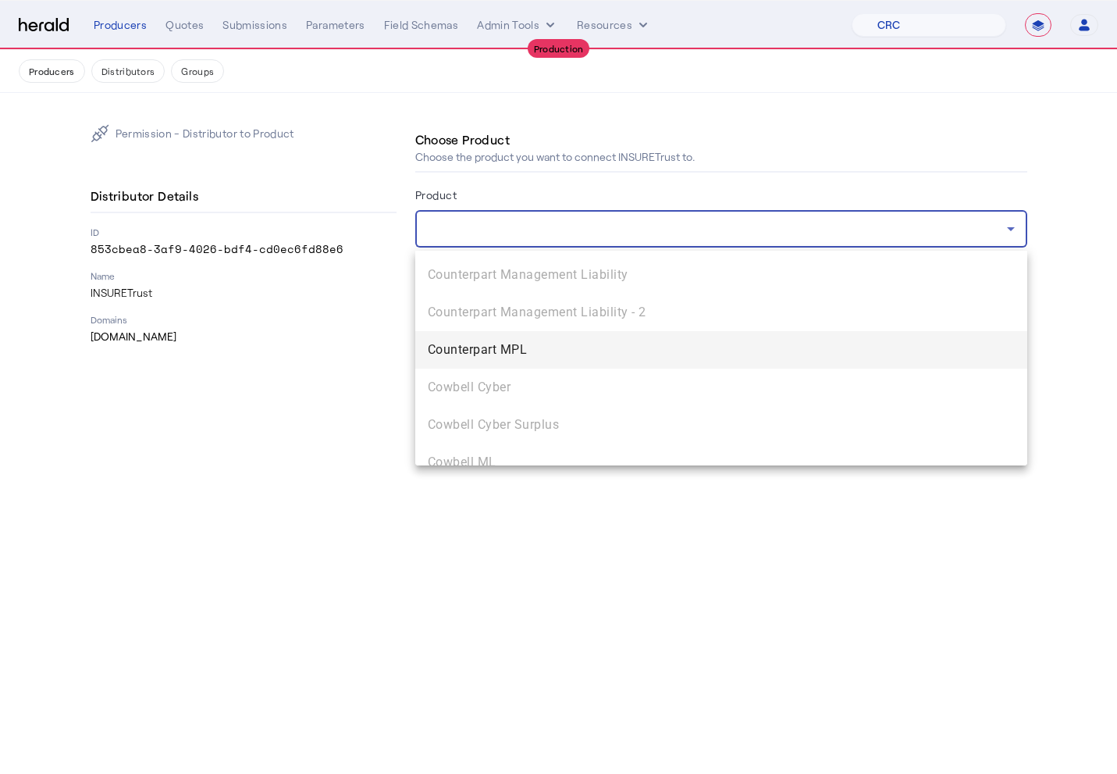
click at [536, 355] on span "Counterpart MPL" at bounding box center [721, 349] width 587 height 19
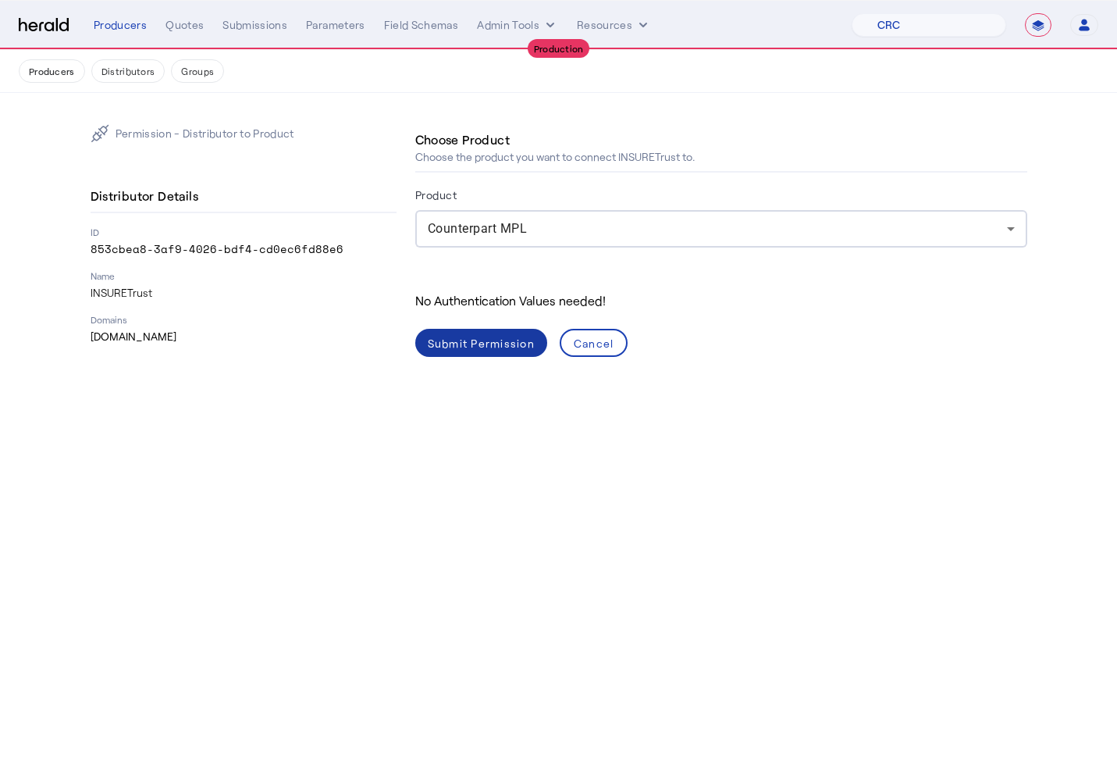
click at [484, 344] on div "Submit Permission" at bounding box center [481, 343] width 107 height 16
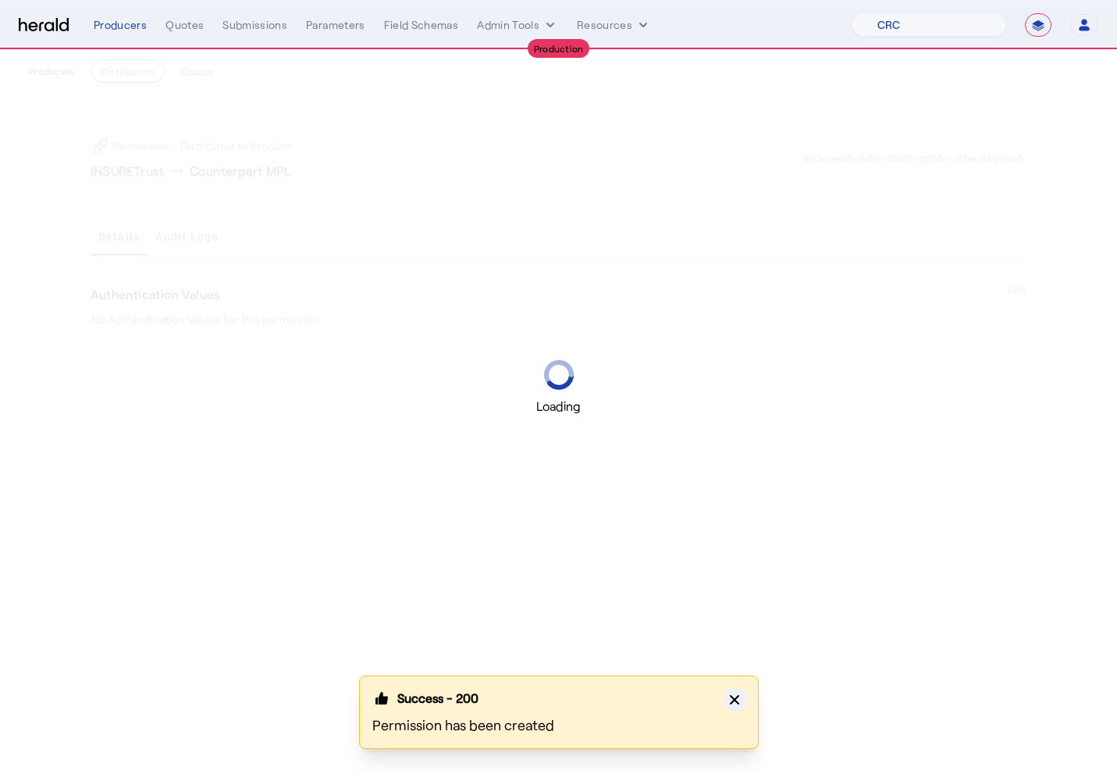
click at [725, 701] on button "Close modal" at bounding box center [735, 700] width 22 height 22
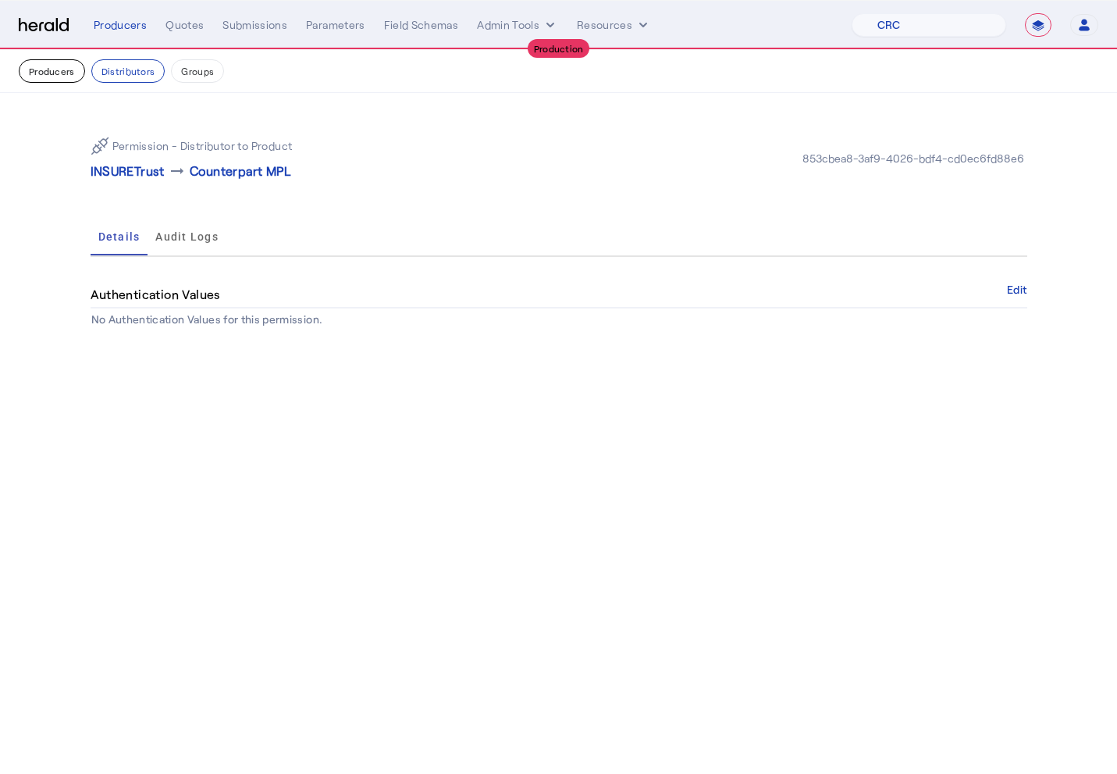
click at [56, 77] on button "Producers" at bounding box center [52, 70] width 66 height 23
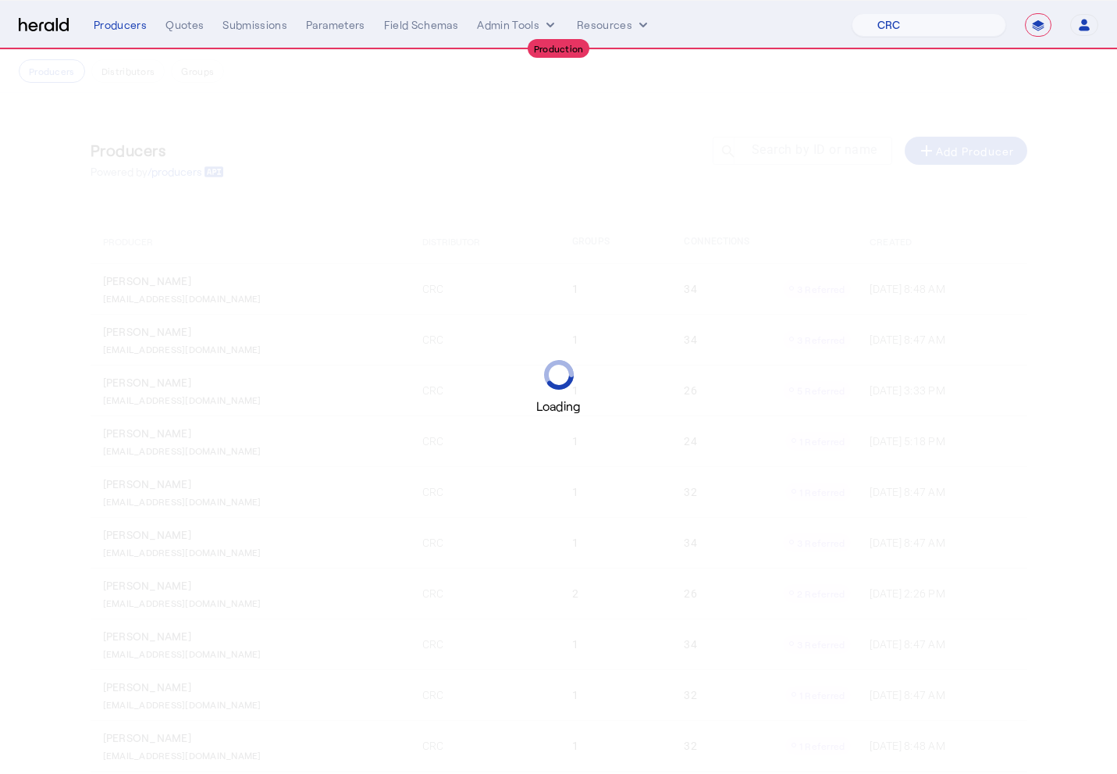
click at [38, 118] on div "Loading" at bounding box center [558, 387] width 1117 height 774
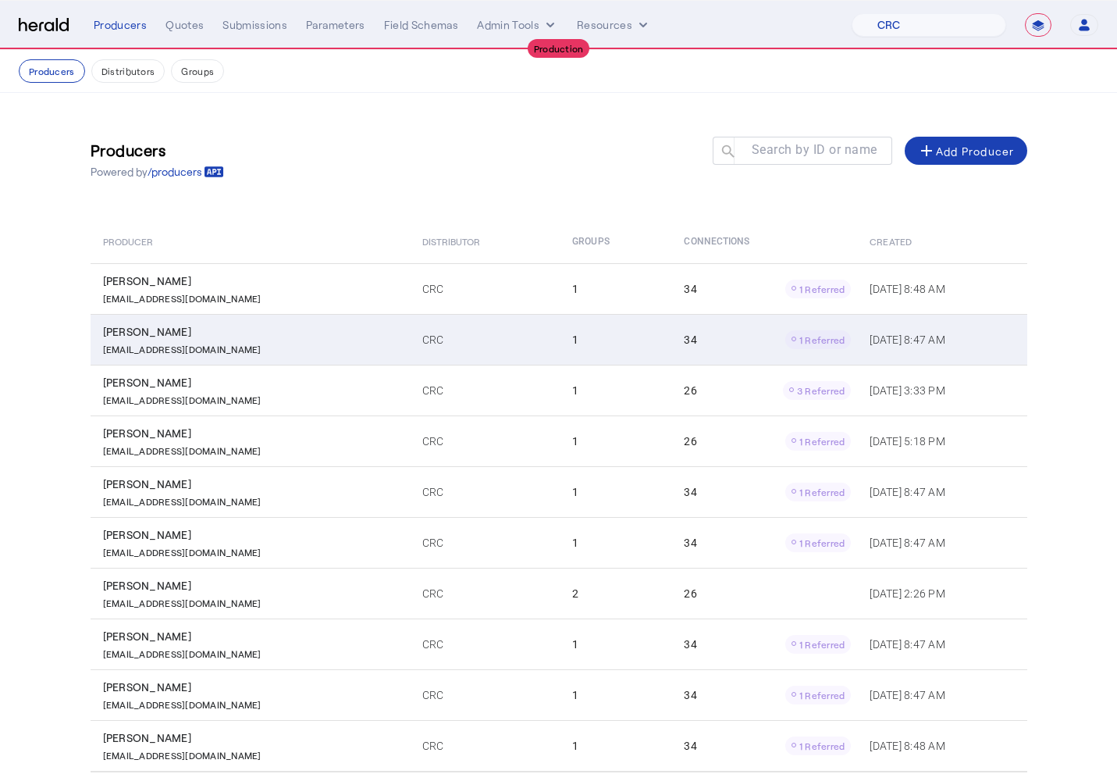
click at [684, 345] on div "34 1 Referred" at bounding box center [767, 339] width 167 height 19
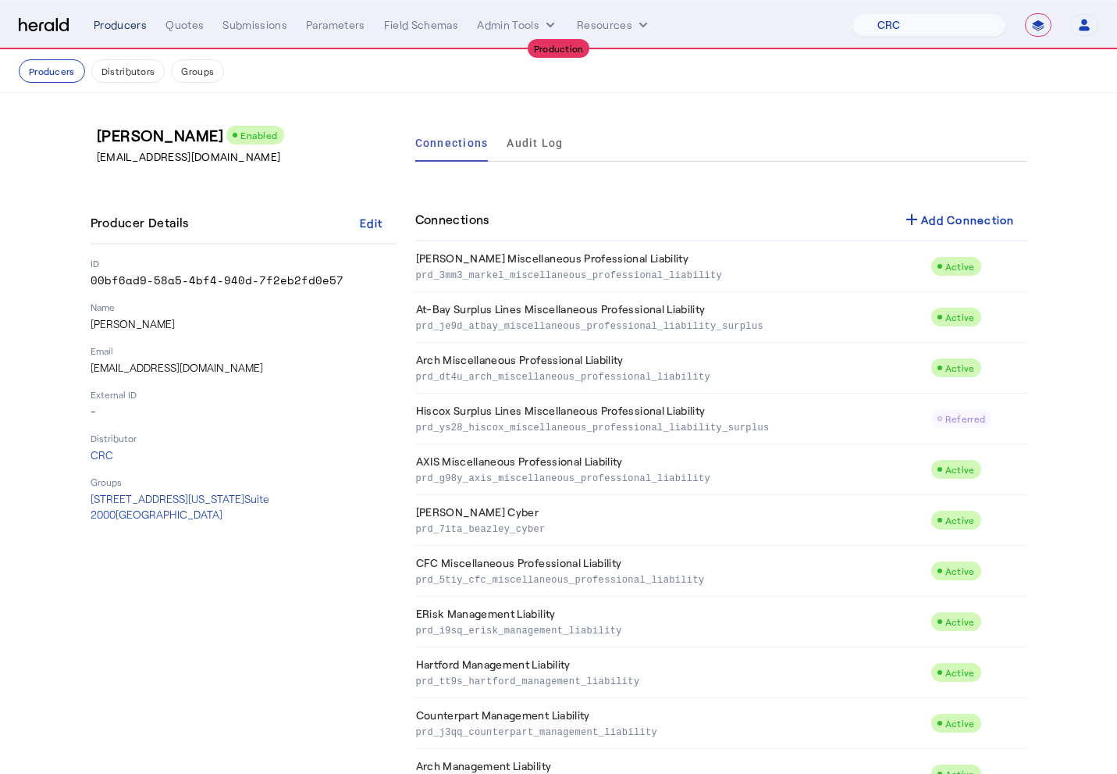
click at [104, 30] on div "Producers" at bounding box center [120, 25] width 53 height 16
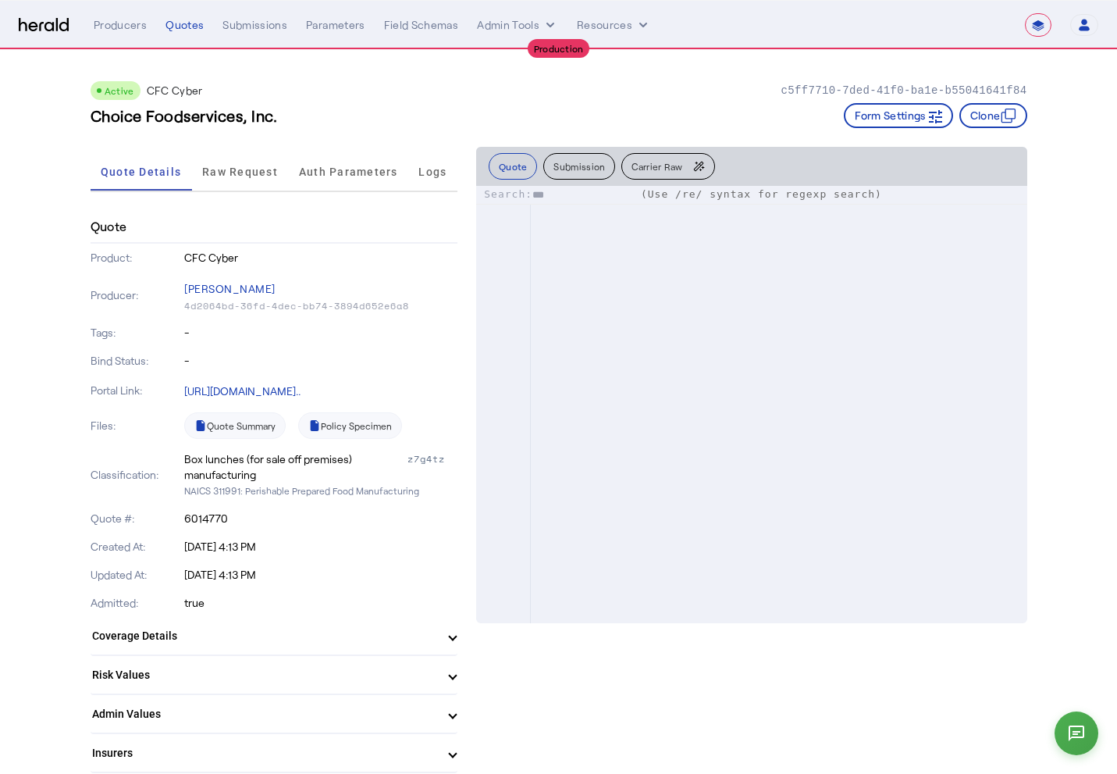
select select "**********"
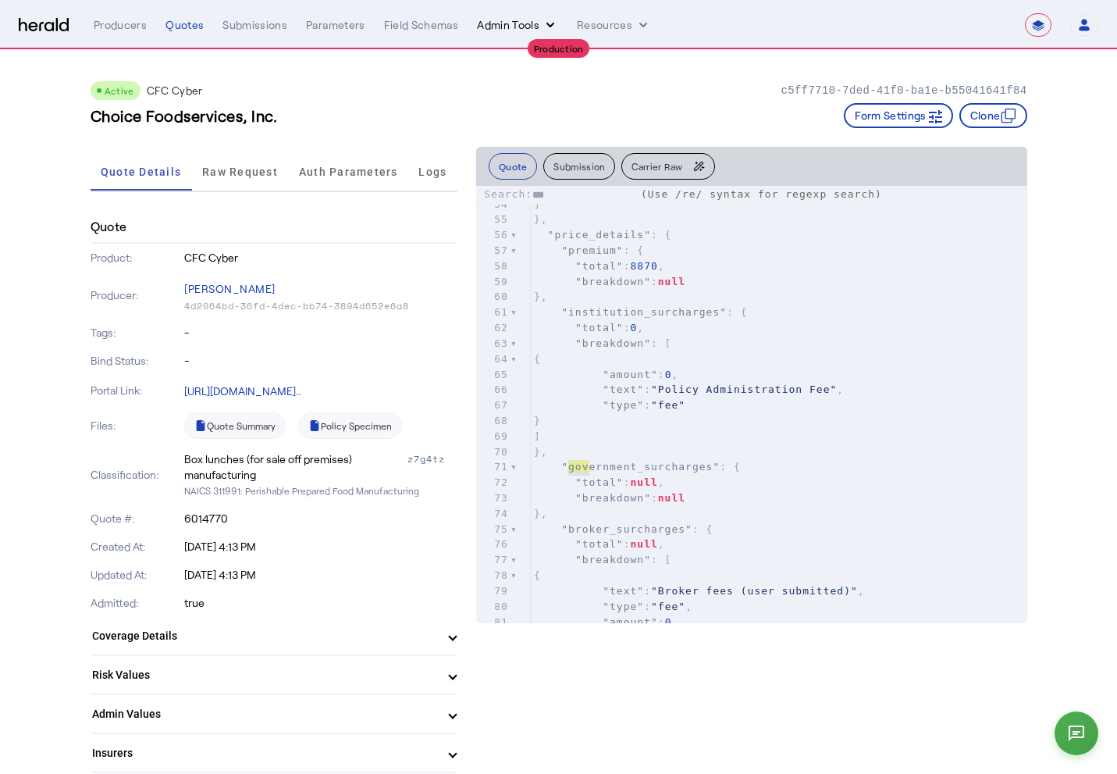
type textarea "***"
click at [490, 21] on button "Admin Tools" at bounding box center [517, 25] width 81 height 16
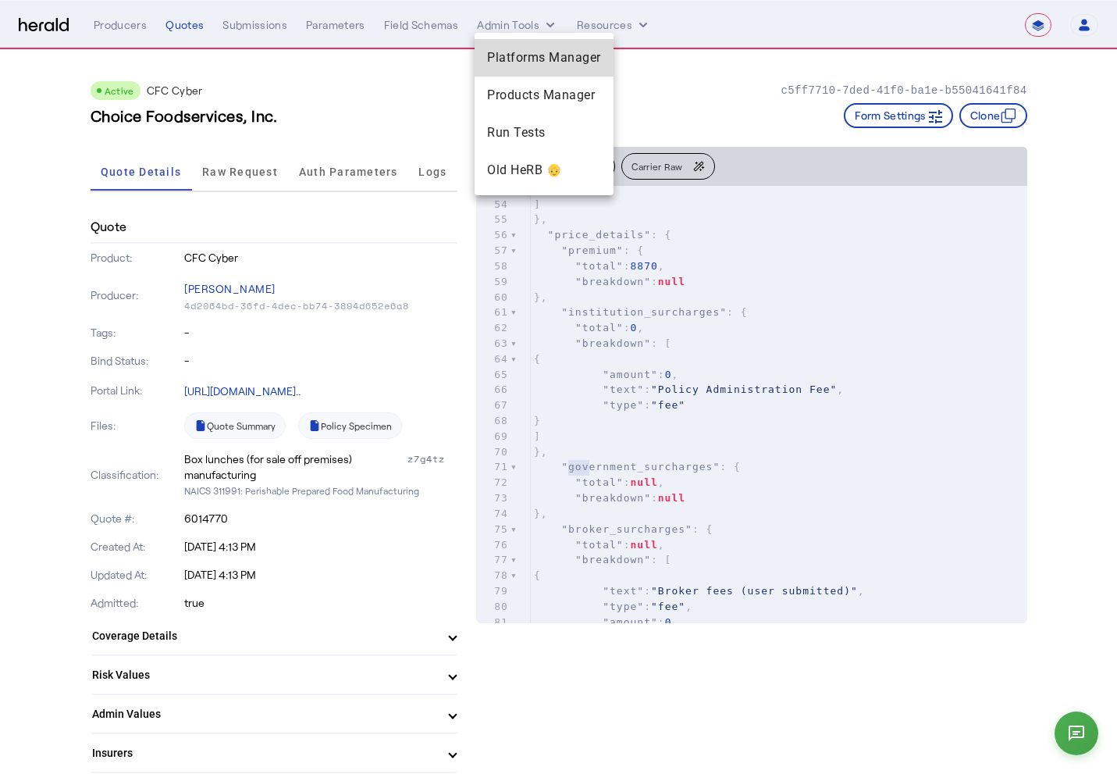
click at [494, 62] on span "Platforms Manager" at bounding box center [544, 57] width 114 height 19
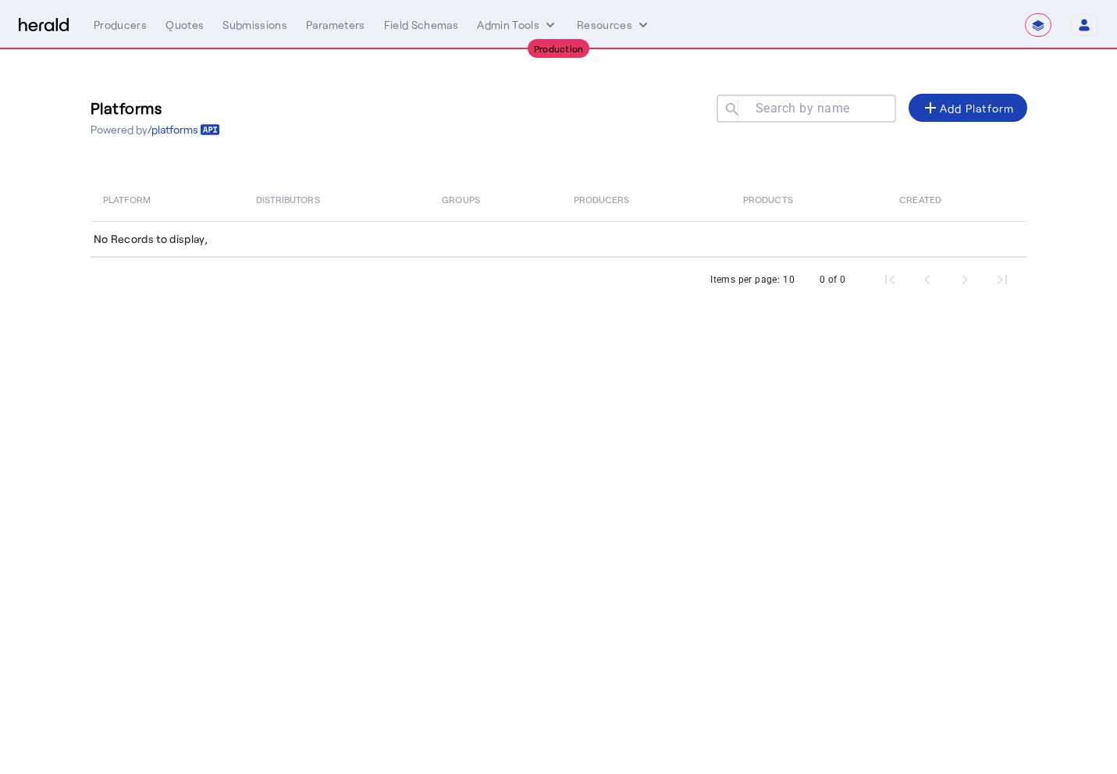
click at [800, 105] on mat-label "Search by name" at bounding box center [803, 108] width 94 height 15
click at [800, 105] on input "Search by name" at bounding box center [813, 107] width 141 height 19
type input "***"
click at [870, 92] on div "Platforms Powered by /platforms Search by name search *** add Add Platform" at bounding box center [559, 116] width 937 height 71
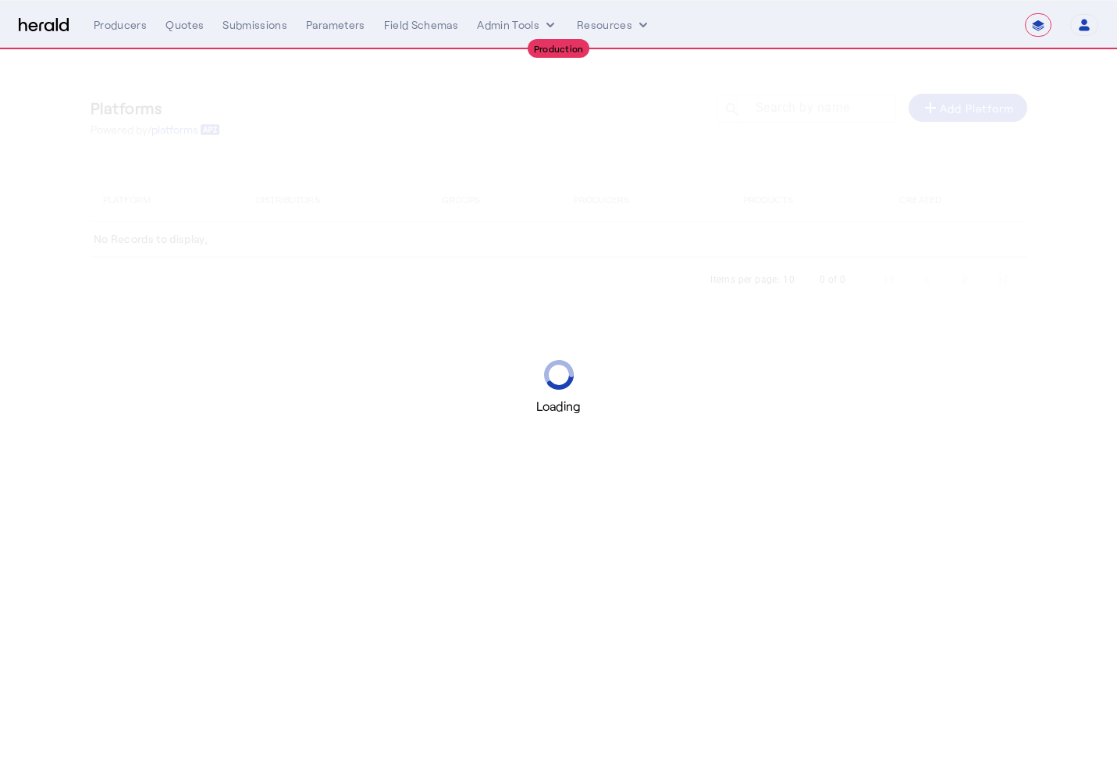
select select "**********"
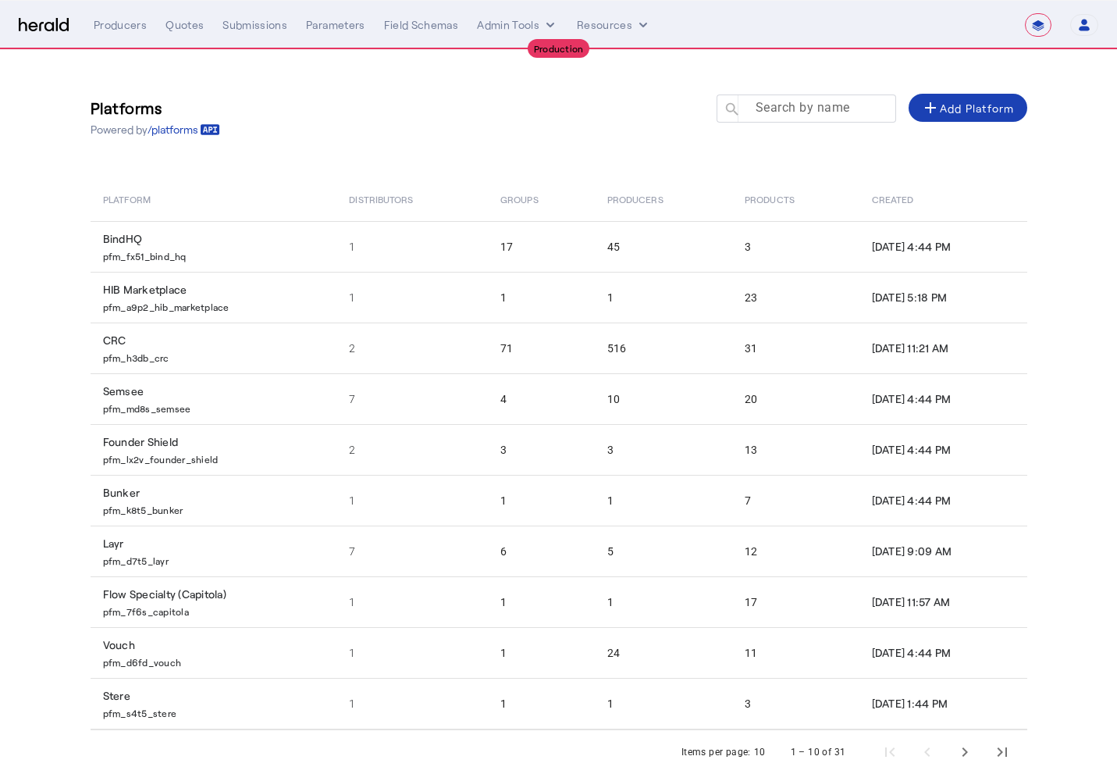
click at [764, 112] on mat-label "Search by name" at bounding box center [803, 107] width 94 height 15
click at [764, 112] on input "Search by name" at bounding box center [813, 107] width 141 height 19
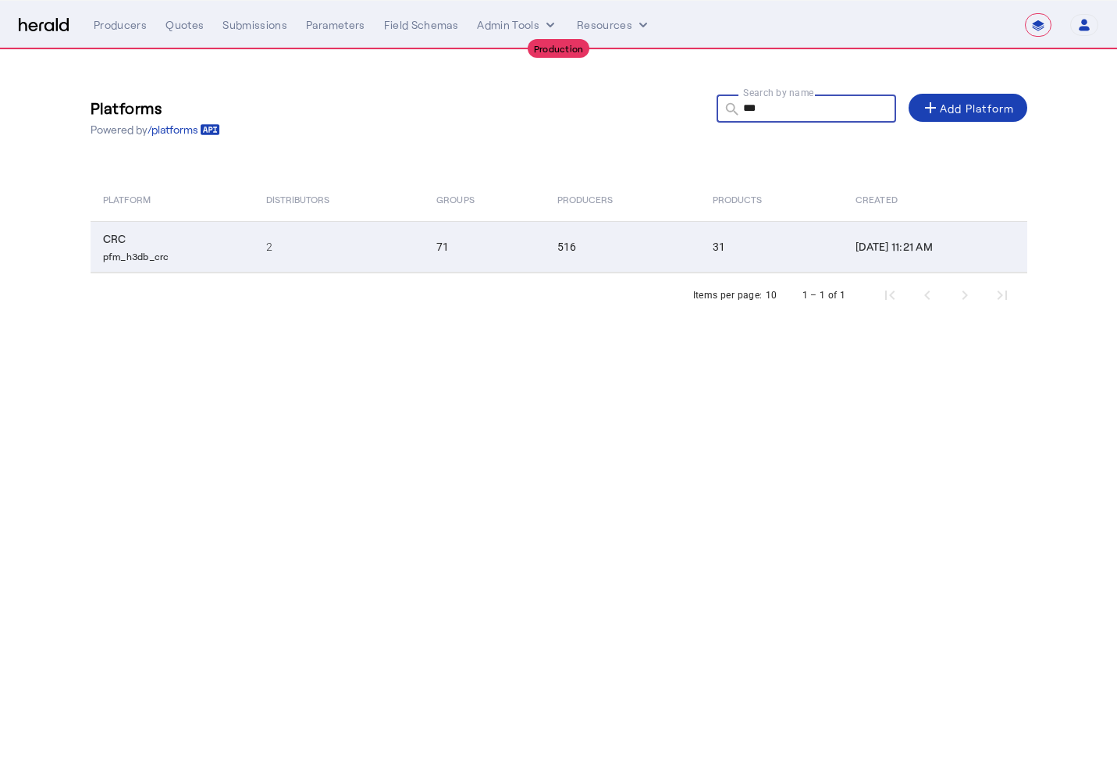
type input "***"
click at [294, 263] on td "2" at bounding box center [339, 247] width 171 height 52
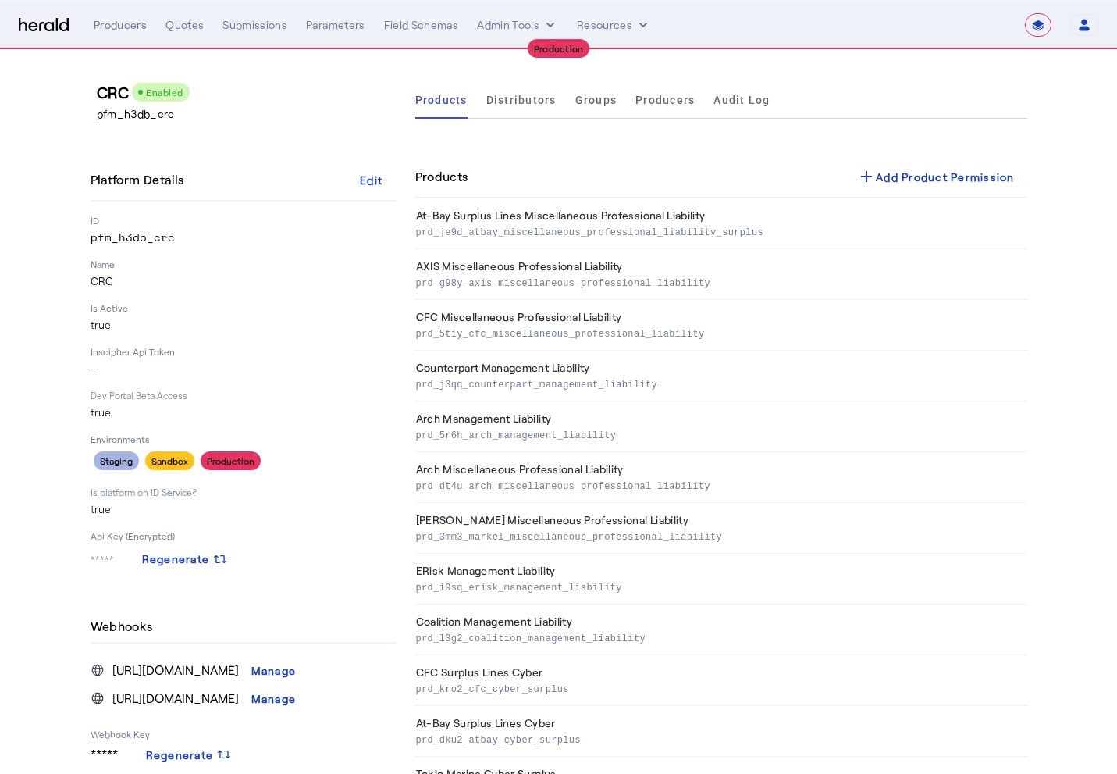
scroll to position [539, 0]
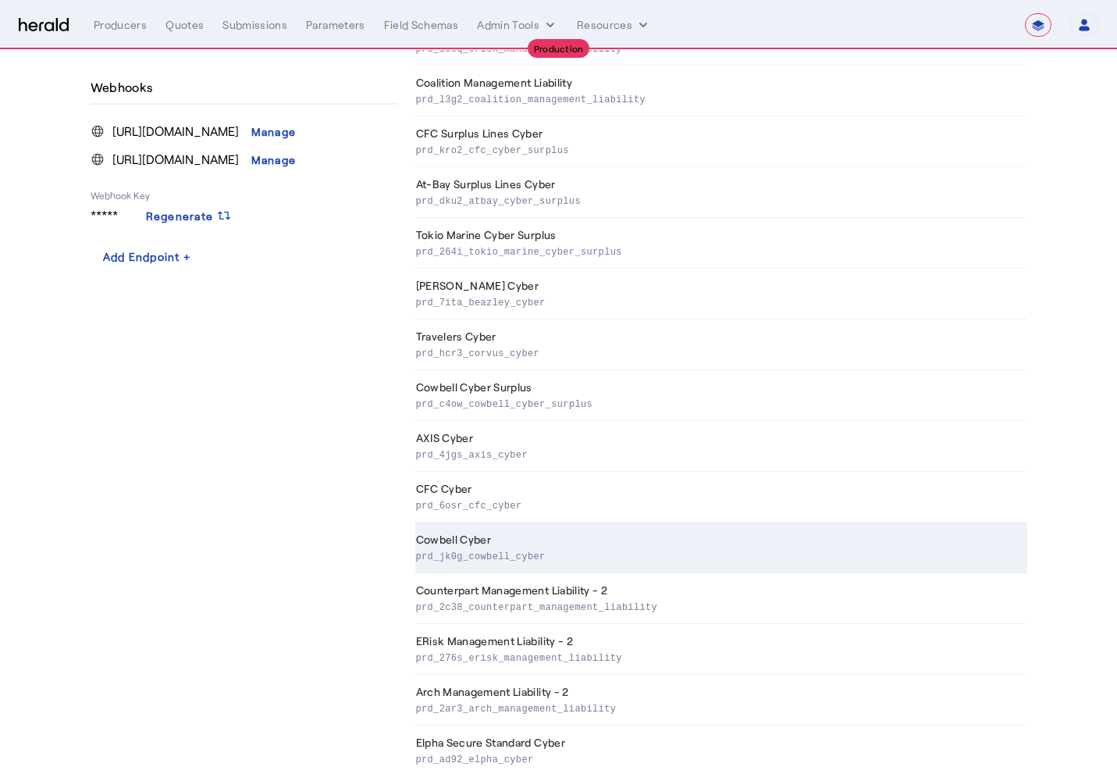
click at [508, 532] on th "Cowbell Cyber prd_jk0g_cowbell_cyber" at bounding box center [721, 547] width 612 height 51
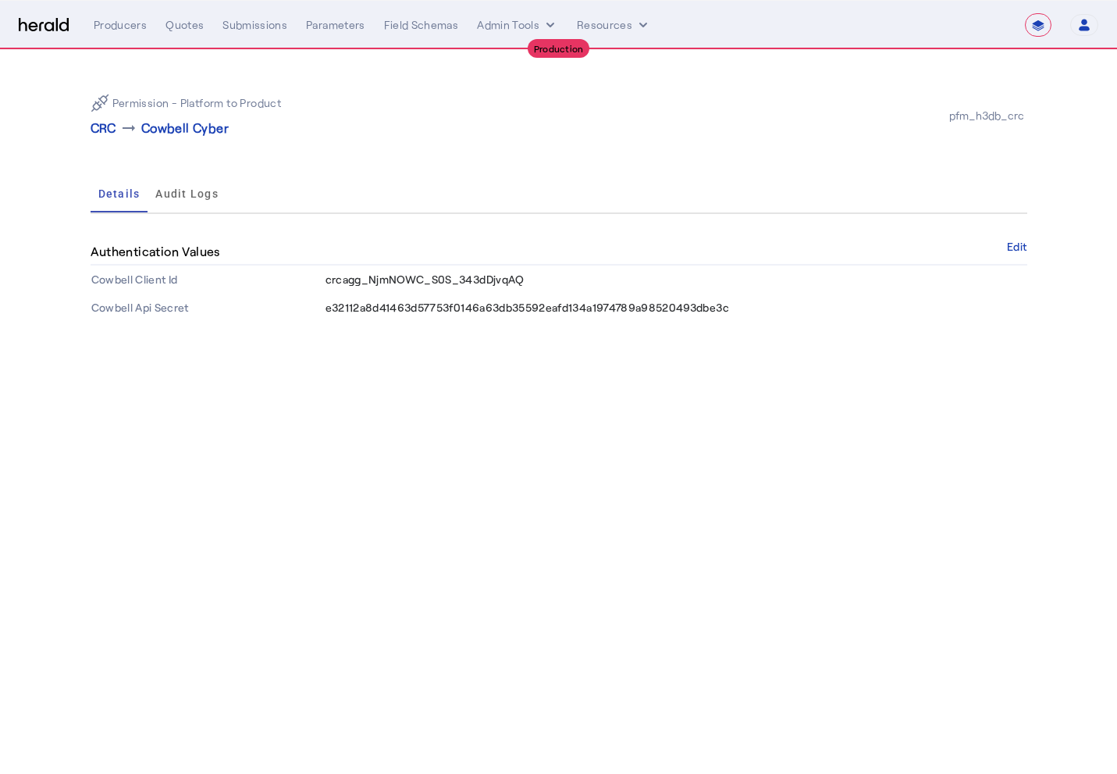
click at [365, 287] on td "crcagg_NjmNOWC_S0S_343dDjvqAQ" at bounding box center [676, 279] width 703 height 28
copy span "crcagg_NjmNOWC_S0S_343dDjvqAQ"
click at [406, 310] on span "e32112a8d41463d57753f0146a63db35592eafd134a1974789a98520493dbe3c" at bounding box center [528, 307] width 404 height 13
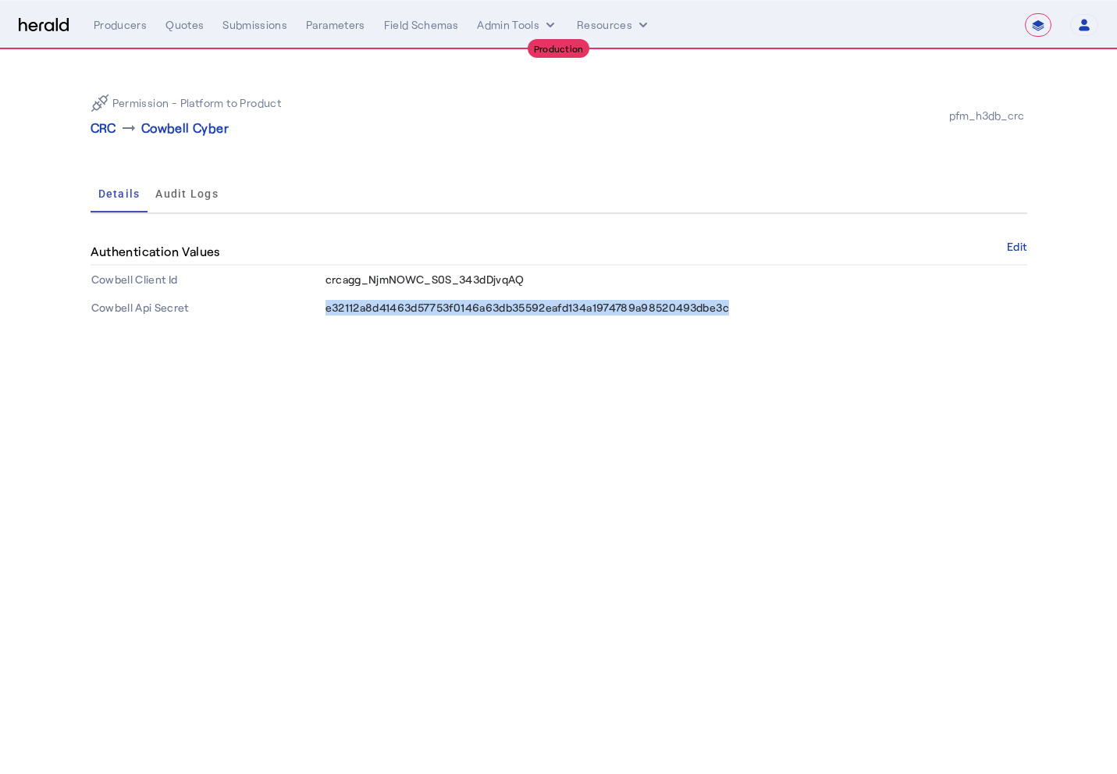
click at [406, 310] on span "e32112a8d41463d57753f0146a63db35592eafd134a1974789a98520493dbe3c" at bounding box center [528, 307] width 404 height 13
copy span "e32112a8d41463d57753f0146a63db35592eafd134a1974789a98520493dbe3c"
